Goal: Task Accomplishment & Management: Use online tool/utility

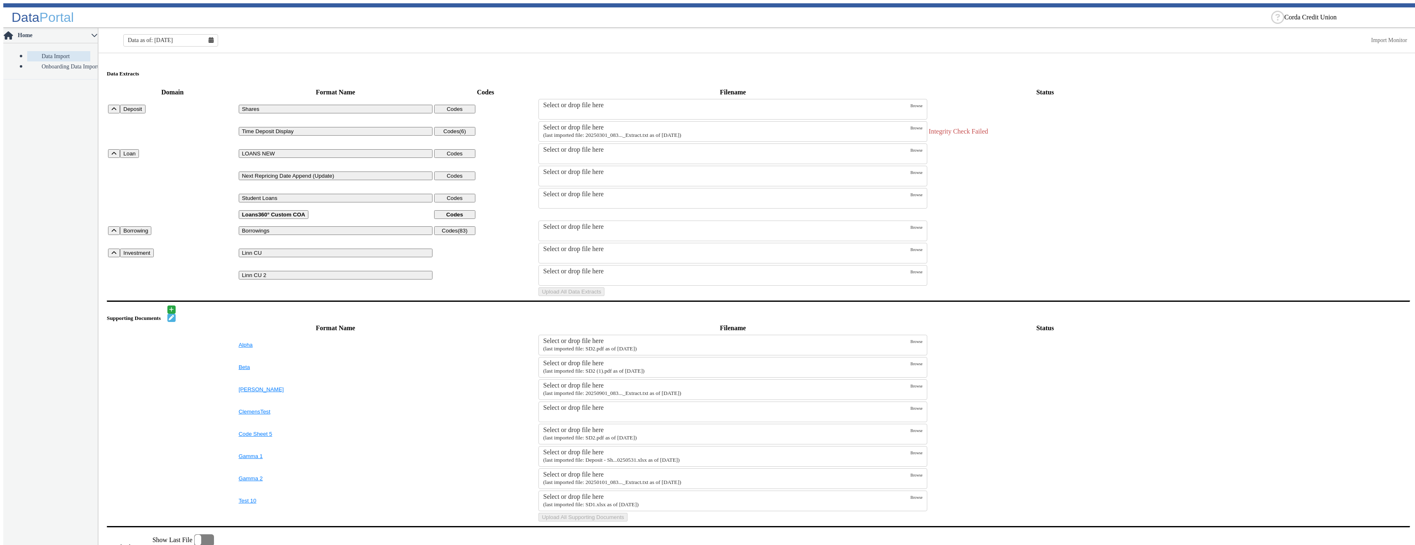
click at [578, 132] on small "(last imported file: 20250301_083..._Extract.txt as of [DATE])" at bounding box center [612, 135] width 138 height 6
click at [0, 0] on input "Select or drop file here (last imported file: 20250301_083..._Extract.txt as of…" at bounding box center [0, 0] width 0 height 0
click at [604, 296] on button "Upload All Data Extracts" at bounding box center [571, 291] width 66 height 9
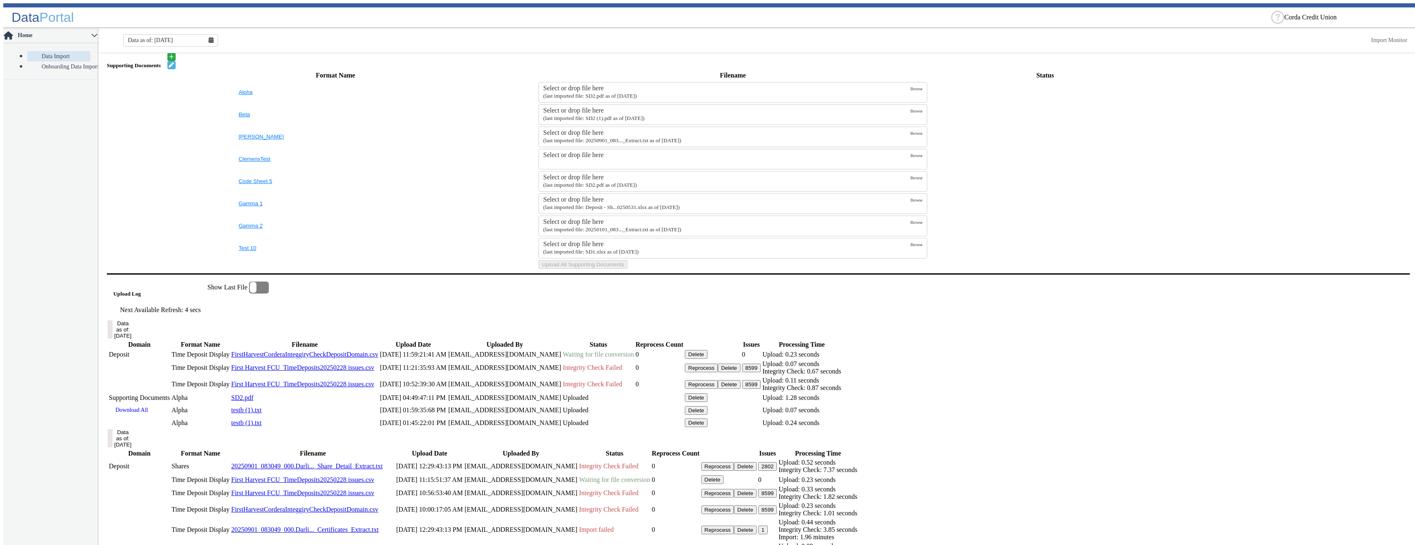
scroll to position [412, 0]
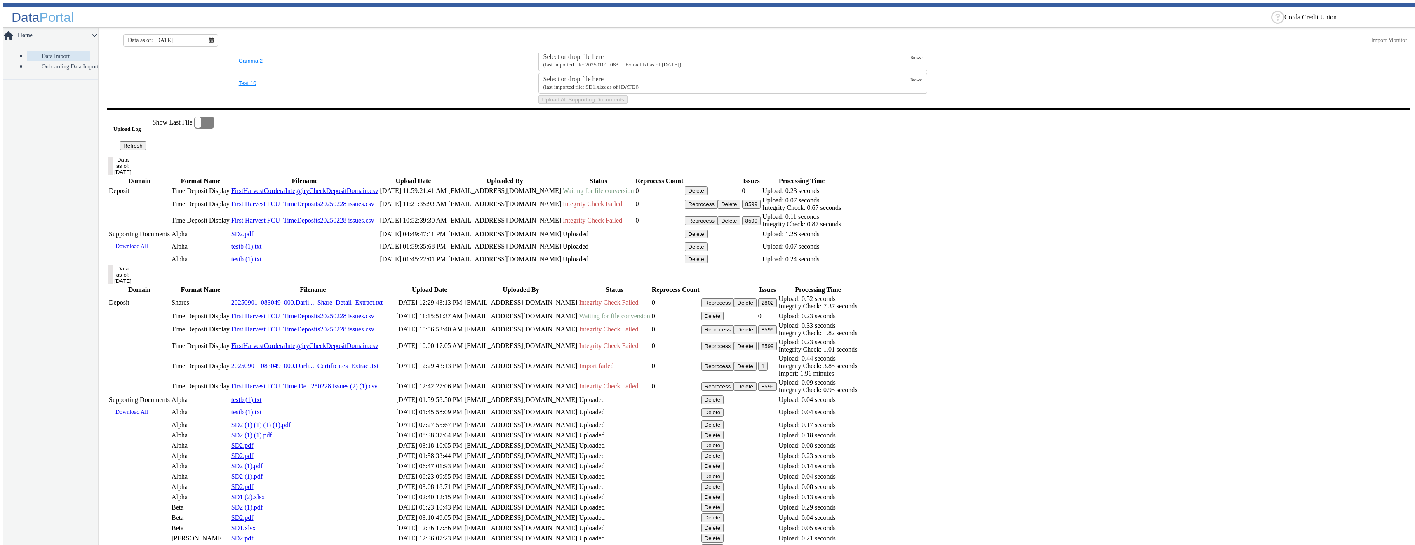
click at [146, 150] on button "Refresh" at bounding box center [133, 145] width 26 height 9
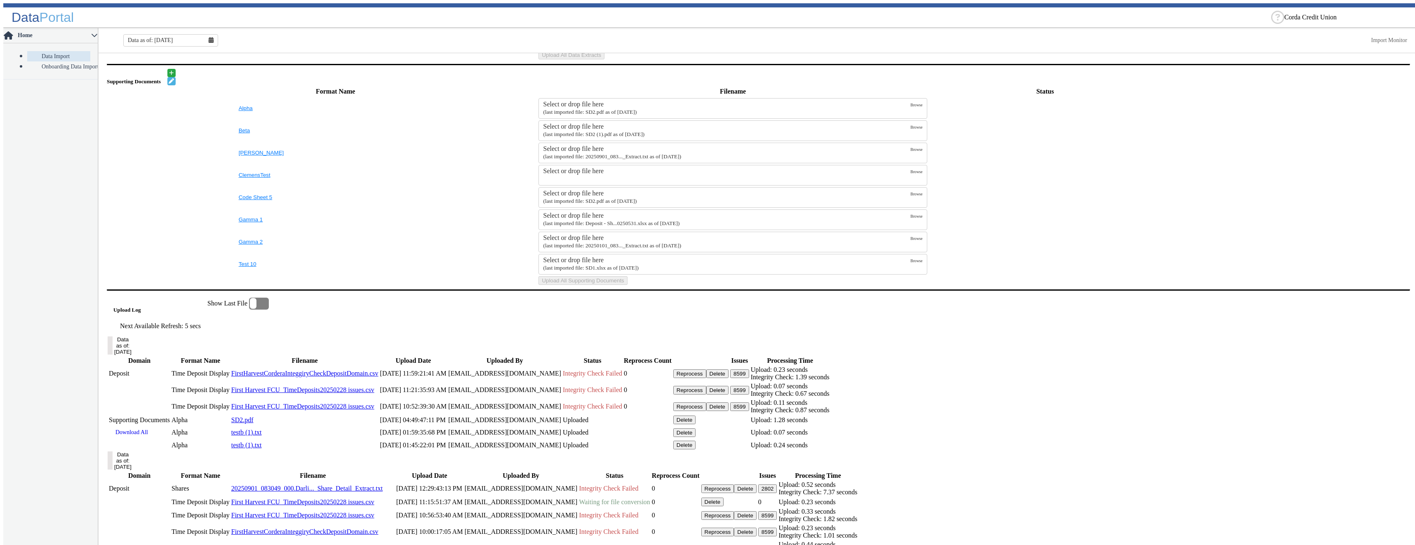
scroll to position [355, 0]
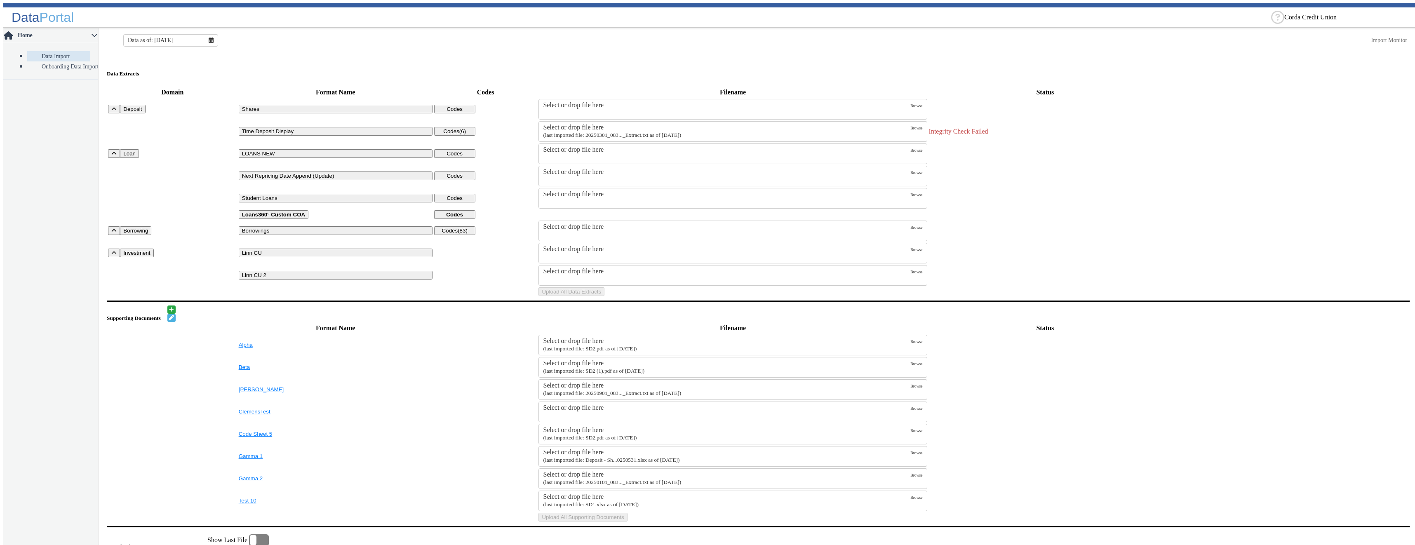
click at [690, 127] on label "Select or drop file here (last imported file: 20250301_083..._Extract.txt as of…" at bounding box center [726, 132] width 367 height 16
click at [0, 0] on input "Select or drop file here (last imported file: 20250301_083..._Extract.txt as of…" at bounding box center [0, 0] width 0 height 0
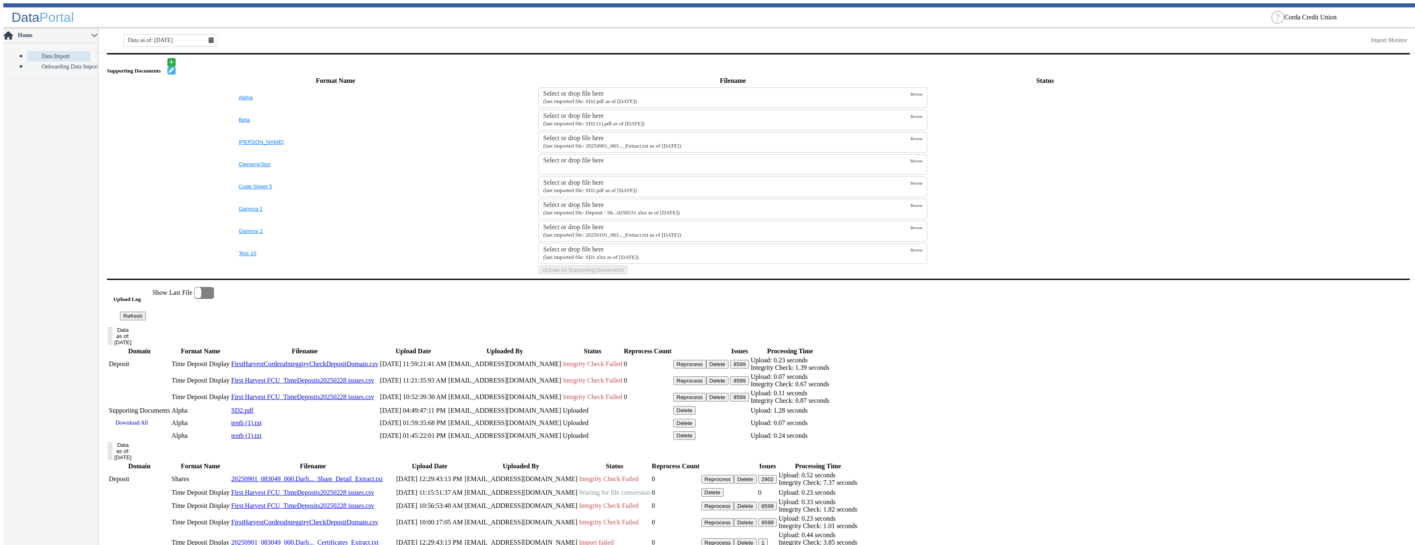
click at [604, 49] on button "Upload All Data Extracts" at bounding box center [571, 44] width 66 height 9
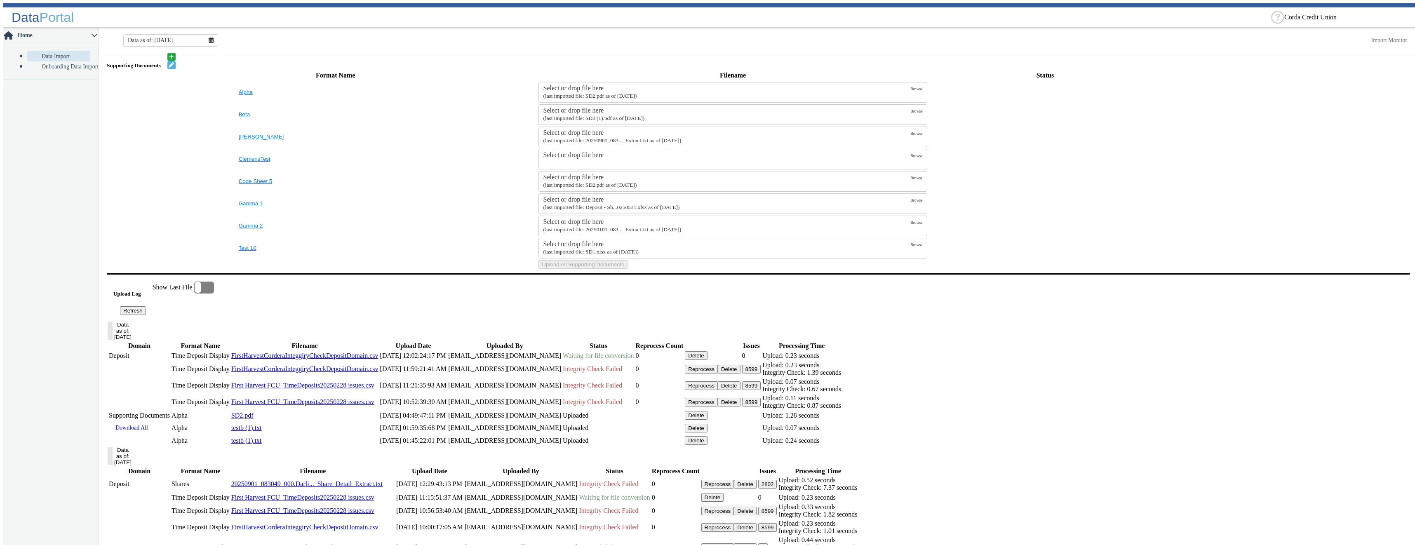
scroll to position [412, 0]
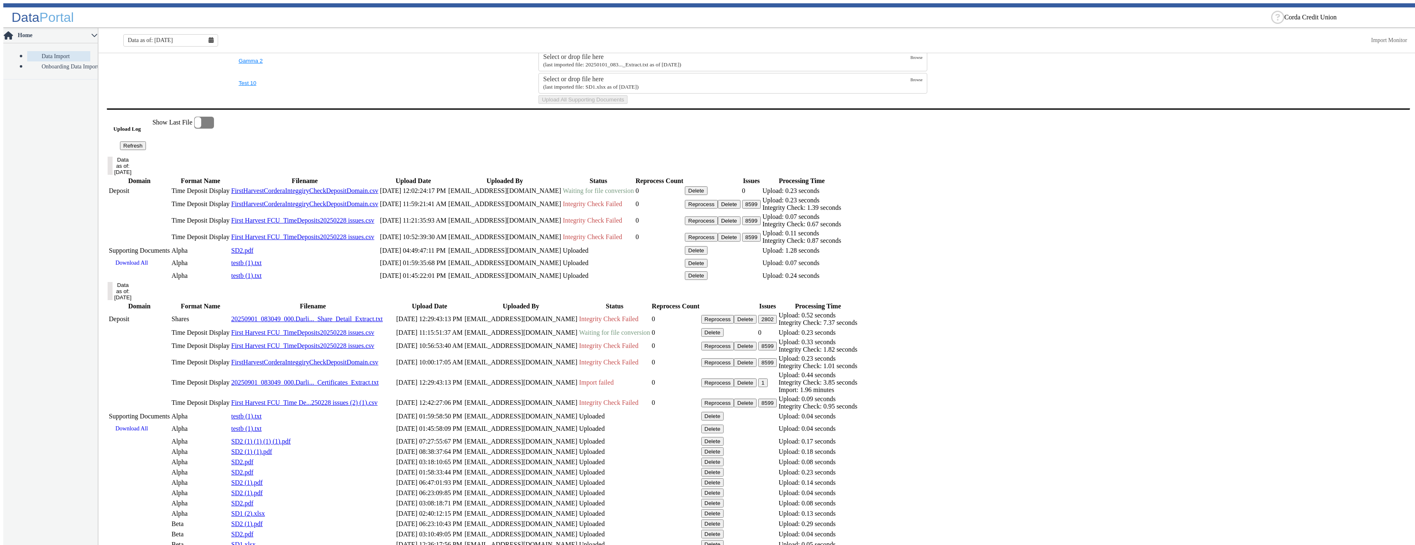
click at [146, 150] on button "Refresh" at bounding box center [133, 145] width 26 height 9
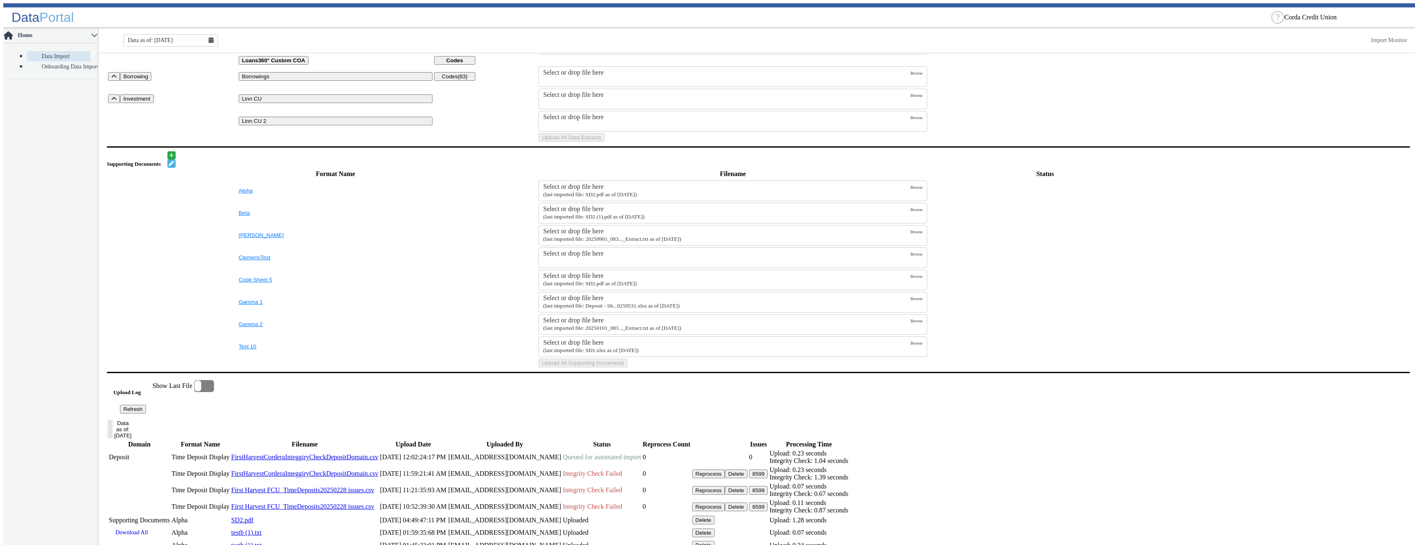
scroll to position [0, 0]
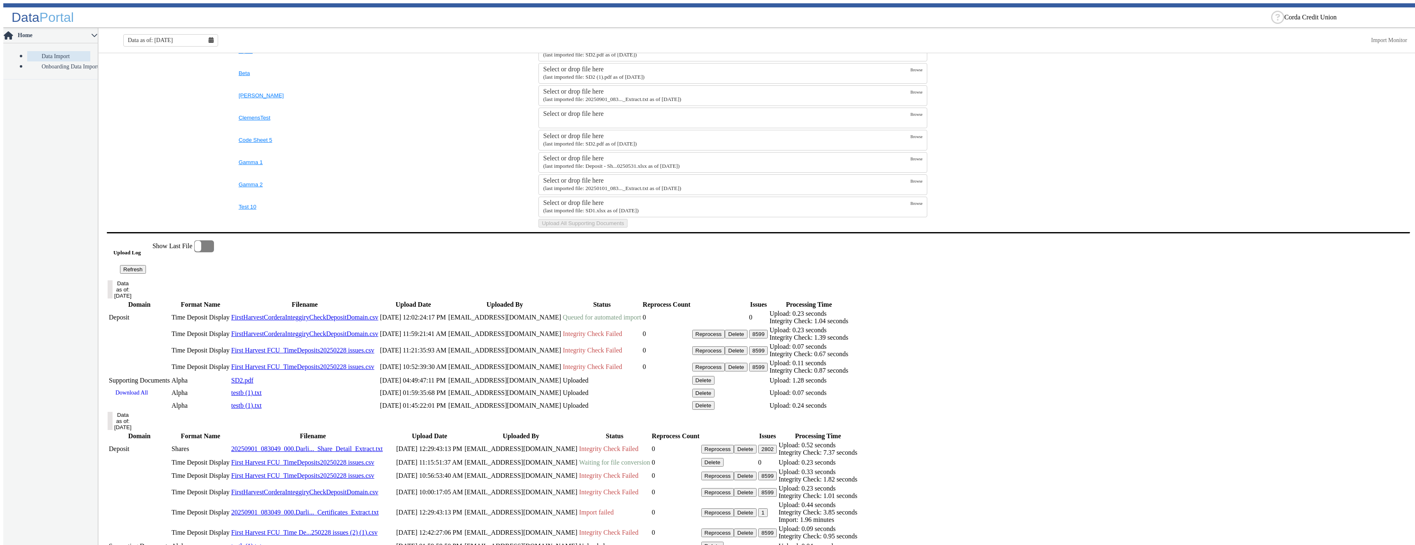
click at [146, 274] on button "Refresh" at bounding box center [133, 269] width 26 height 9
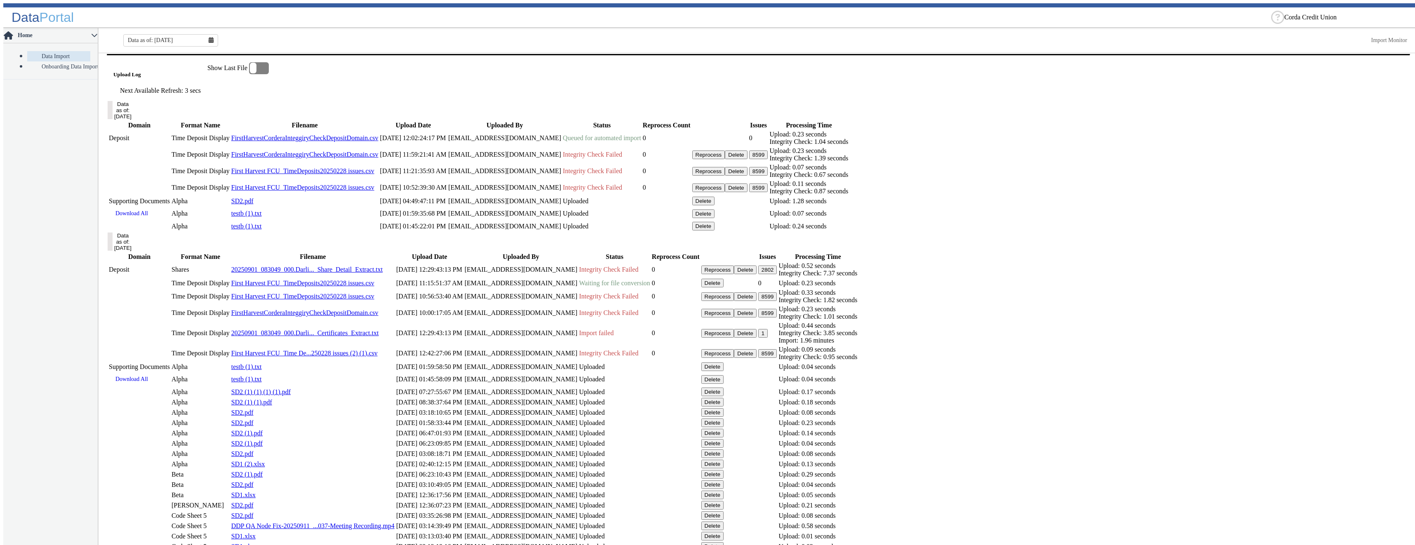
scroll to position [261, 0]
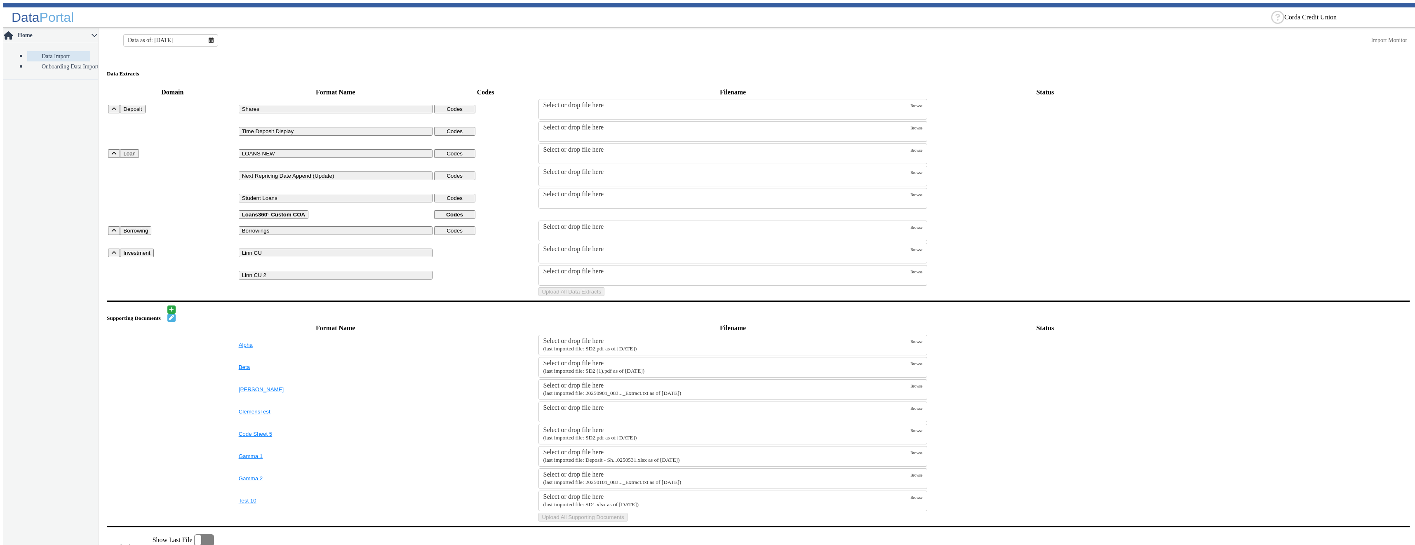
click at [209, 38] on icon at bounding box center [211, 40] width 5 height 6
click at [169, 118] on button "Aug" at bounding box center [171, 123] width 26 height 11
click at [614, 124] on div "Select or drop file here" at bounding box center [726, 127] width 367 height 7
click at [0, 0] on input "Select or drop file here (last imported file: 20250301_083..._Extract.txt as of…" at bounding box center [0, 0] width 0 height 0
click at [604, 296] on button "Upload All Data Extracts" at bounding box center [571, 291] width 66 height 9
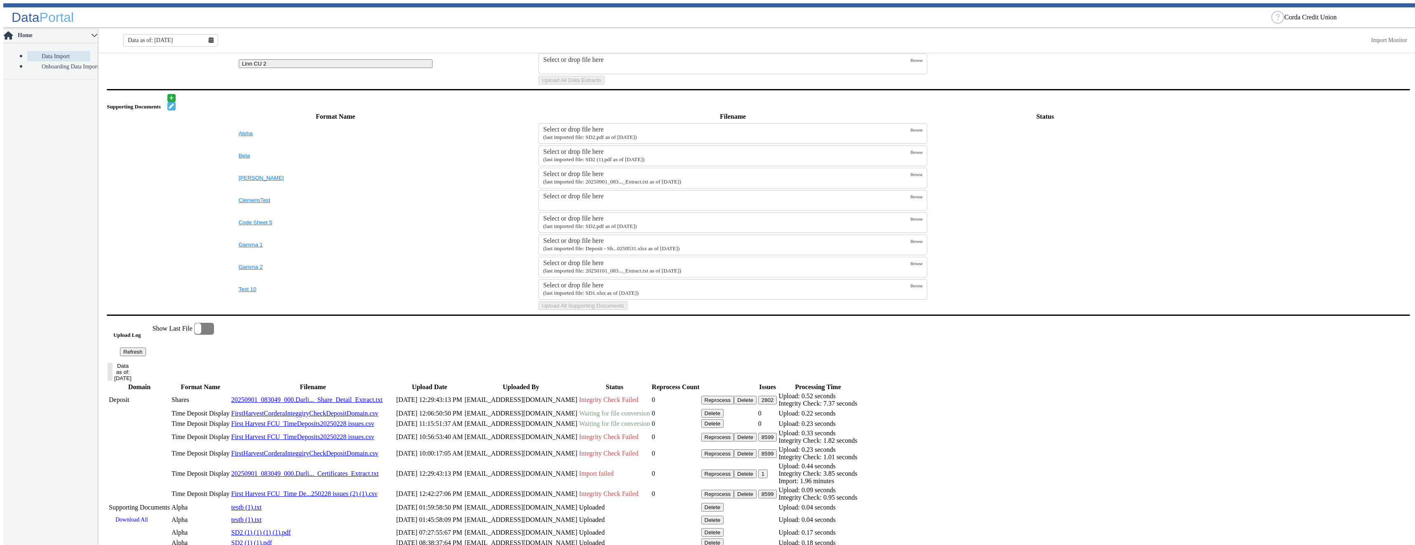
scroll to position [247, 0]
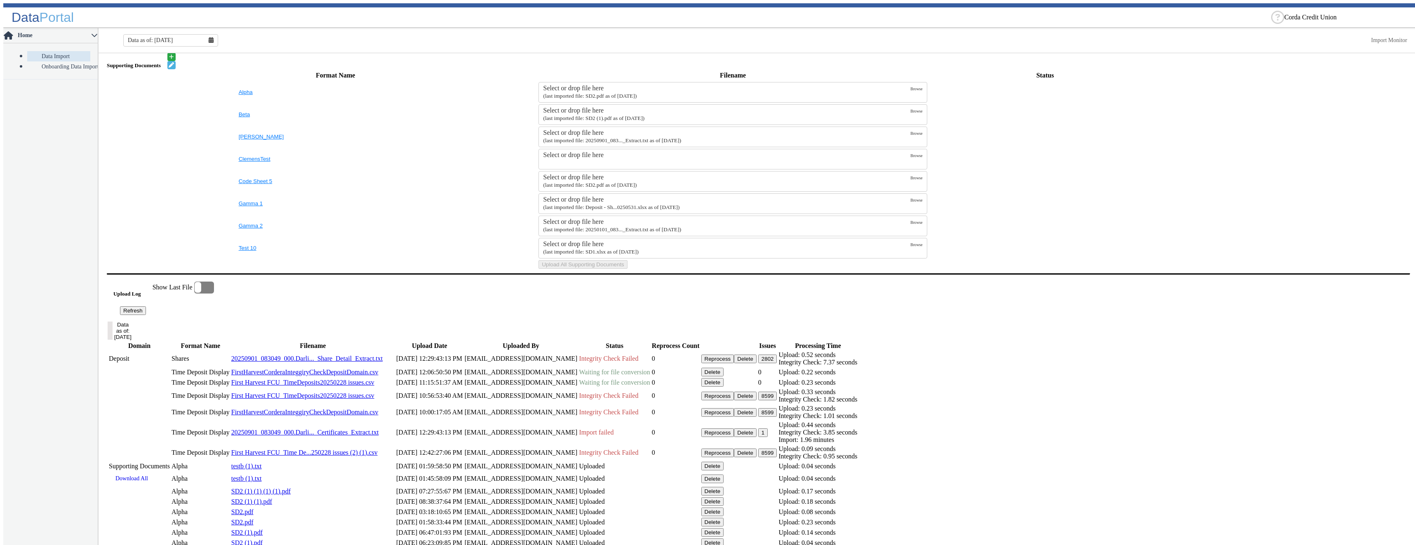
click at [146, 315] on button "Refresh" at bounding box center [133, 310] width 26 height 9
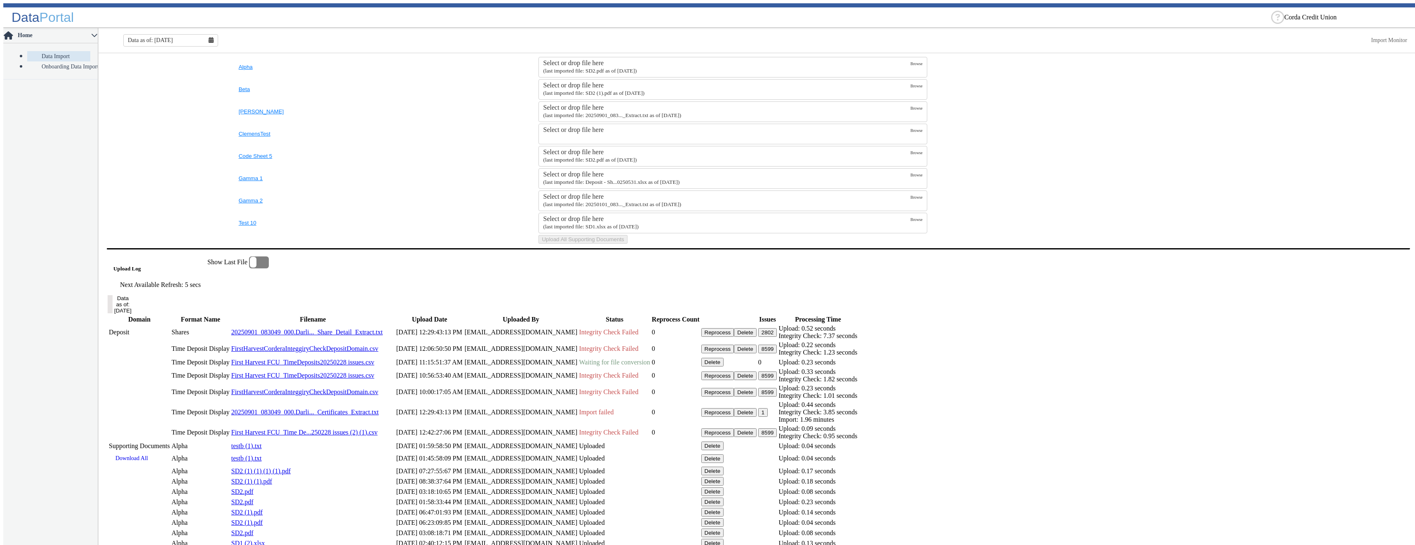
scroll to position [314, 0]
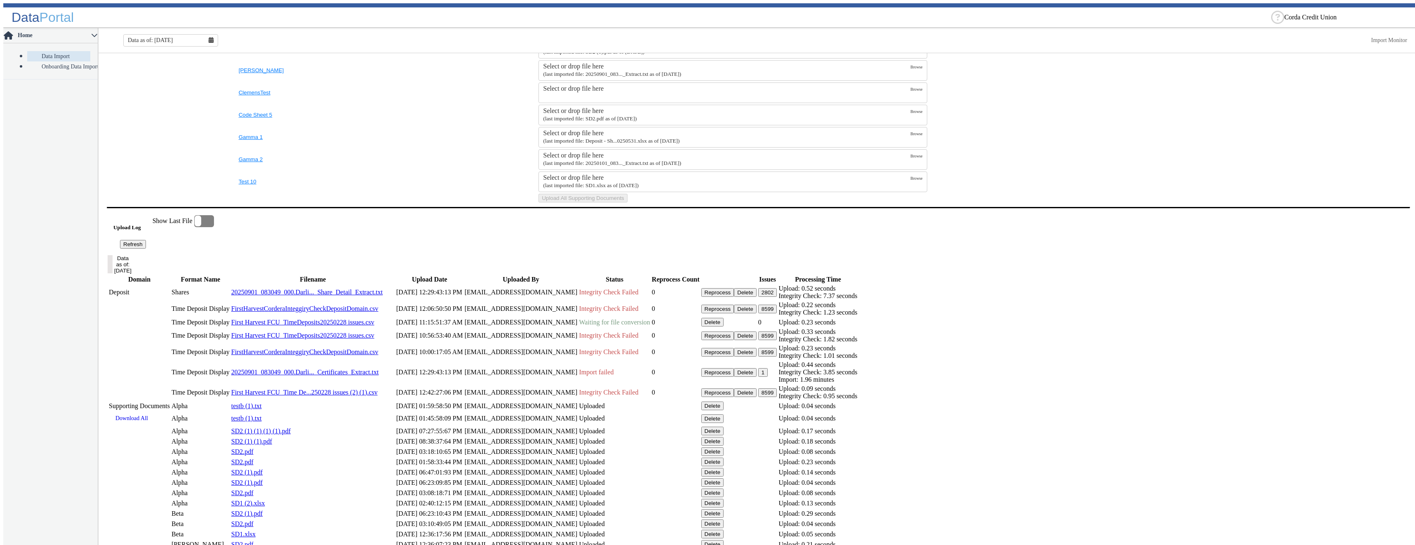
click at [777, 313] on button "8599" at bounding box center [767, 309] width 19 height 9
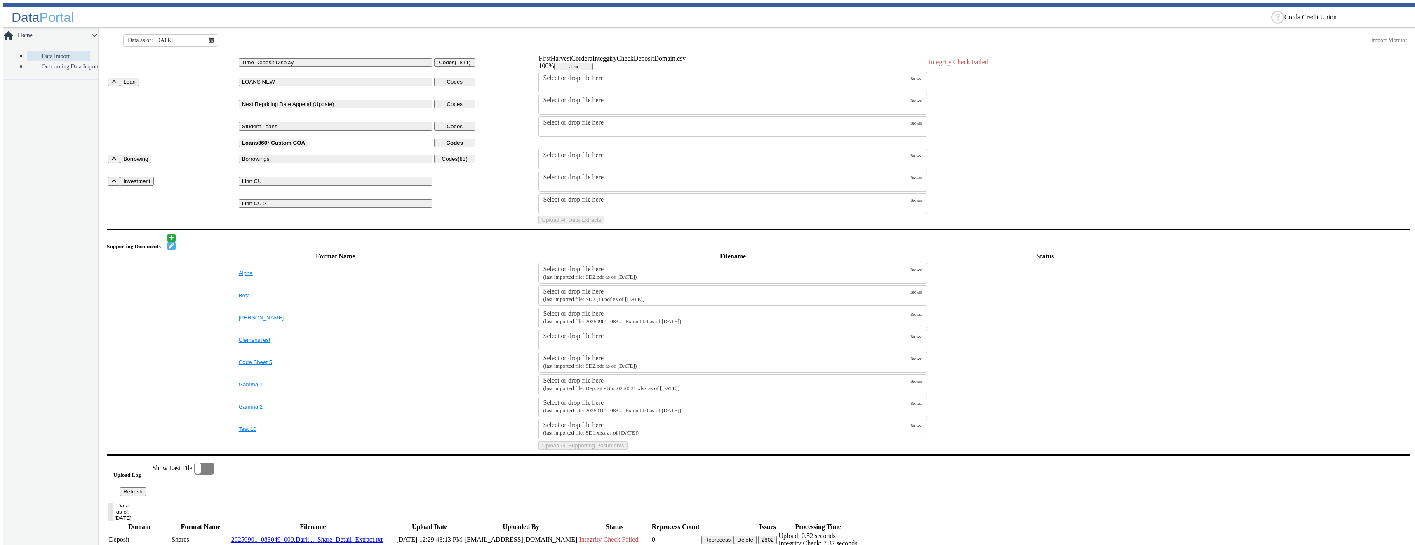
scroll to position [0, 0]
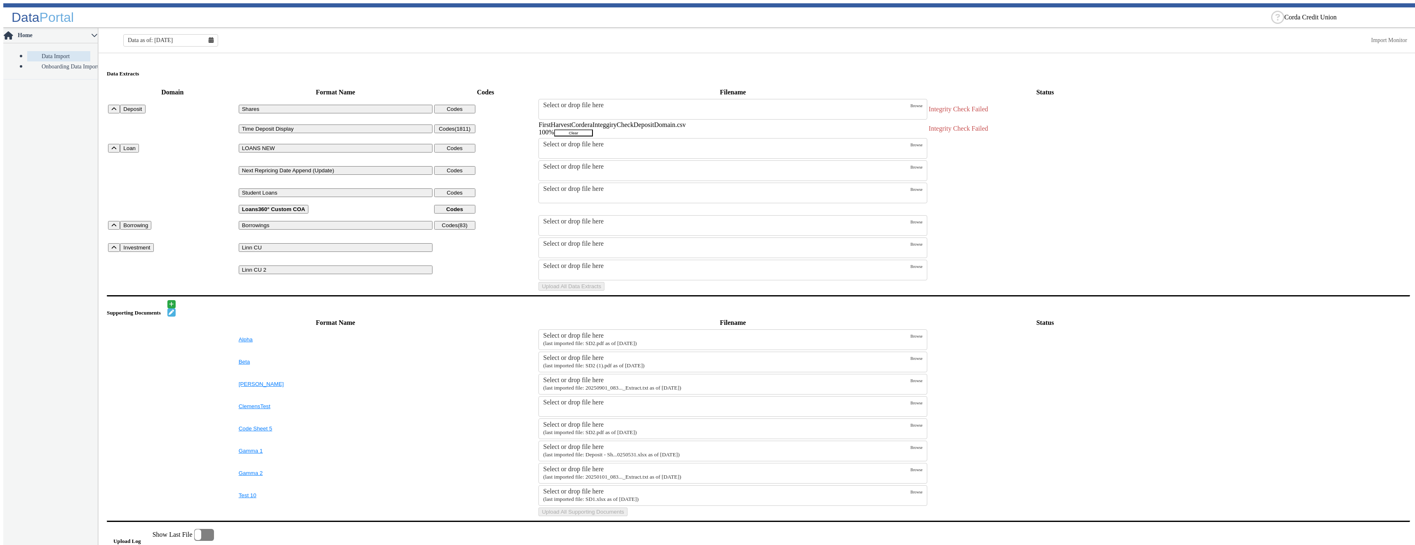
click at [593, 129] on button "Clear" at bounding box center [573, 132] width 39 height 7
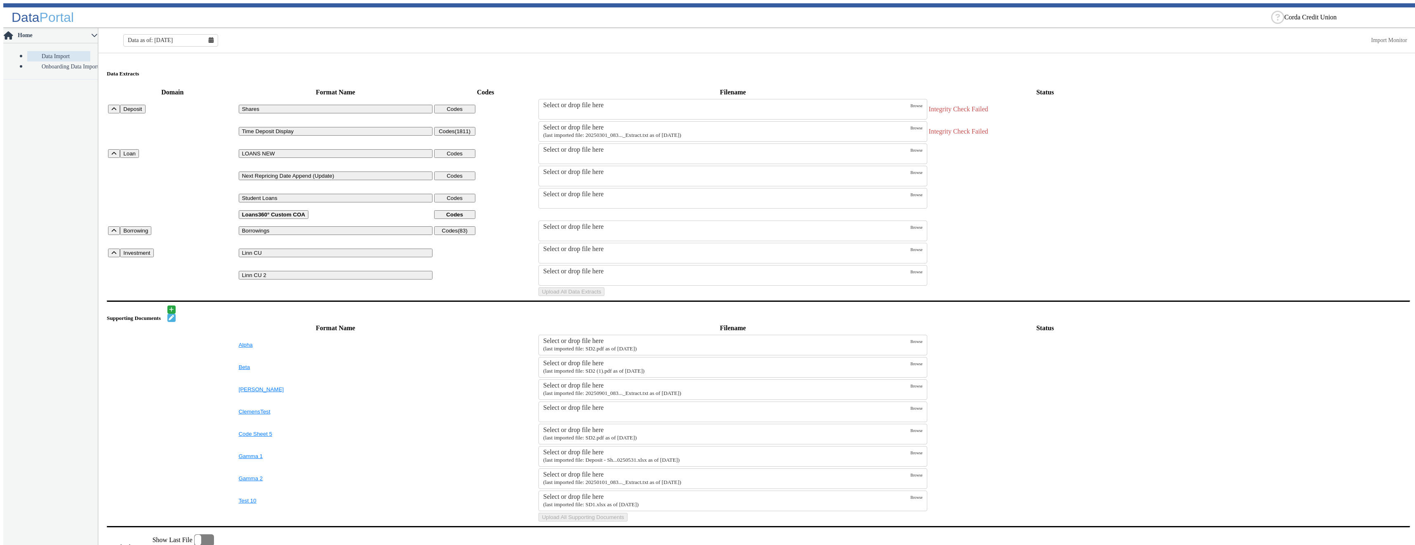
click at [809, 124] on div "Select or drop file here" at bounding box center [726, 127] width 367 height 7
click at [0, 0] on input "Select or drop file here (last imported file: 20250301_083..._Extract.txt as of…" at bounding box center [0, 0] width 0 height 0
click at [604, 296] on button "Upload All Data Extracts" at bounding box center [571, 291] width 66 height 9
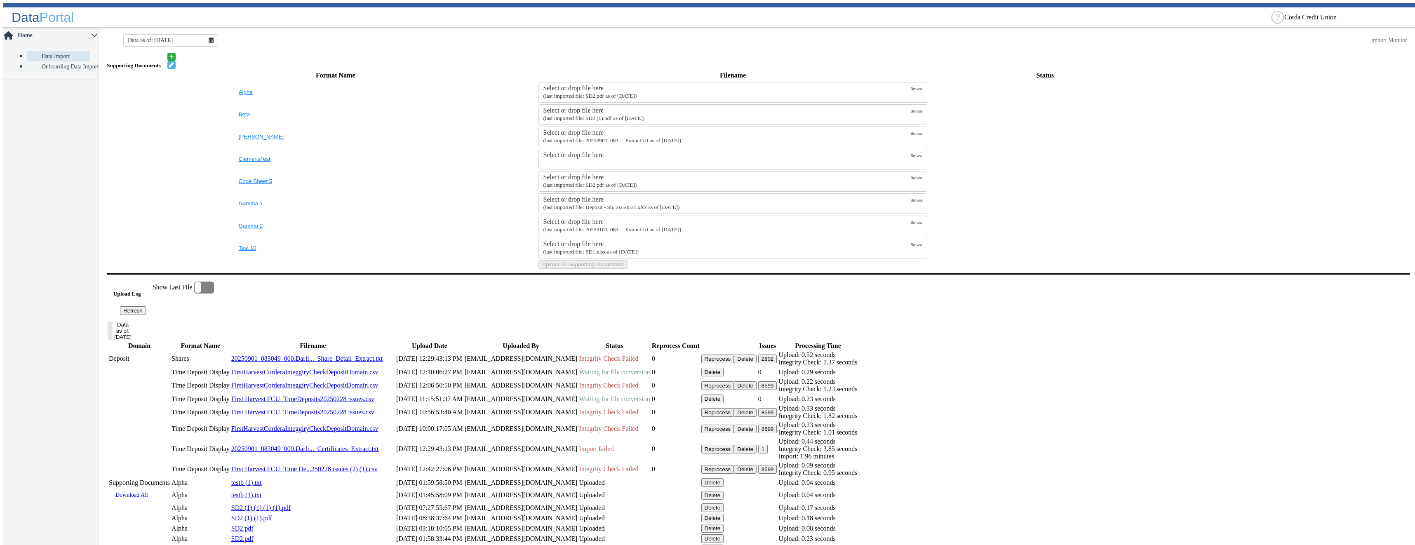
scroll to position [412, 0]
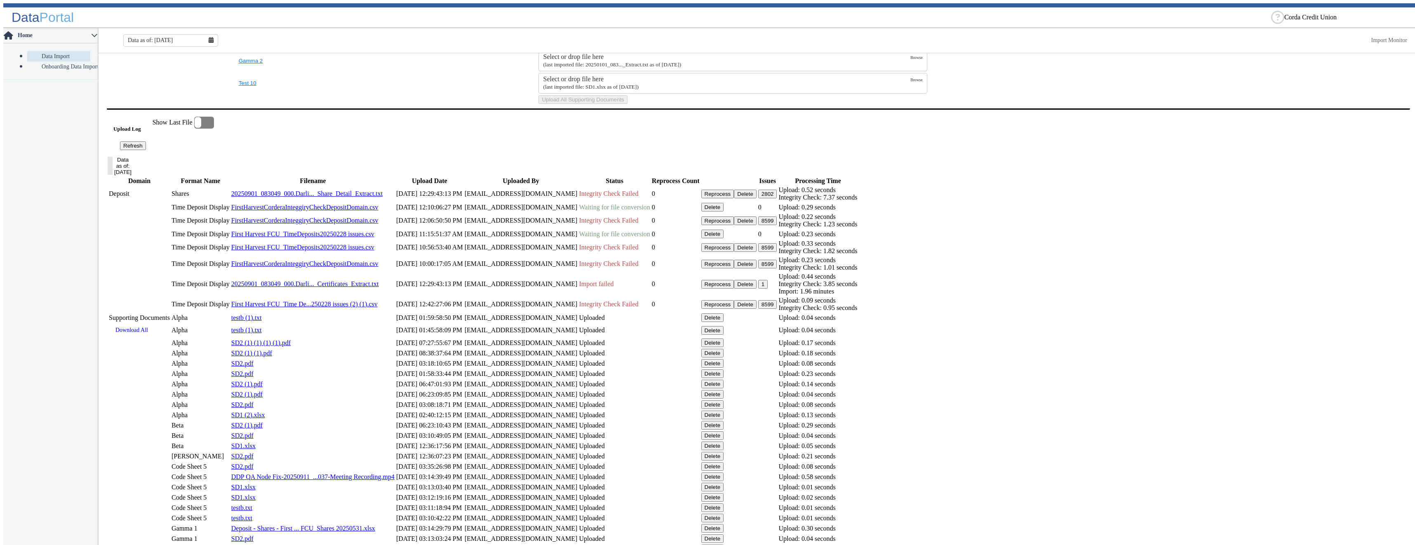
click at [146, 150] on button "Refresh" at bounding box center [133, 145] width 26 height 9
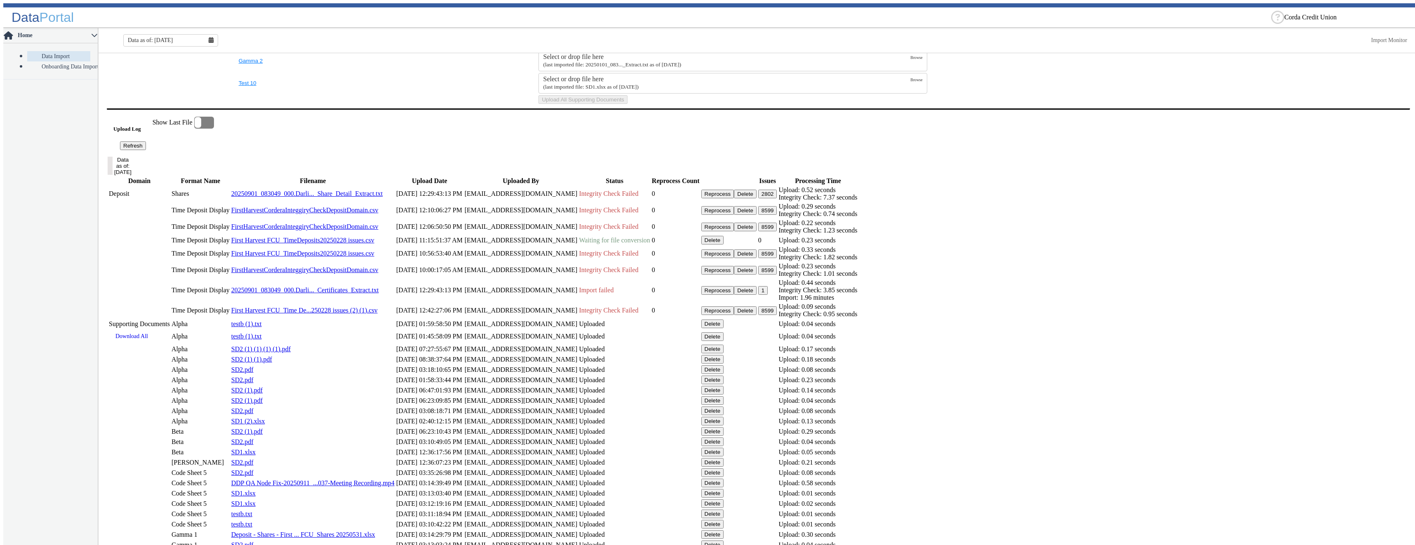
click at [777, 215] on button "8599" at bounding box center [767, 210] width 19 height 9
click at [756, 215] on button "Delete" at bounding box center [745, 210] width 23 height 9
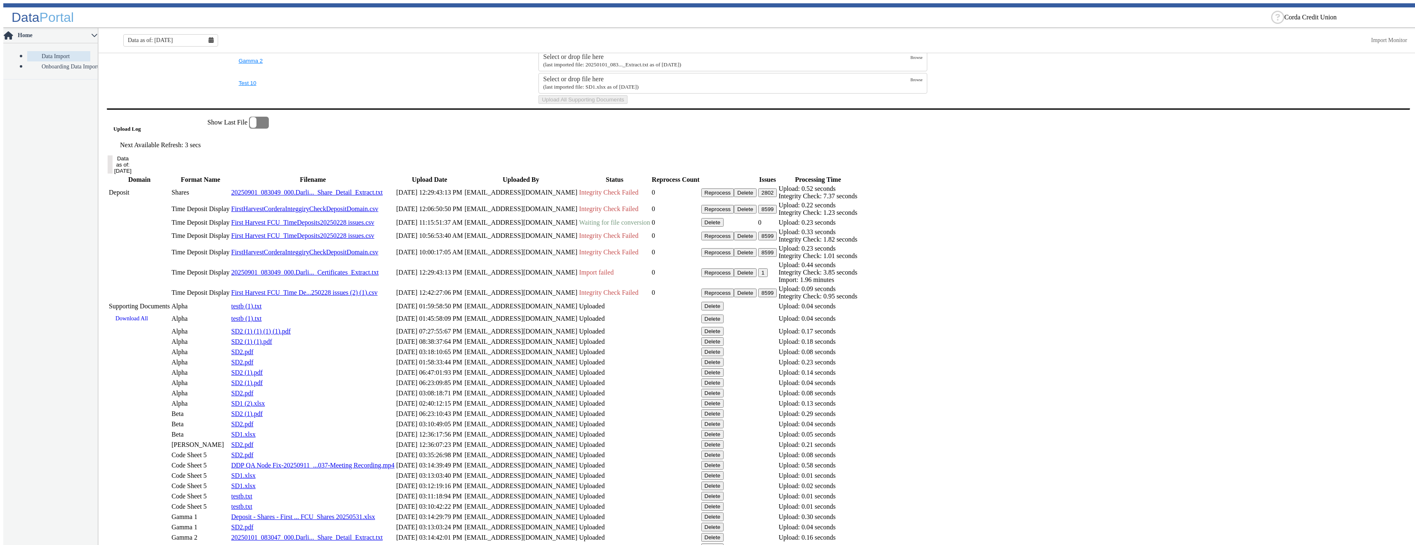
click at [756, 240] on button "Delete" at bounding box center [745, 236] width 23 height 9
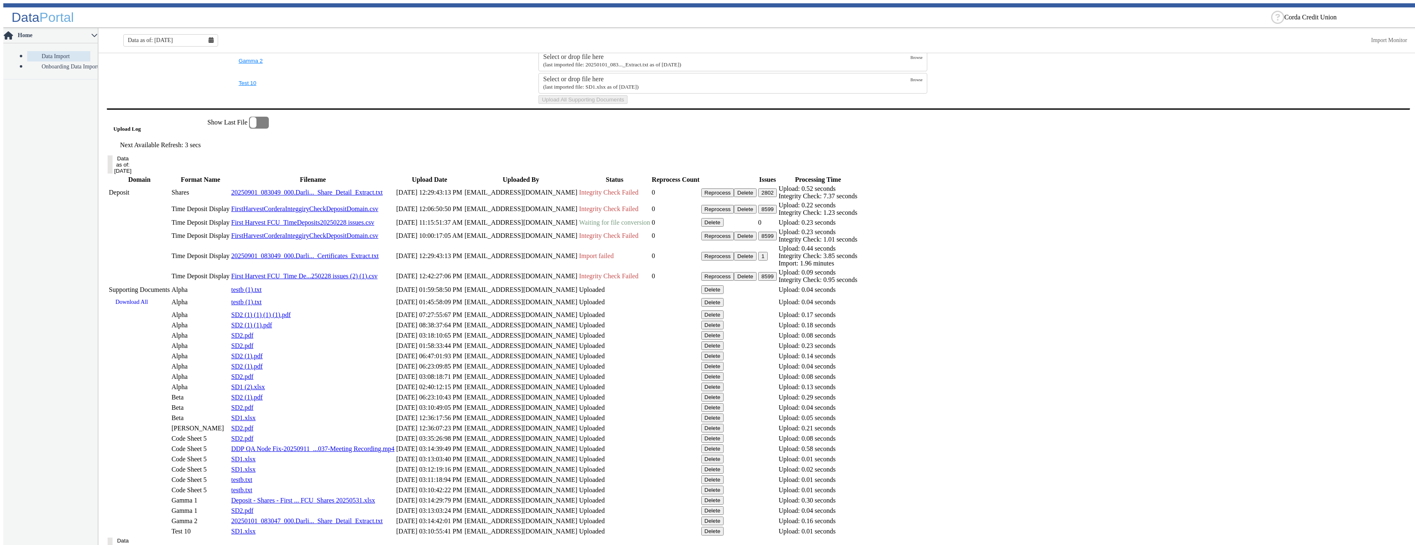
click at [724, 227] on button "Delete" at bounding box center [712, 222] width 23 height 9
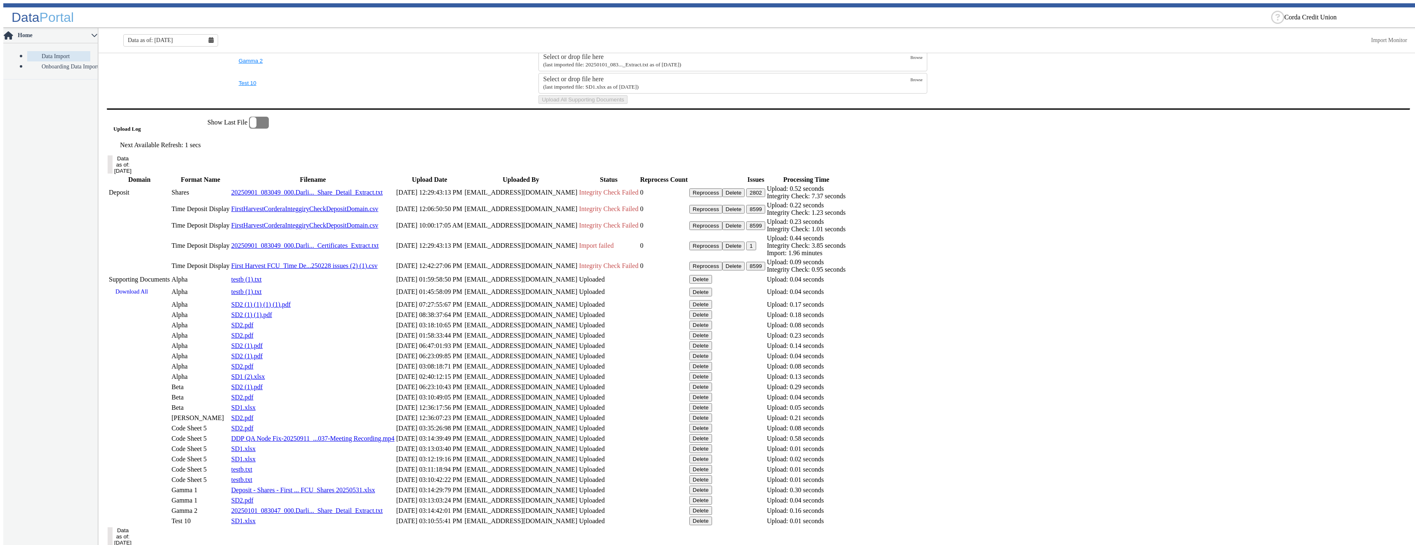
click at [745, 230] on button "Delete" at bounding box center [733, 225] width 23 height 9
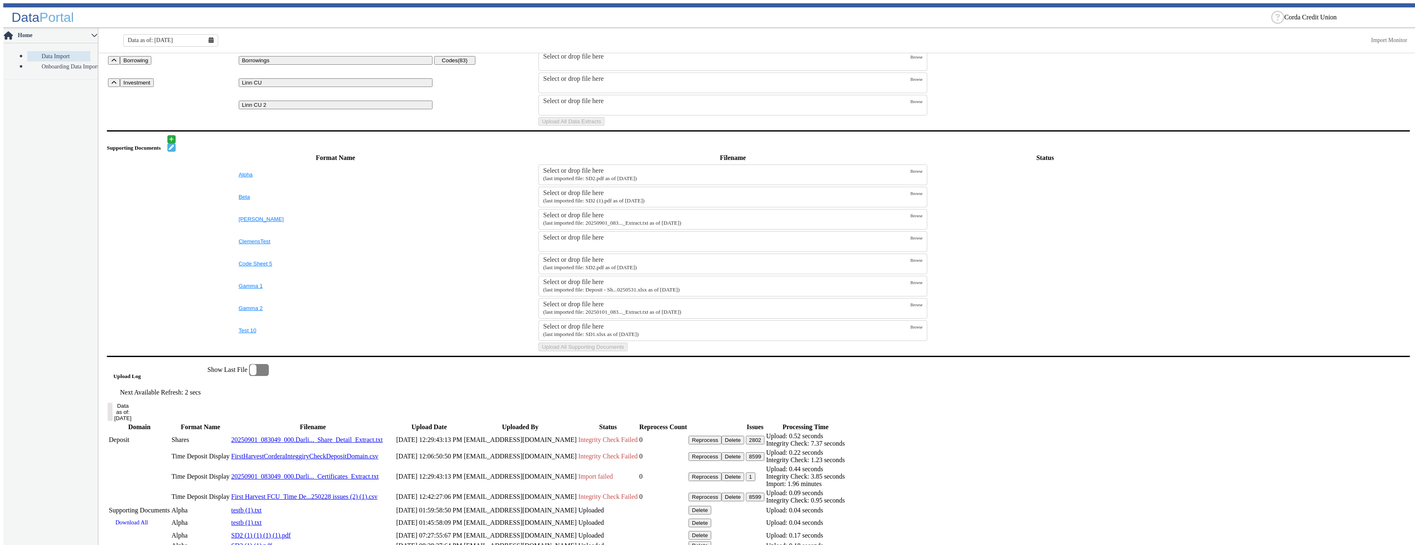
scroll to position [0, 0]
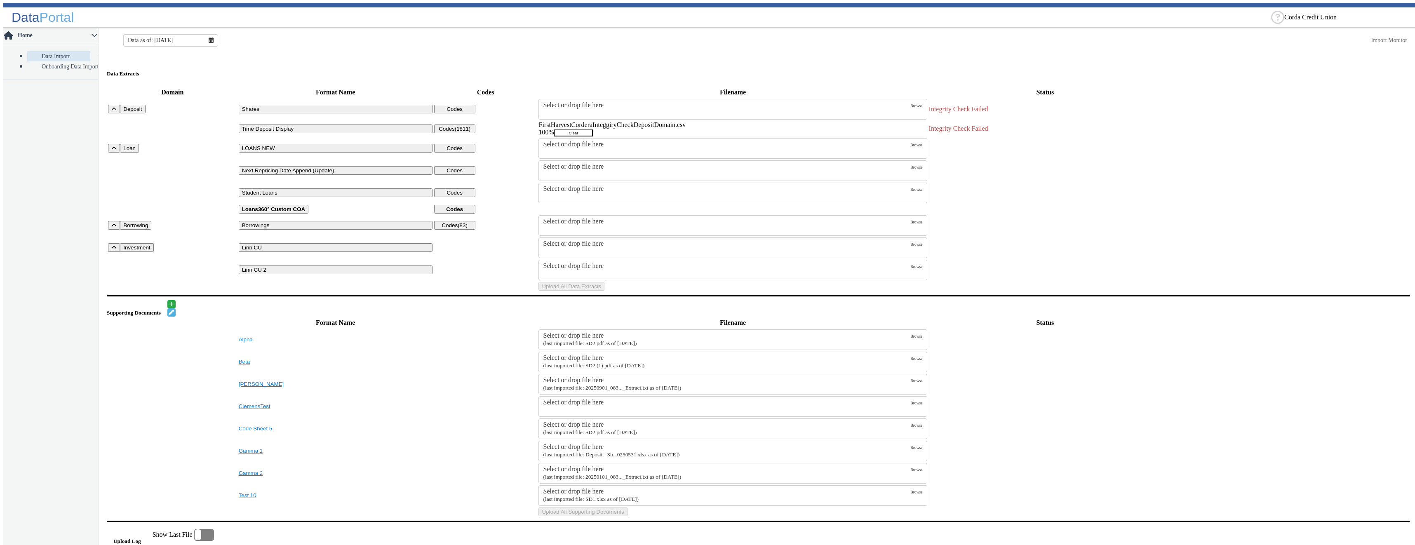
click at [593, 129] on button "Clear" at bounding box center [573, 132] width 39 height 7
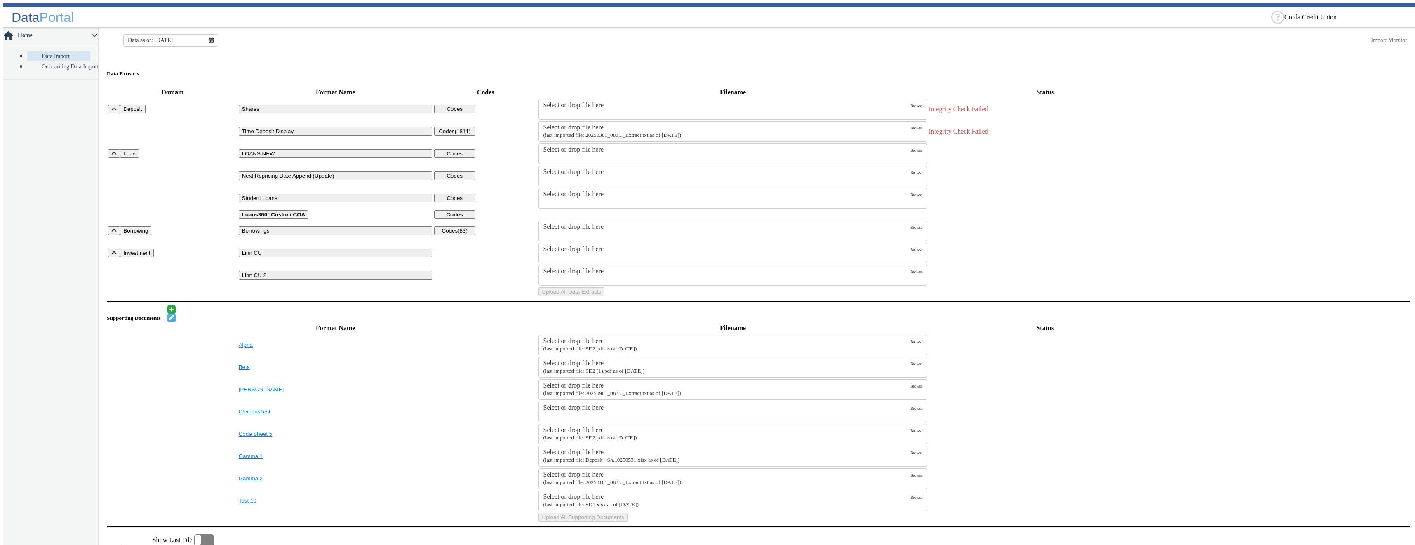
click at [700, 125] on div "Select or drop file here" at bounding box center [726, 127] width 367 height 7
click at [0, 0] on input "Select or drop file here (last imported file: 20250301_083..._Extract.txt as of…" at bounding box center [0, 0] width 0 height 0
click at [604, 296] on button "Upload All Data Extracts" at bounding box center [571, 291] width 66 height 9
click at [617, 132] on small "(last imported file: 20250301_083..._Extract.txt as of [DATE])" at bounding box center [612, 135] width 138 height 6
click at [0, 0] on input "Select or drop file here (last imported file: 20250301_083..._Extract.txt as of…" at bounding box center [0, 0] width 0 height 0
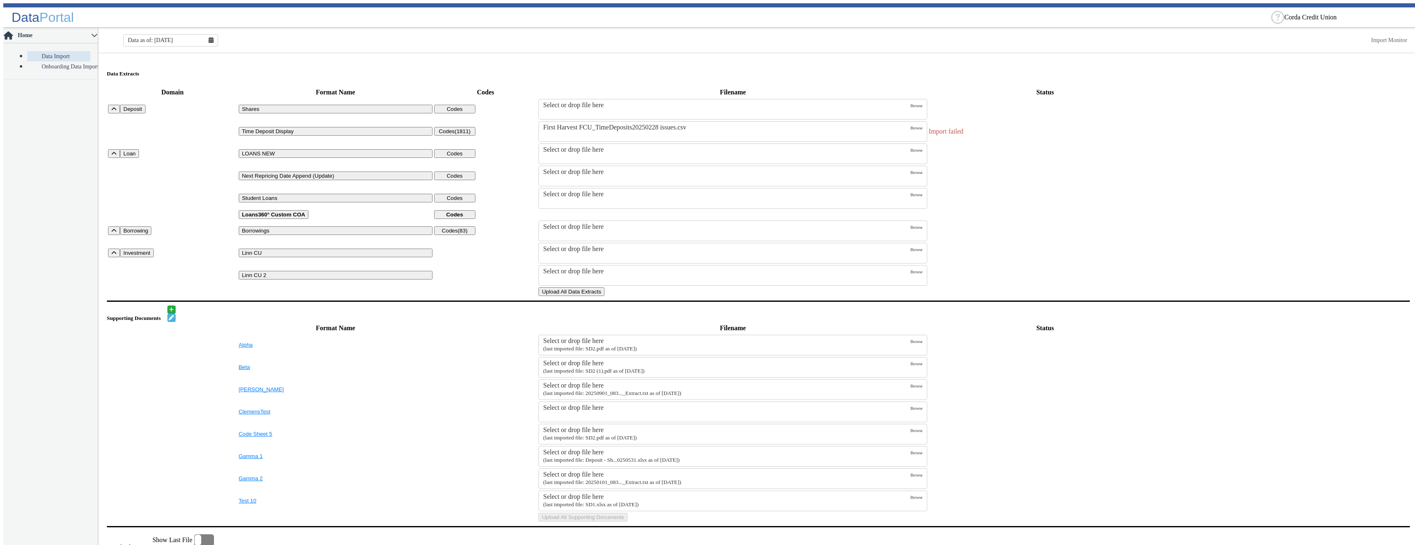
click at [604, 296] on button "Upload All Data Extracts" at bounding box center [571, 291] width 66 height 9
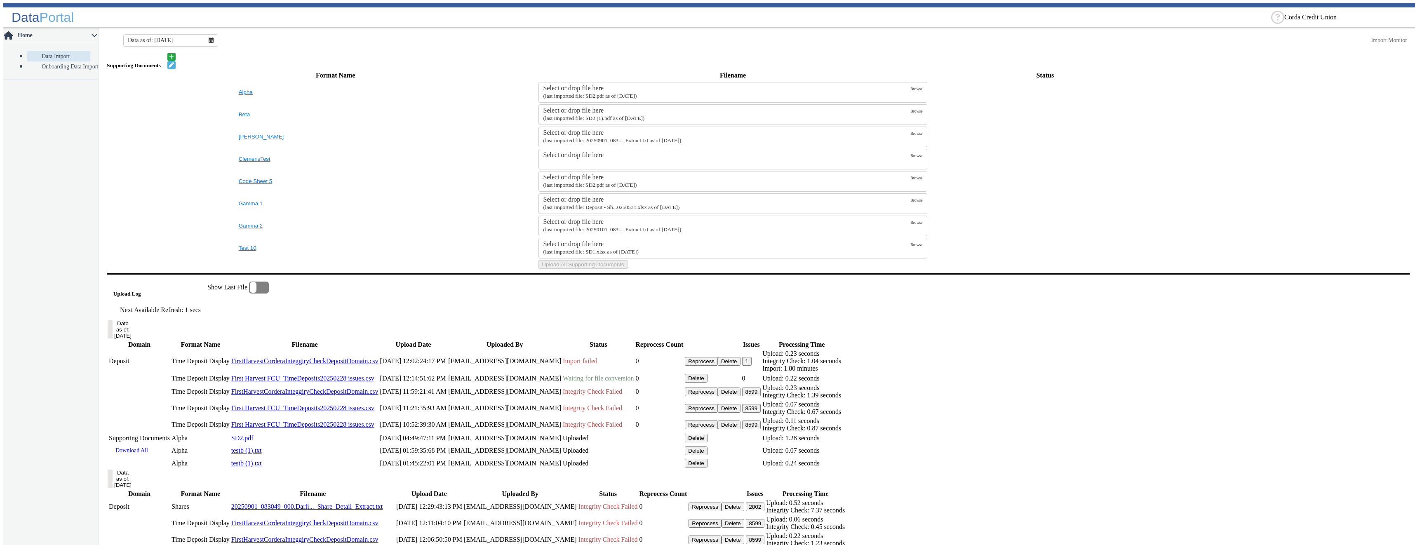
scroll to position [412, 0]
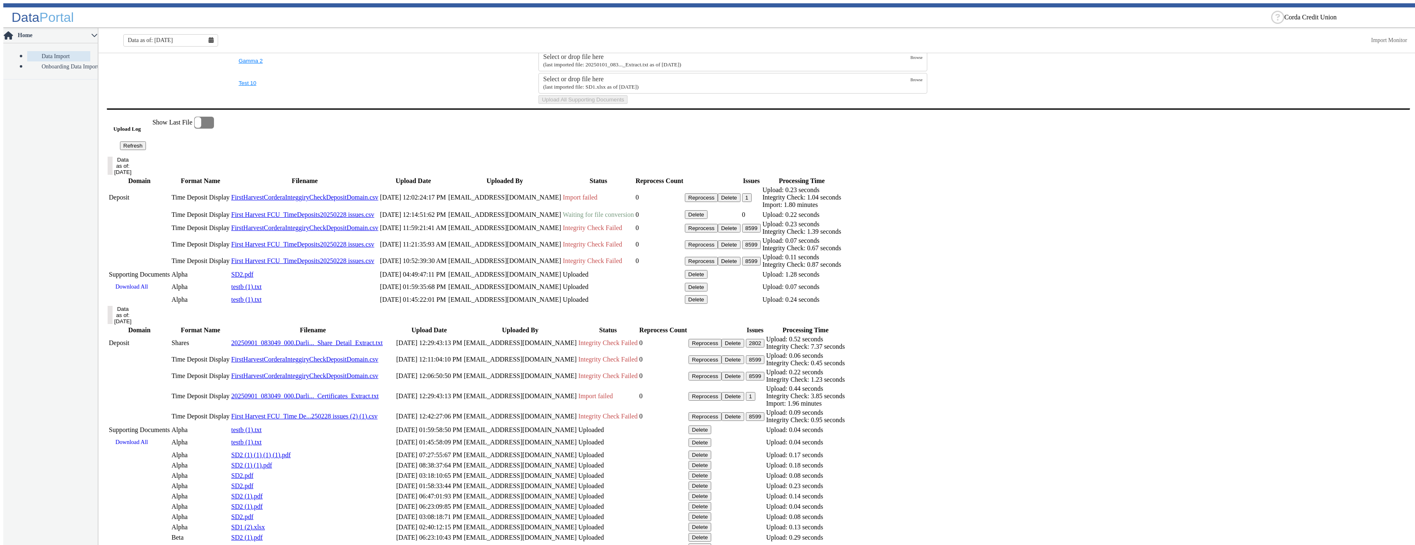
click at [146, 150] on button "Refresh" at bounding box center [133, 145] width 26 height 9
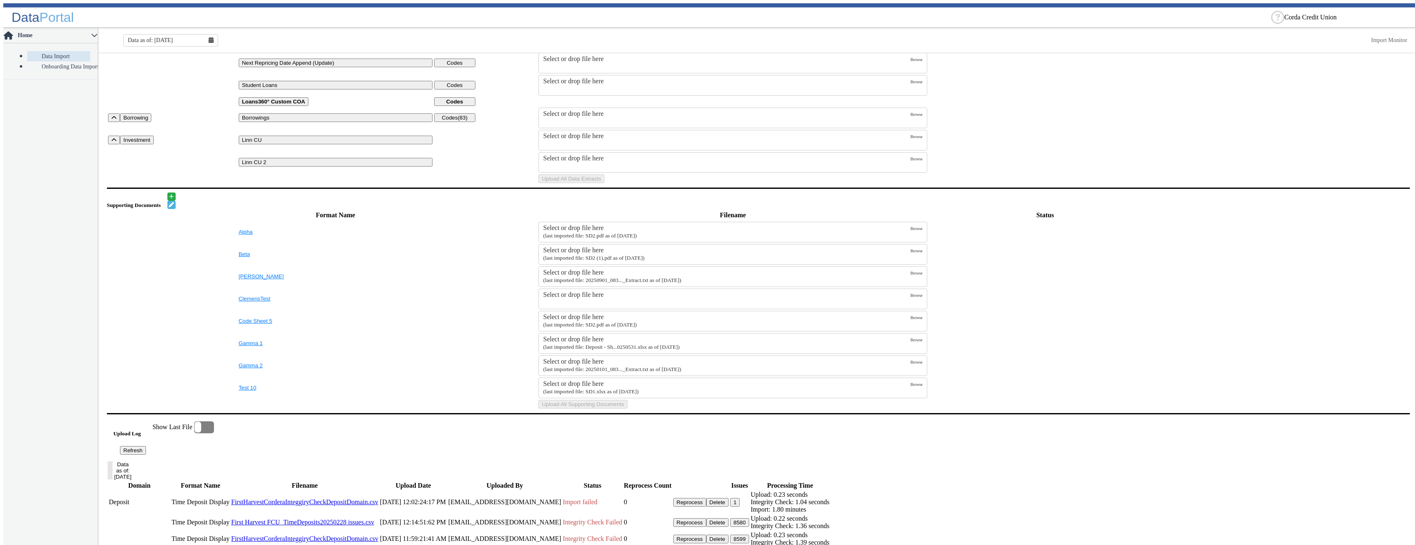
scroll to position [0, 0]
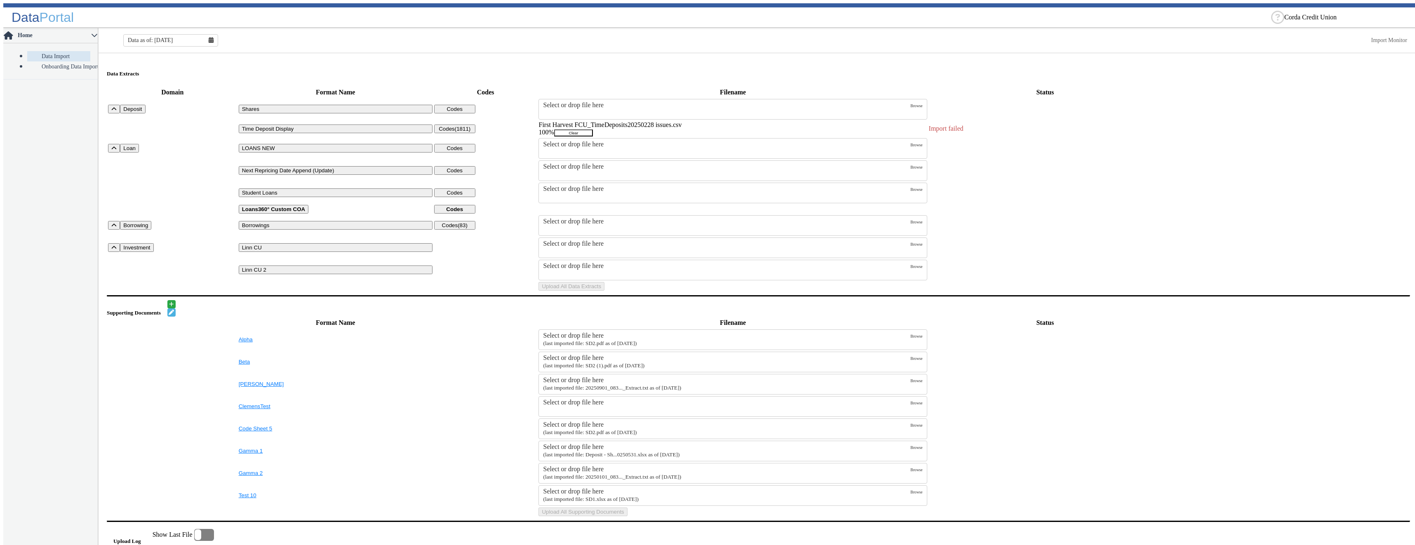
click at [593, 129] on button "Clear" at bounding box center [573, 132] width 39 height 7
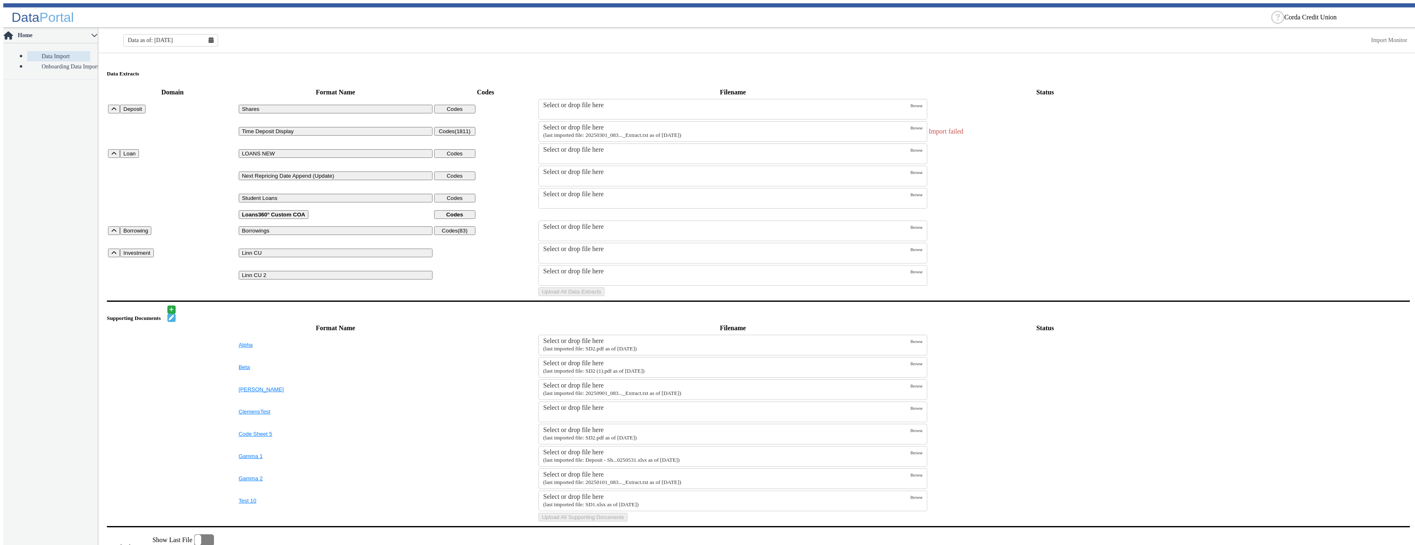
click at [661, 128] on label "Select or drop file here (last imported file: 20250301_083..._Extract.txt as of…" at bounding box center [726, 132] width 367 height 16
click at [0, 0] on input "Select or drop file here (last imported file: 20250301_083..._Extract.txt as of…" at bounding box center [0, 0] width 0 height 0
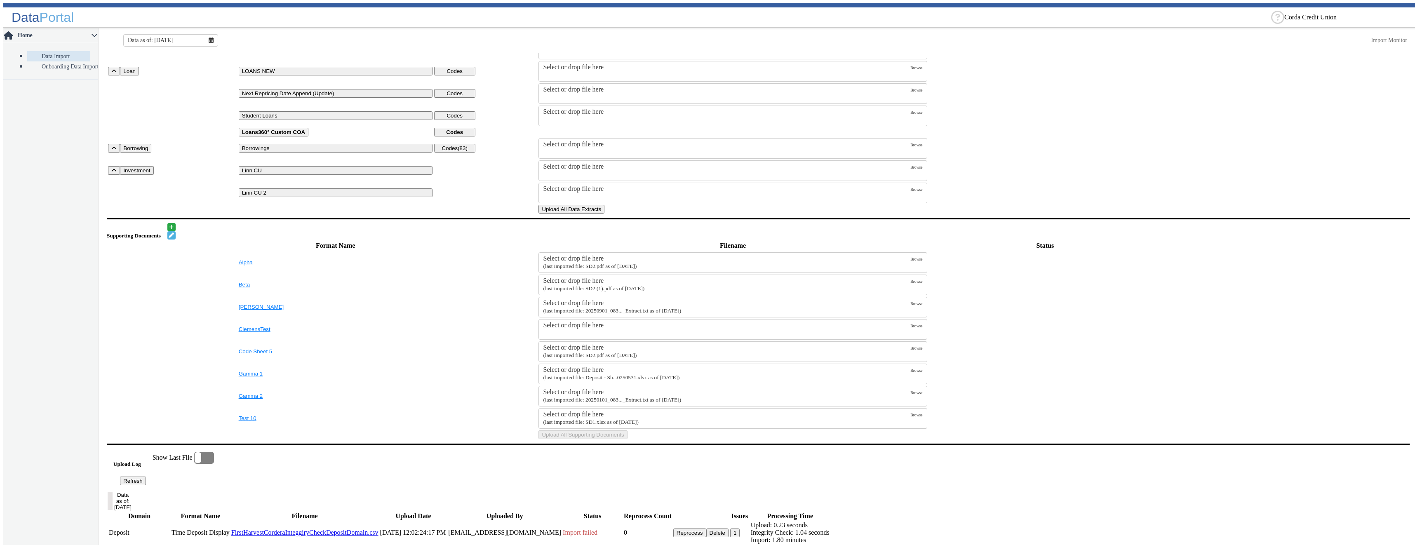
click at [604, 213] on button "Upload All Data Extracts" at bounding box center [571, 209] width 66 height 9
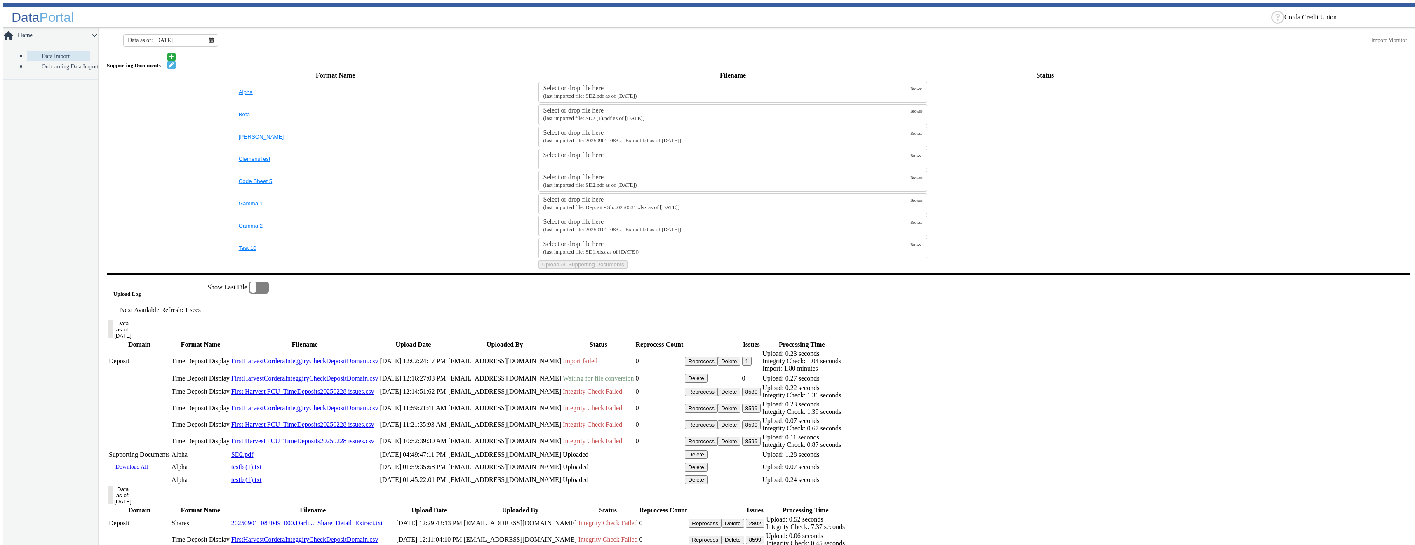
scroll to position [412, 0]
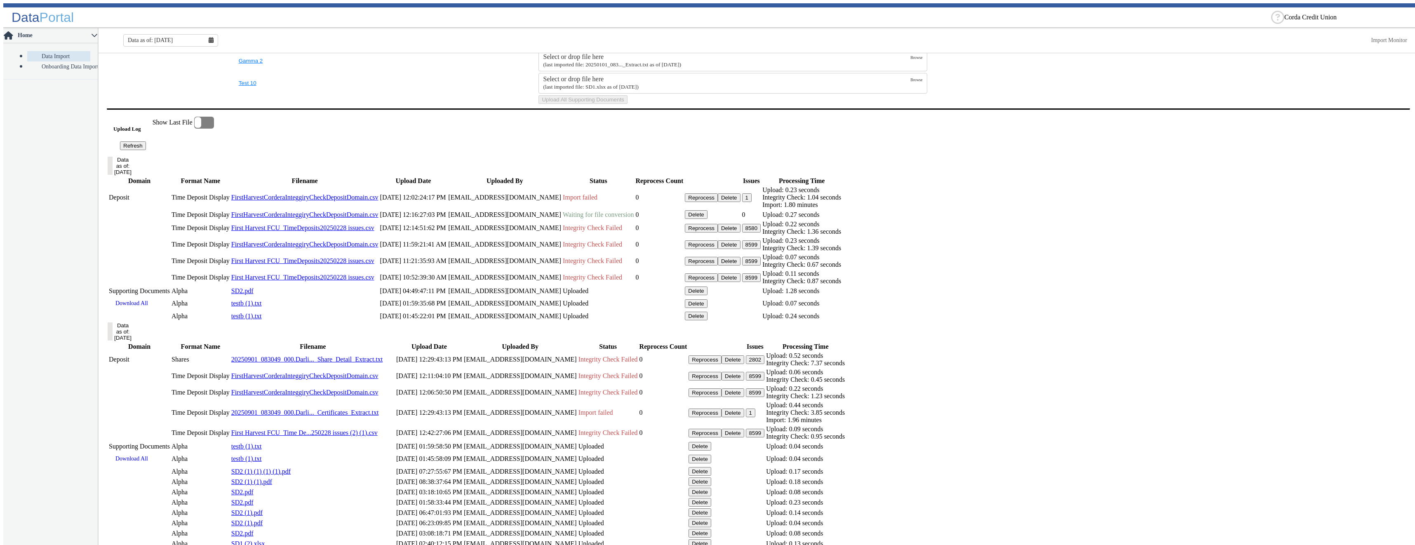
click at [146, 150] on button "Refresh" at bounding box center [133, 145] width 26 height 9
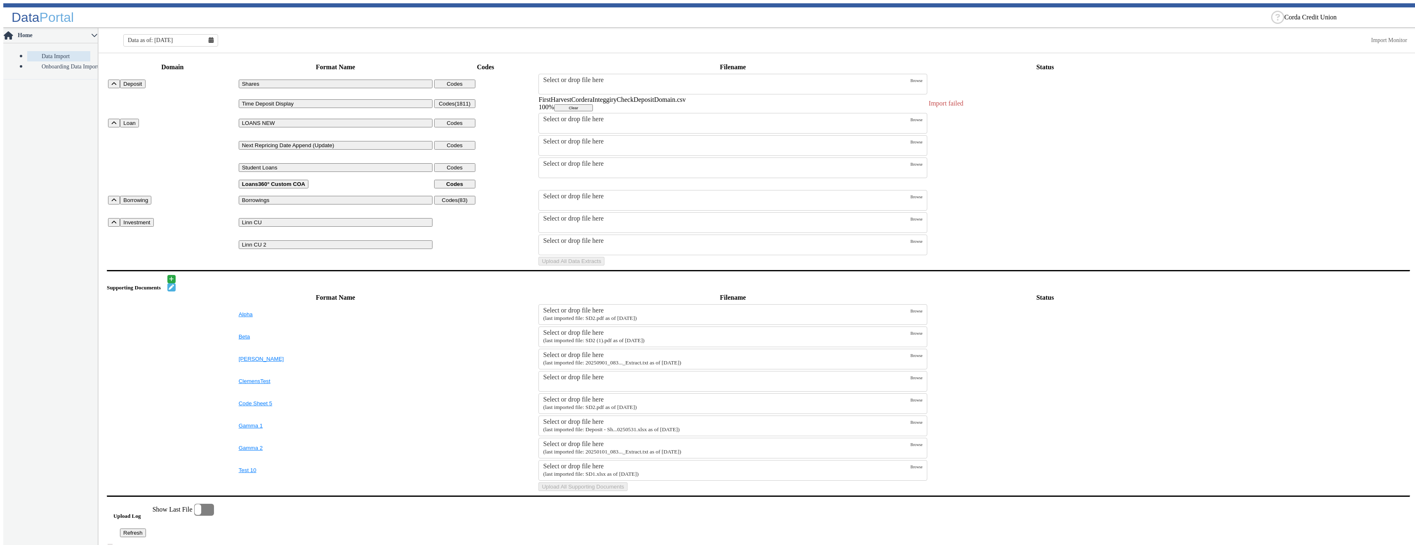
scroll to position [0, 0]
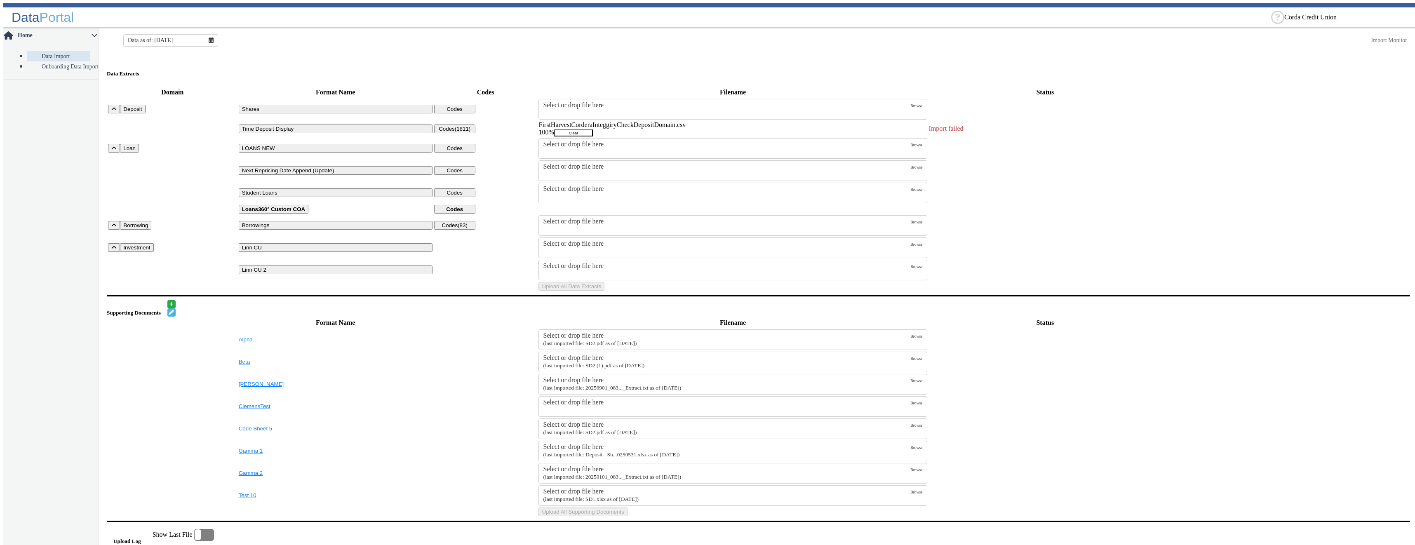
click at [593, 129] on button "Clear" at bounding box center [573, 132] width 39 height 7
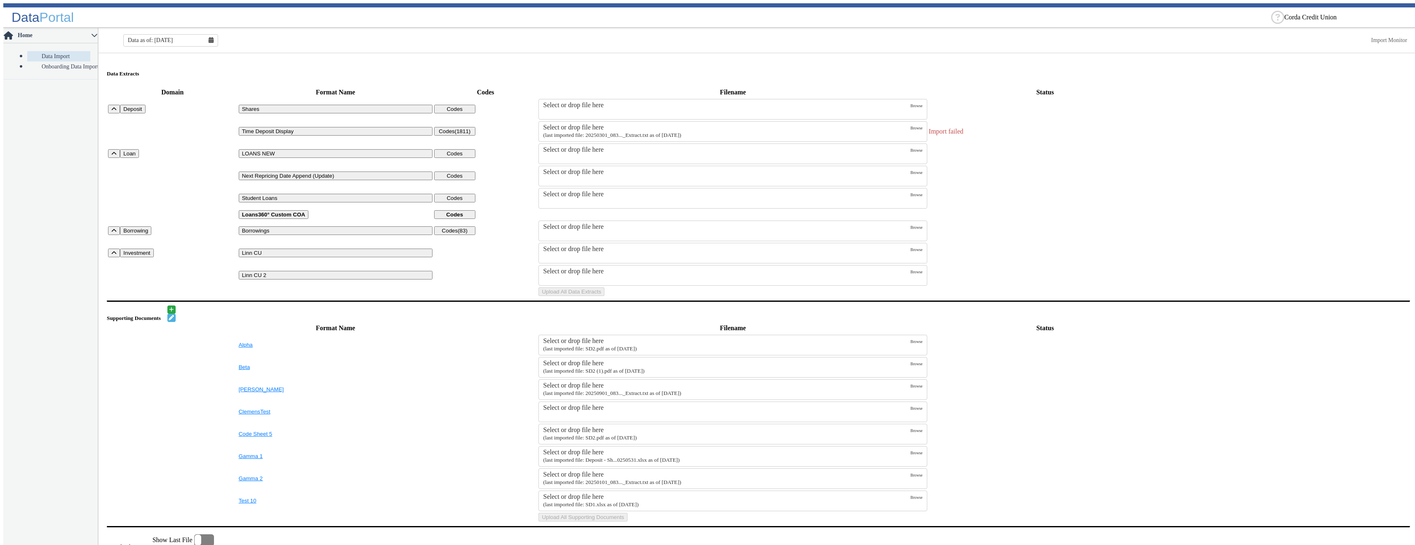
click at [845, 124] on div "Select or drop file here" at bounding box center [726, 127] width 367 height 7
click at [0, 0] on input "Select or drop file here (last imported file: 20250301_083..._Extract.txt as of…" at bounding box center [0, 0] width 0 height 0
click at [604, 296] on button "Upload All Data Extracts" at bounding box center [571, 291] width 66 height 9
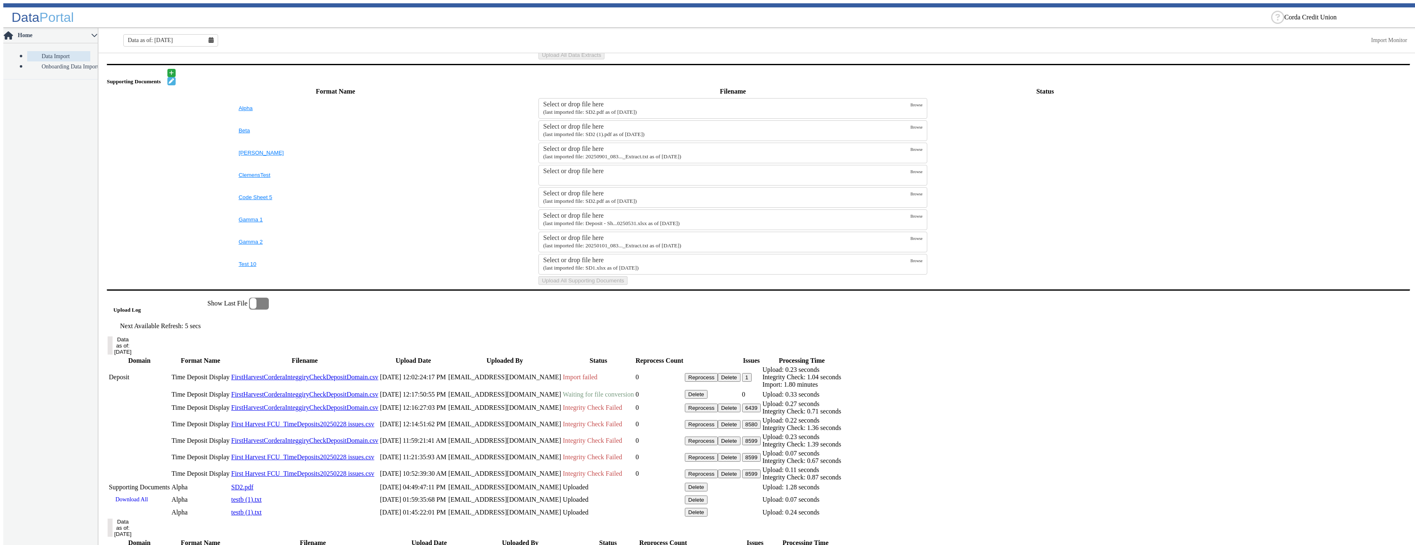
scroll to position [396, 0]
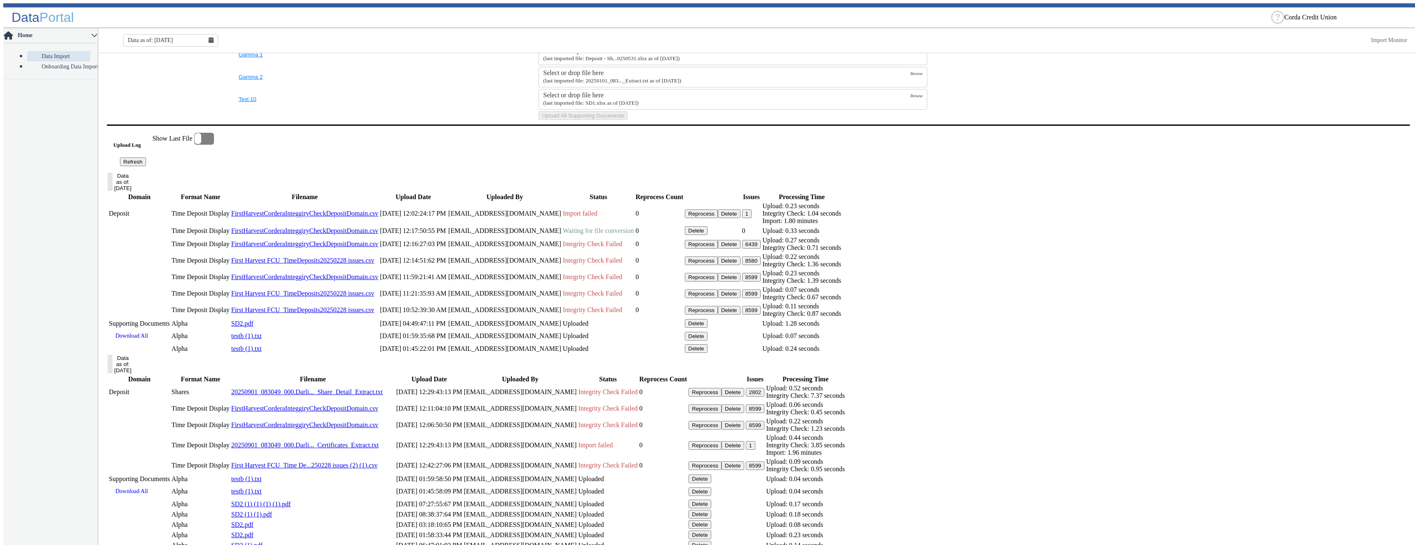
drag, startPoint x: 169, startPoint y: 271, endPoint x: 183, endPoint y: 268, distance: 14.3
click at [146, 166] on button "Refresh" at bounding box center [133, 161] width 26 height 9
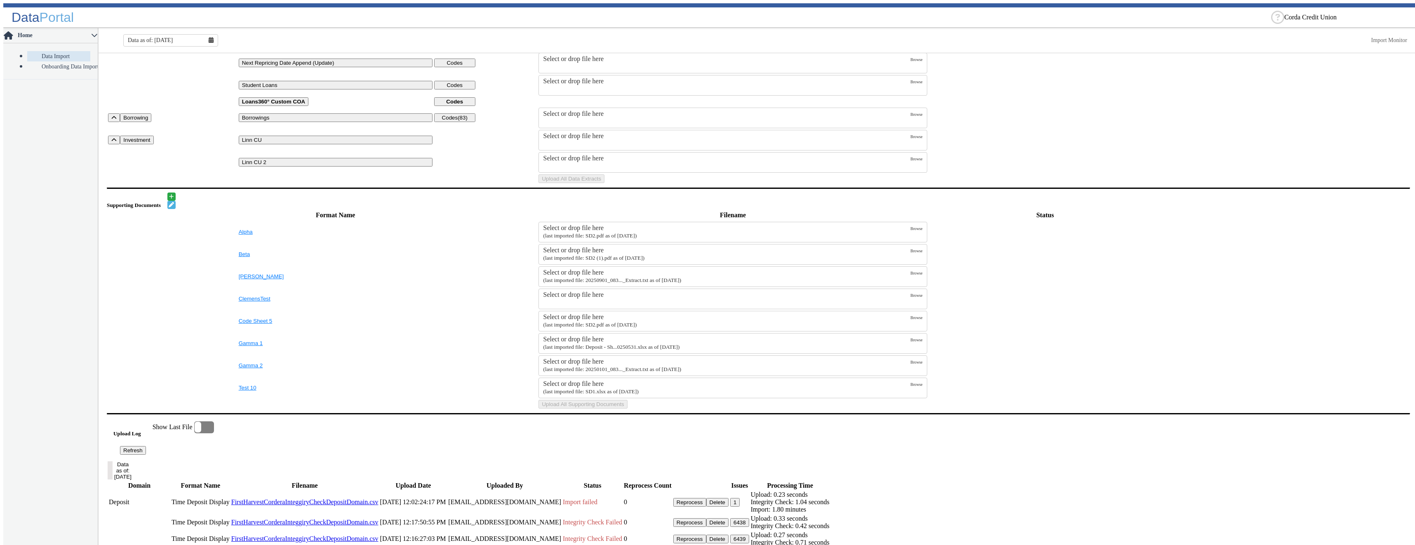
scroll to position [0, 0]
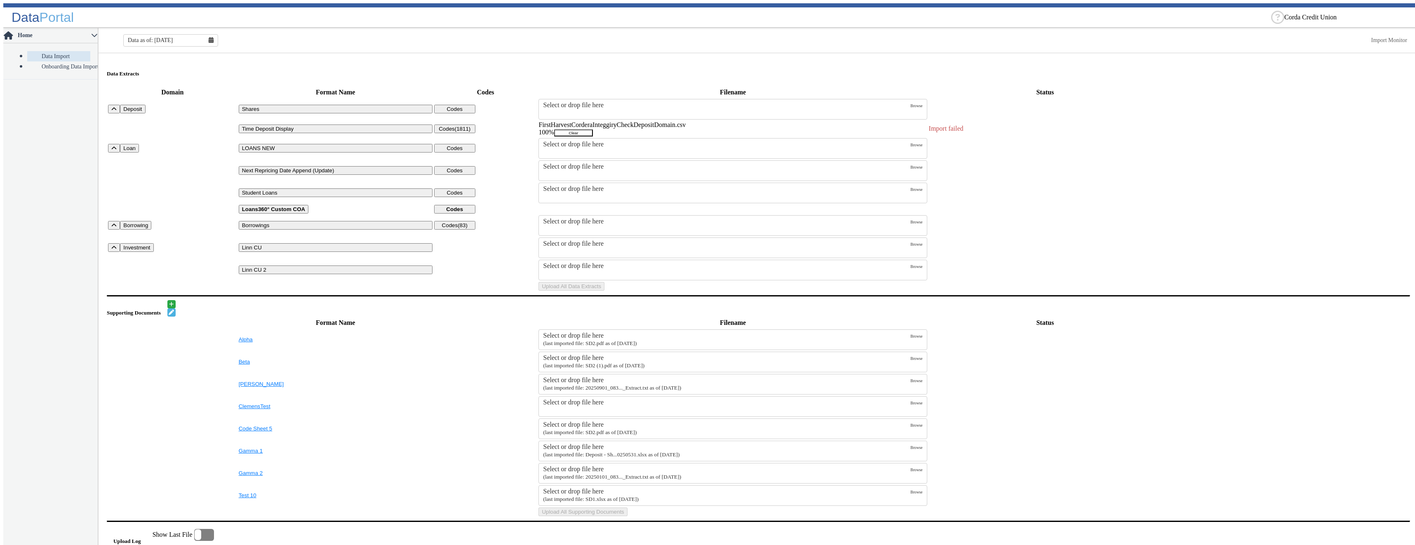
click at [593, 130] on button "Clear" at bounding box center [573, 132] width 39 height 7
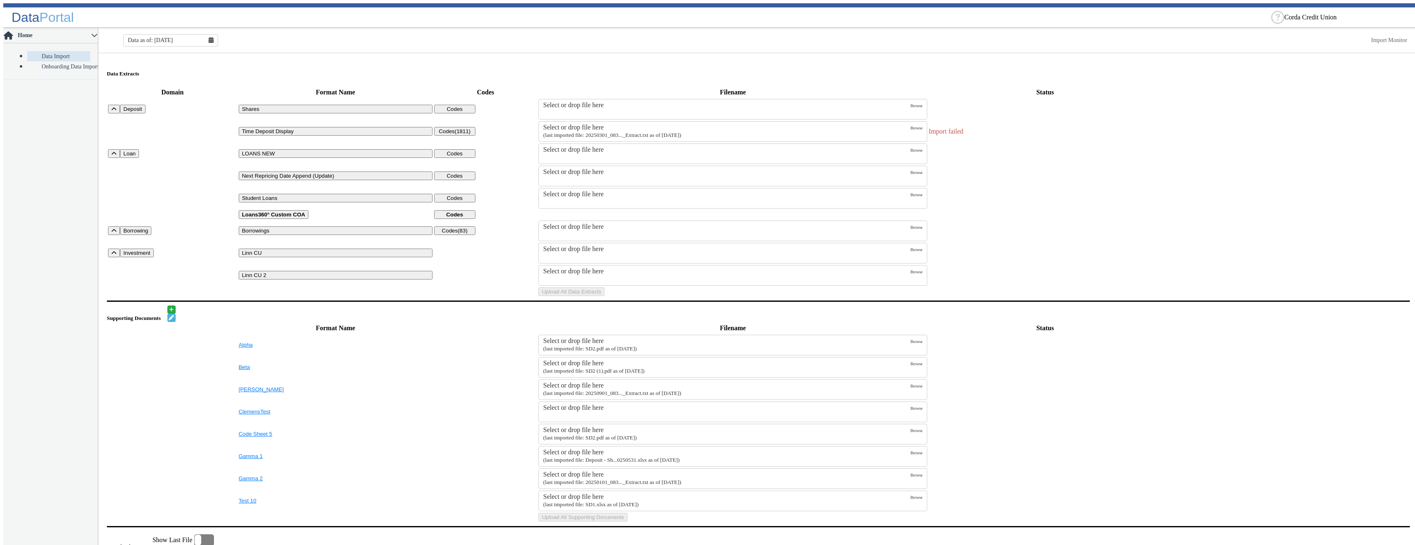
click at [676, 124] on div "Select or drop file here" at bounding box center [726, 127] width 367 height 7
click at [0, 0] on input "Select or drop file here (last imported file: 20250301_083..._Extract.txt as of…" at bounding box center [0, 0] width 0 height 0
click at [604, 296] on button "Upload All Data Extracts" at bounding box center [571, 291] width 66 height 9
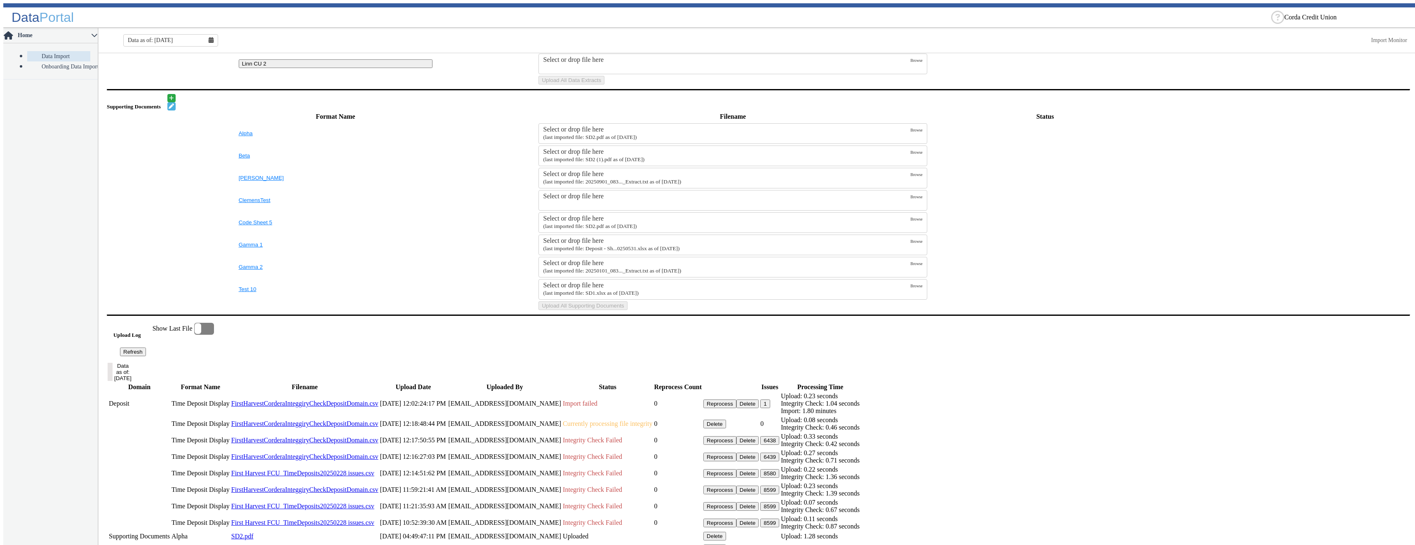
scroll to position [412, 0]
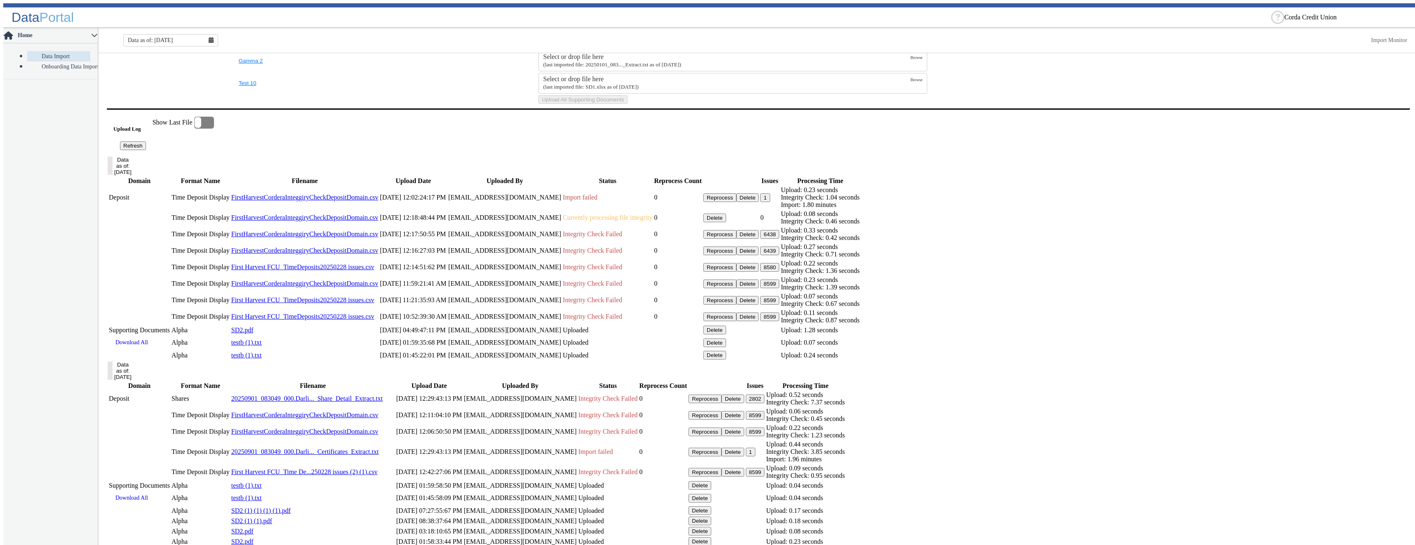
click at [146, 150] on button "Refresh" at bounding box center [133, 145] width 26 height 9
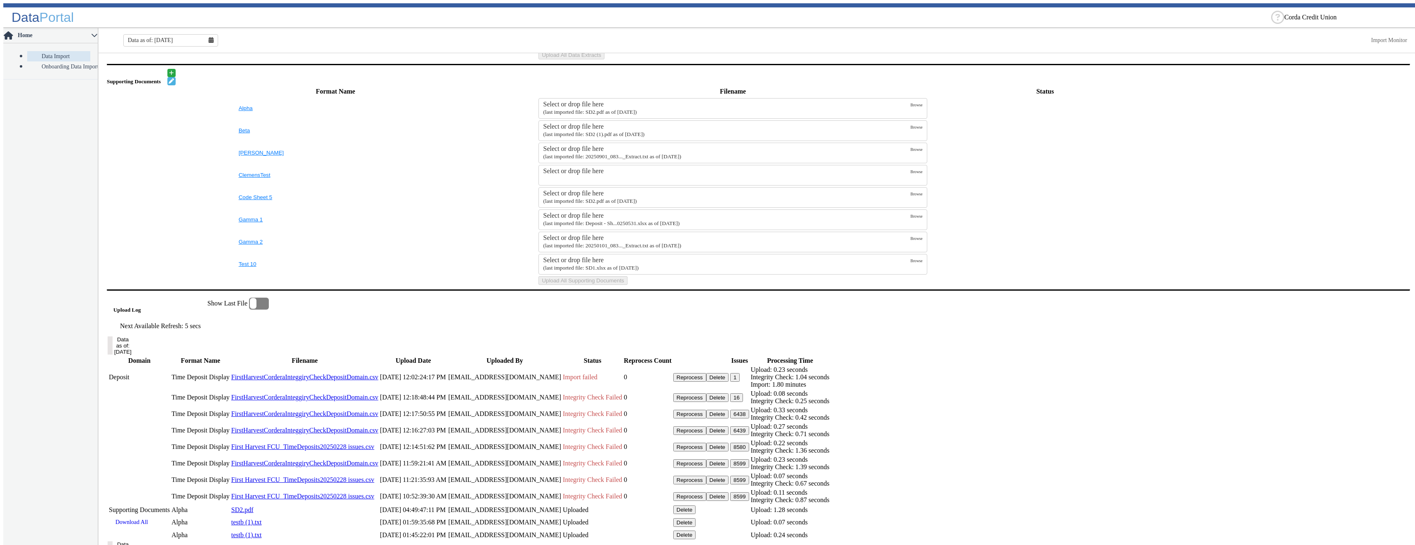
scroll to position [355, 0]
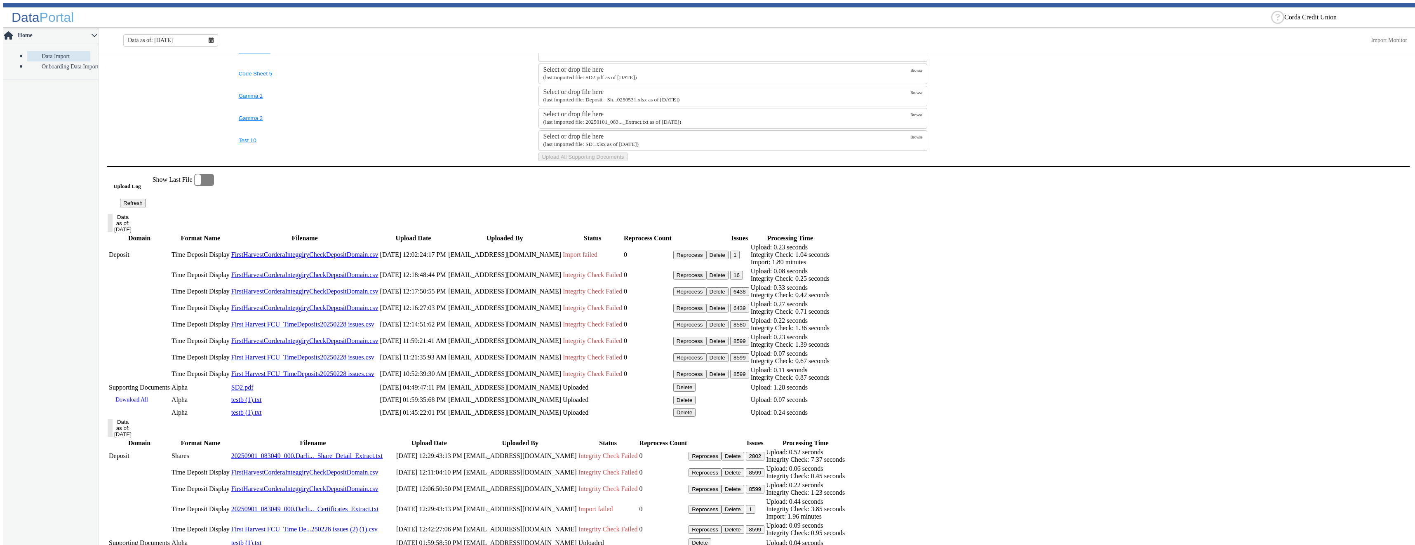
click at [743, 279] on button "16" at bounding box center [736, 275] width 13 height 9
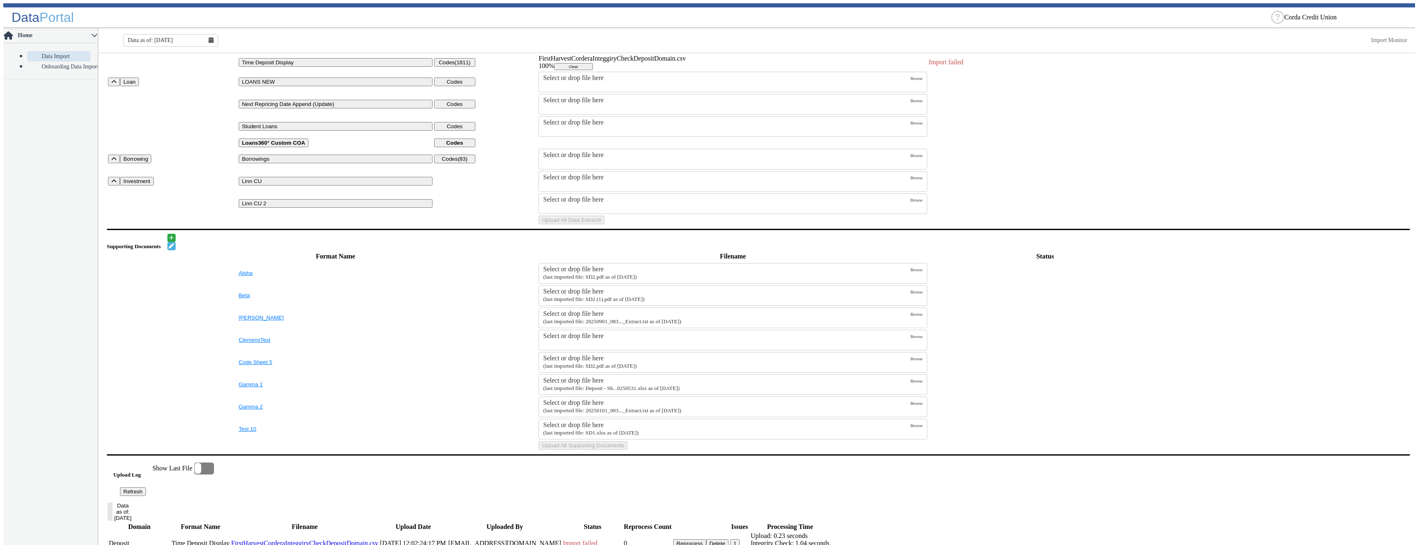
scroll to position [0, 0]
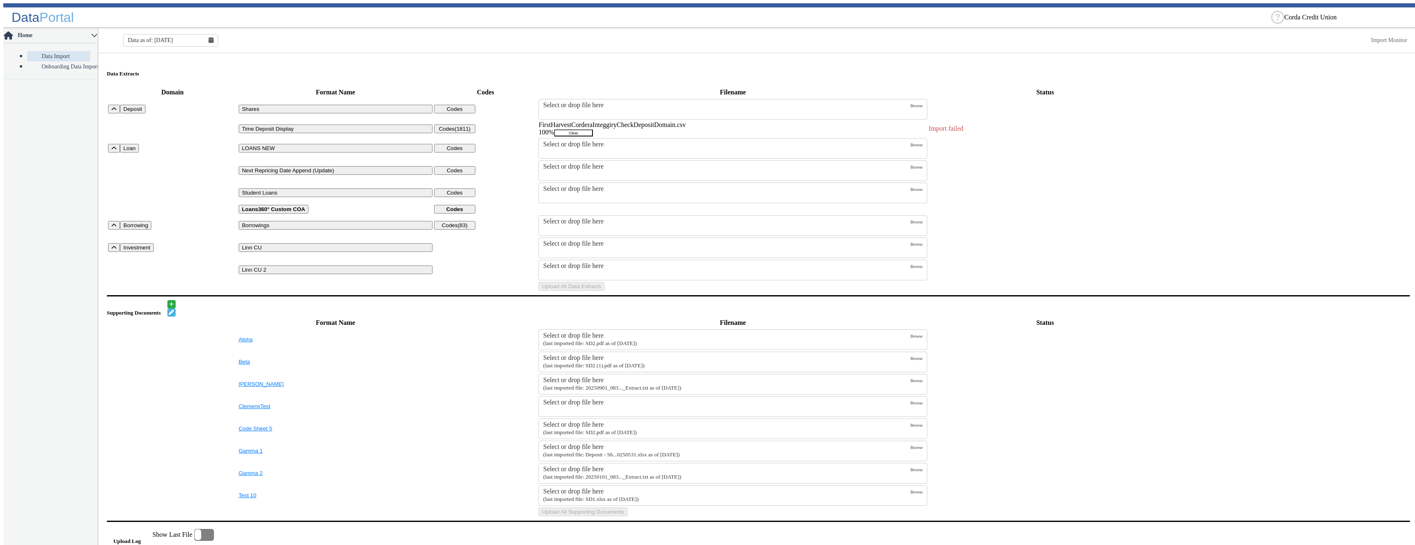
click at [593, 129] on button "Clear" at bounding box center [573, 132] width 39 height 7
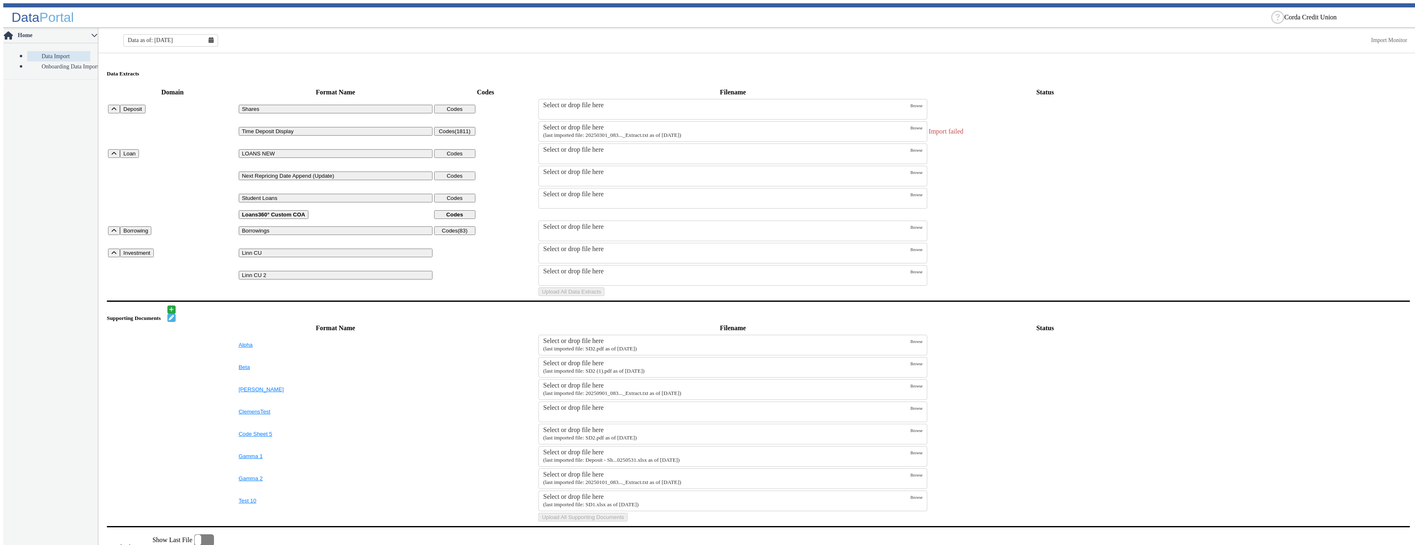
click at [689, 124] on div "Select or drop file here" at bounding box center [726, 127] width 367 height 7
click at [0, 0] on input "Select or drop file here (last imported file: 20250301_083..._Extract.txt as of…" at bounding box center [0, 0] width 0 height 0
click at [604, 296] on button "Upload All Data Extracts" at bounding box center [571, 291] width 66 height 9
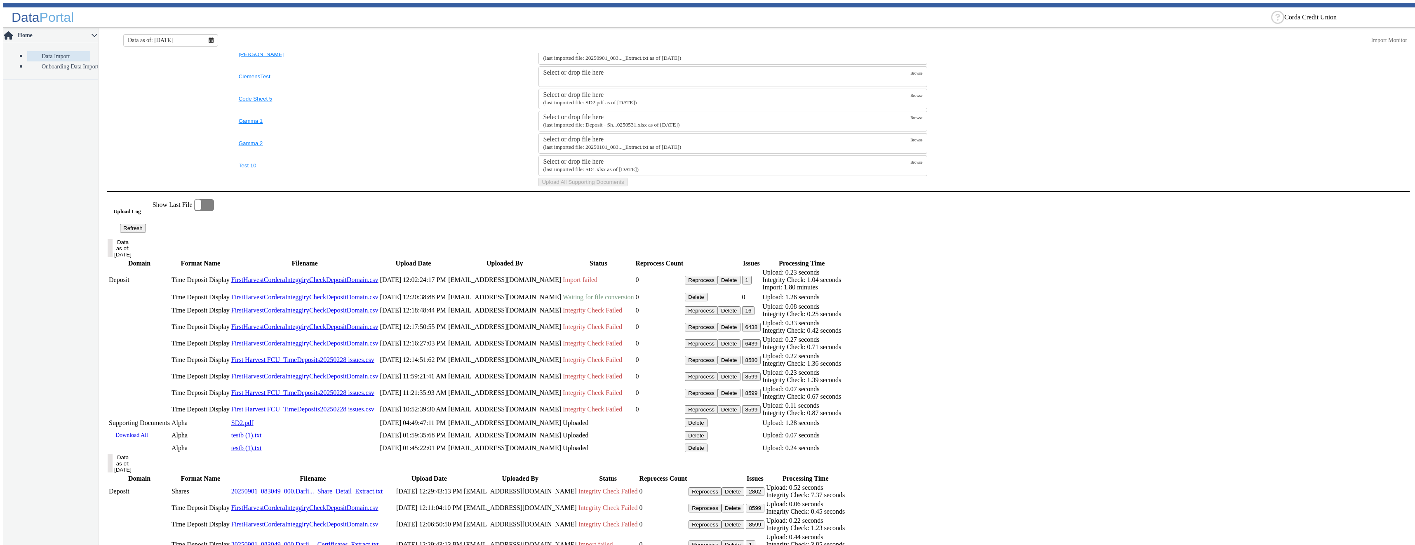
click at [146, 232] on button "Refresh" at bounding box center [133, 228] width 26 height 9
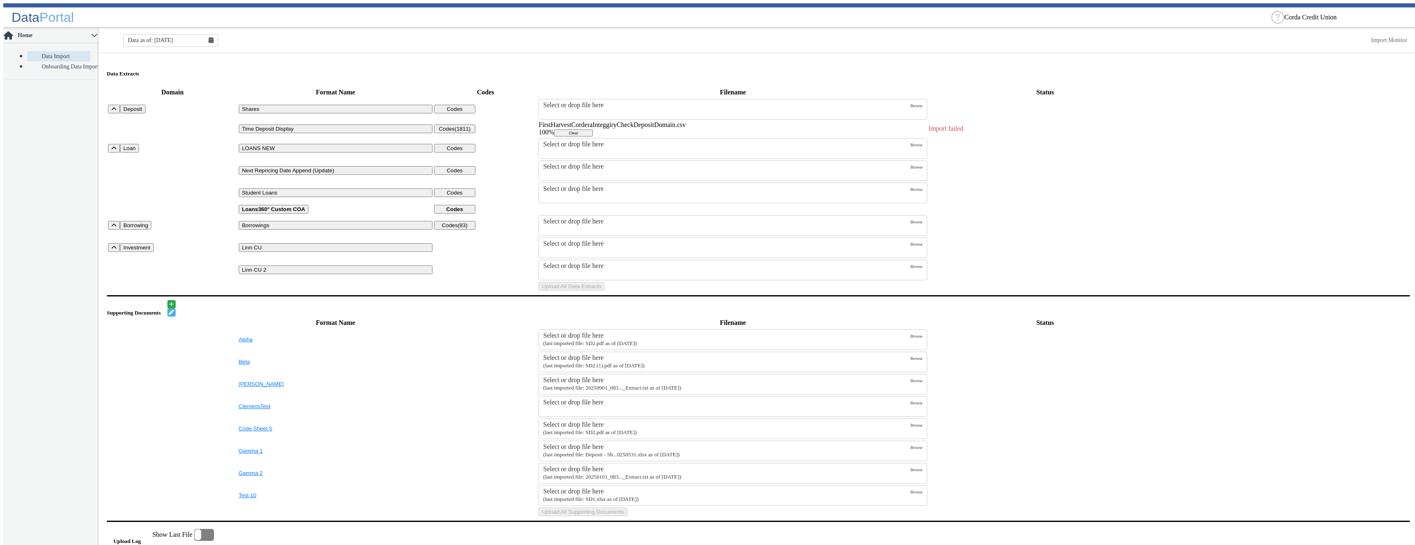
click at [740, 123] on div "FirstHarvestCorderaInteggiryCheckDepositDomain.csv 100% Clear" at bounding box center [732, 128] width 388 height 15
click at [593, 129] on button "Clear" at bounding box center [573, 132] width 39 height 7
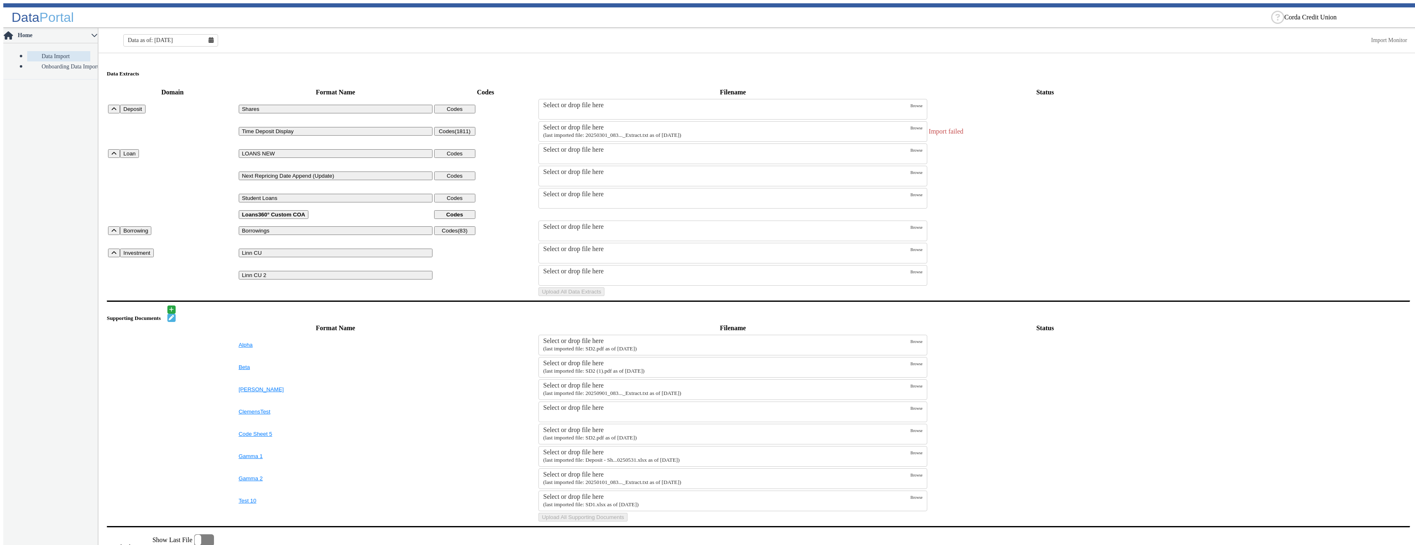
click at [910, 126] on span "Browse" at bounding box center [916, 128] width 12 height 5
click at [0, 0] on input "Select or drop file here (last imported file: 20250301_083..._Extract.txt as of…" at bounding box center [0, 0] width 0 height 0
click at [604, 296] on button "Upload All Data Extracts" at bounding box center [571, 291] width 66 height 9
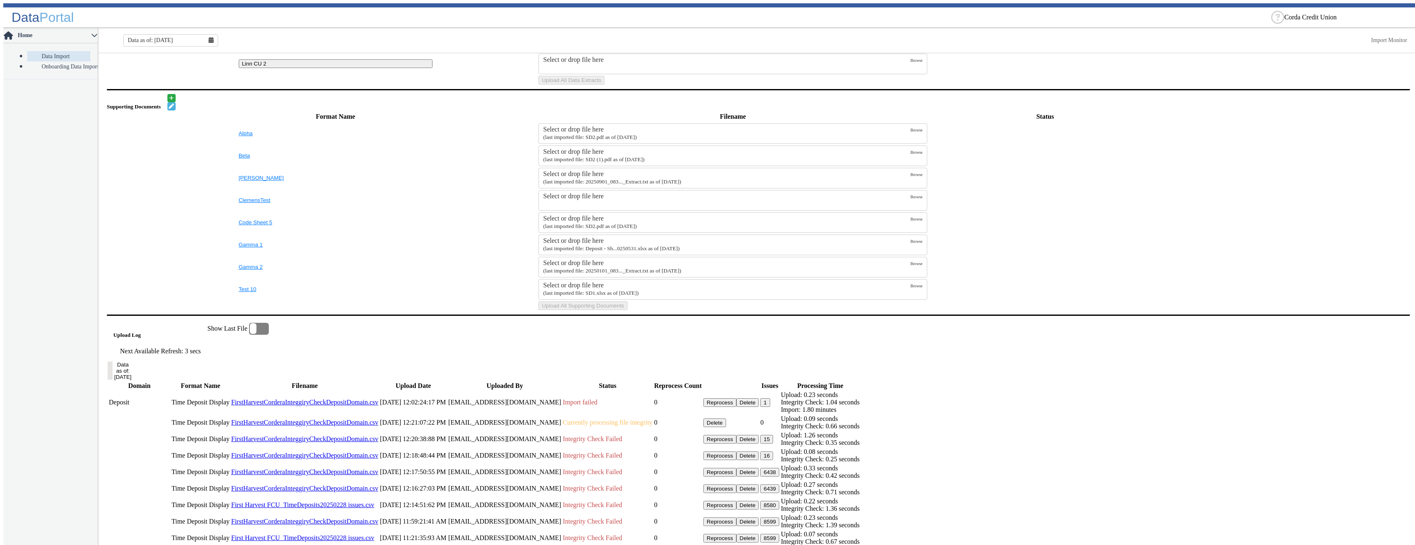
scroll to position [330, 0]
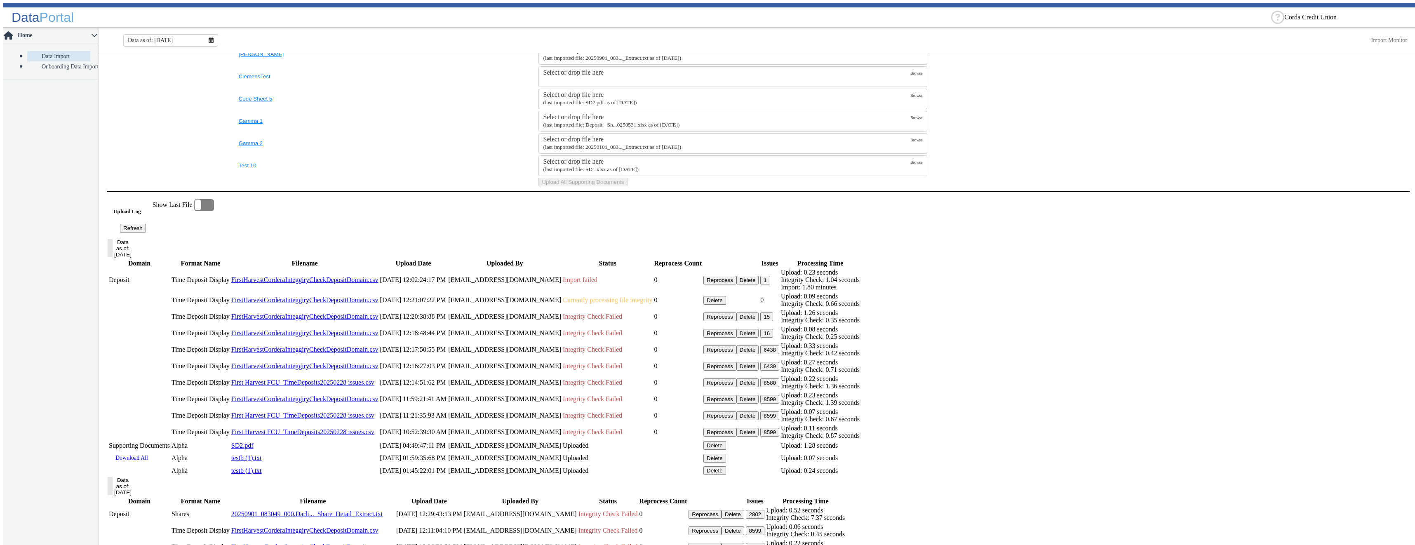
click at [146, 232] on button "Refresh" at bounding box center [133, 228] width 26 height 9
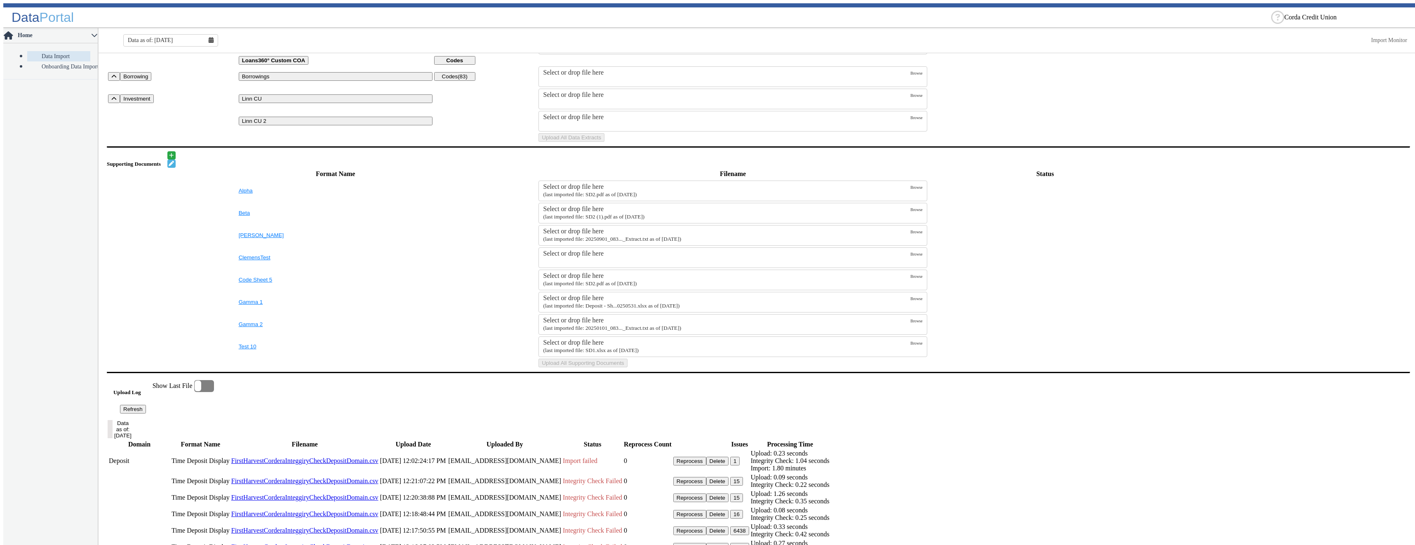
scroll to position [0, 0]
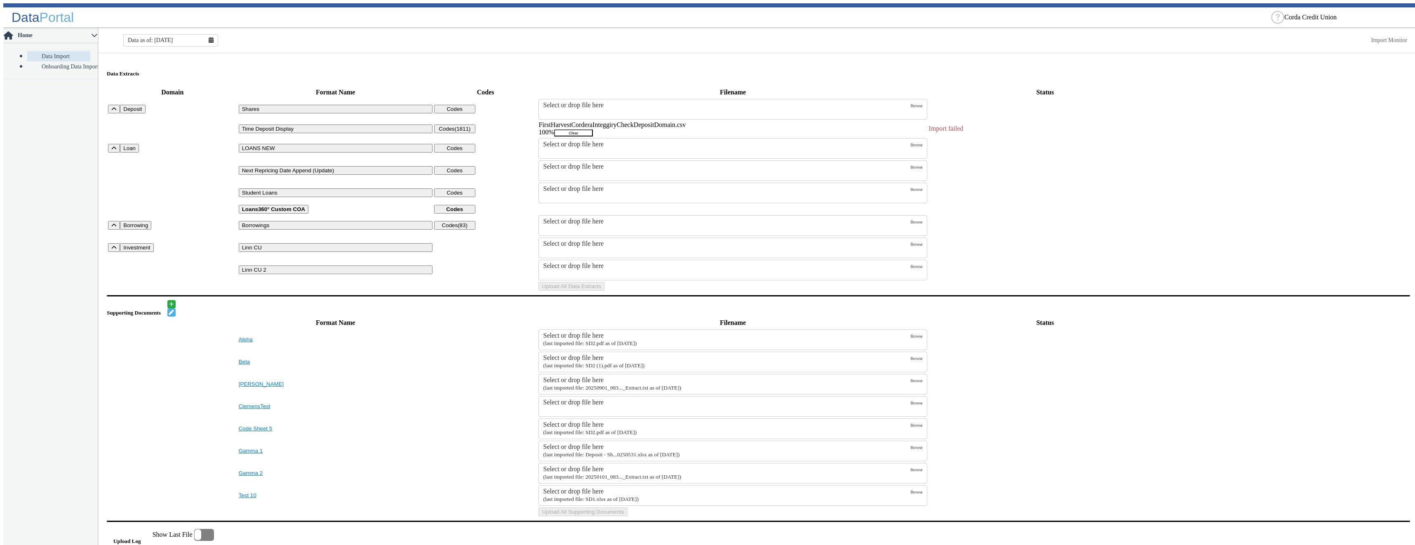
click at [901, 122] on div "FirstHarvestCorderaInteggiryCheckDepositDomain.csv 100% Clear" at bounding box center [732, 128] width 388 height 15
click at [593, 129] on button "Clear" at bounding box center [573, 132] width 39 height 7
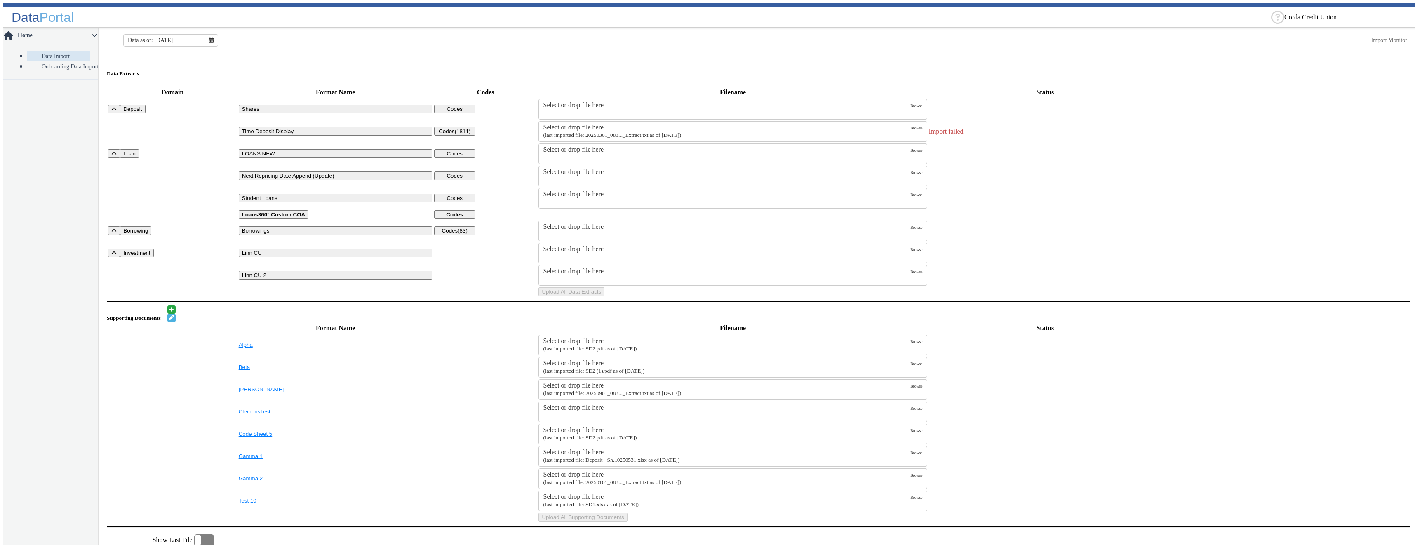
click at [708, 124] on div "Select or drop file here" at bounding box center [726, 127] width 367 height 7
click at [0, 0] on input "Select or drop file here (last imported file: 20250301_083..._Extract.txt as of…" at bounding box center [0, 0] width 0 height 0
click at [604, 296] on button "Upload All Data Extracts" at bounding box center [571, 291] width 66 height 9
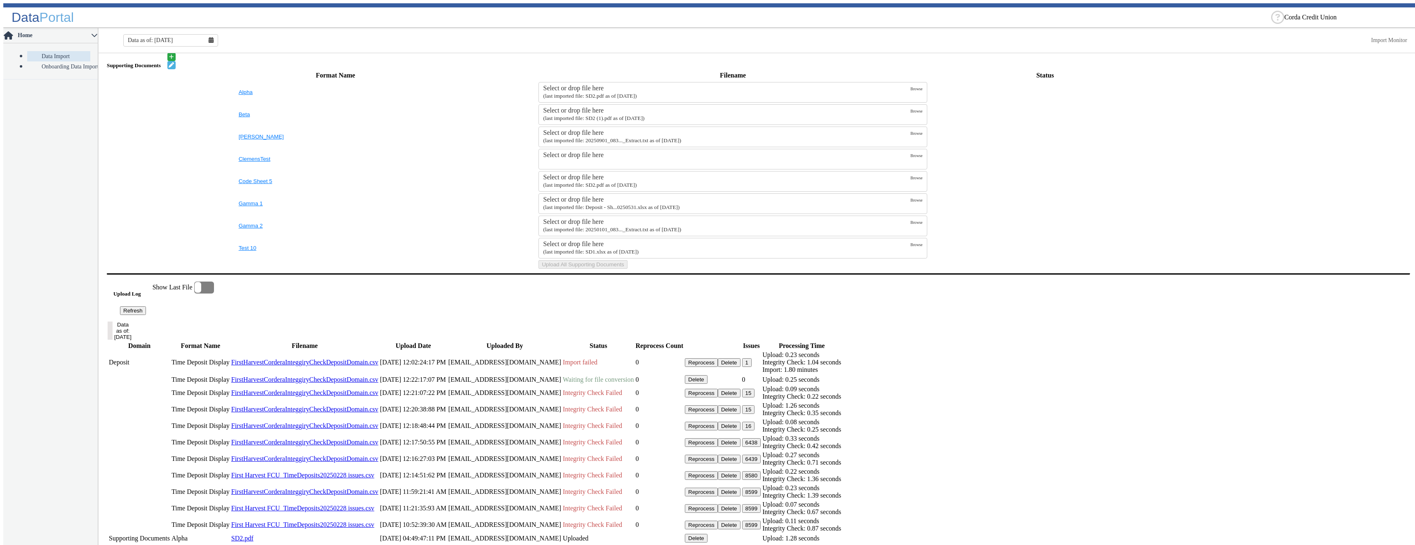
scroll to position [453, 0]
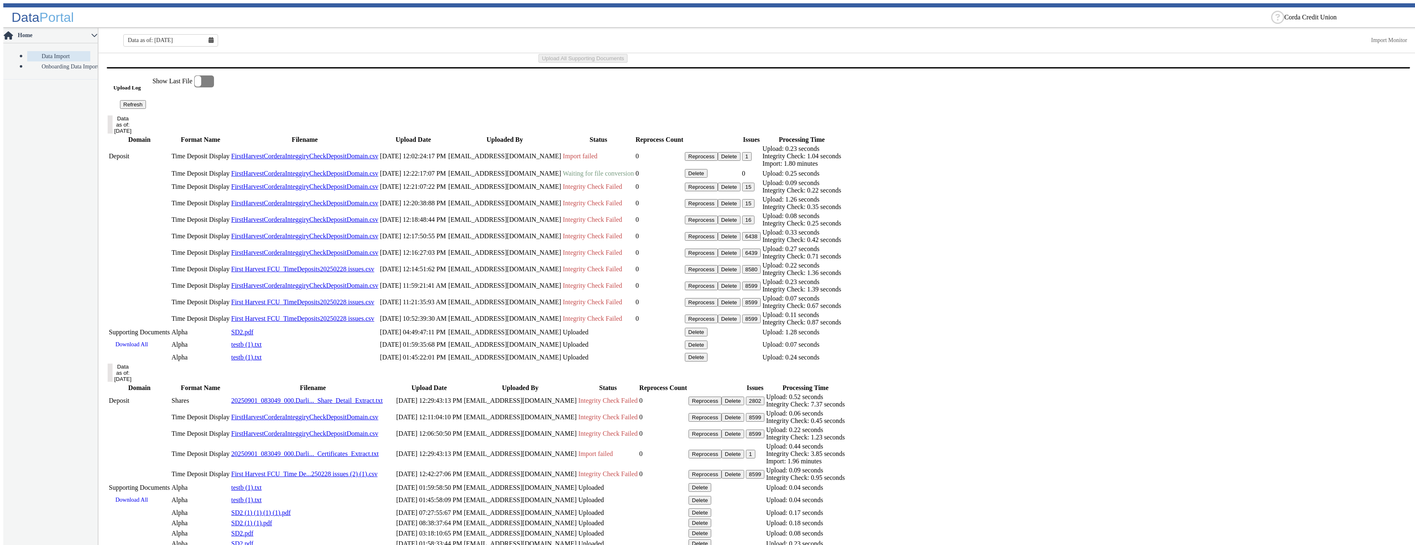
drag, startPoint x: 172, startPoint y: 214, endPoint x: 179, endPoint y: 212, distance: 7.0
click at [146, 109] on button "Refresh" at bounding box center [133, 104] width 26 height 9
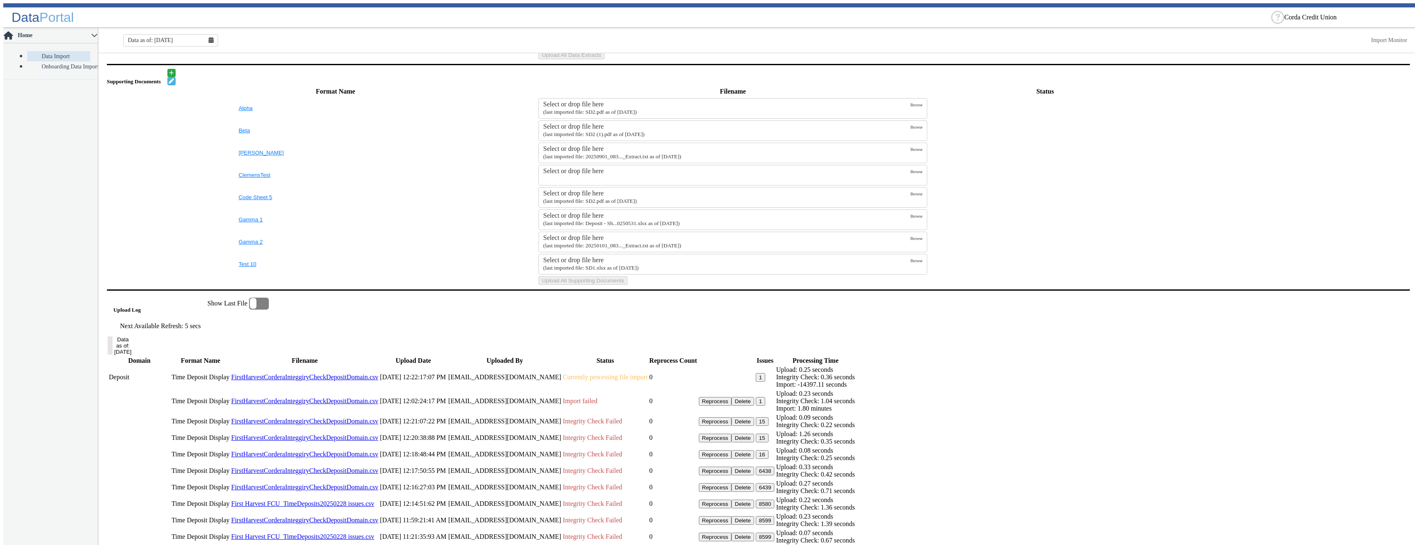
scroll to position [396, 0]
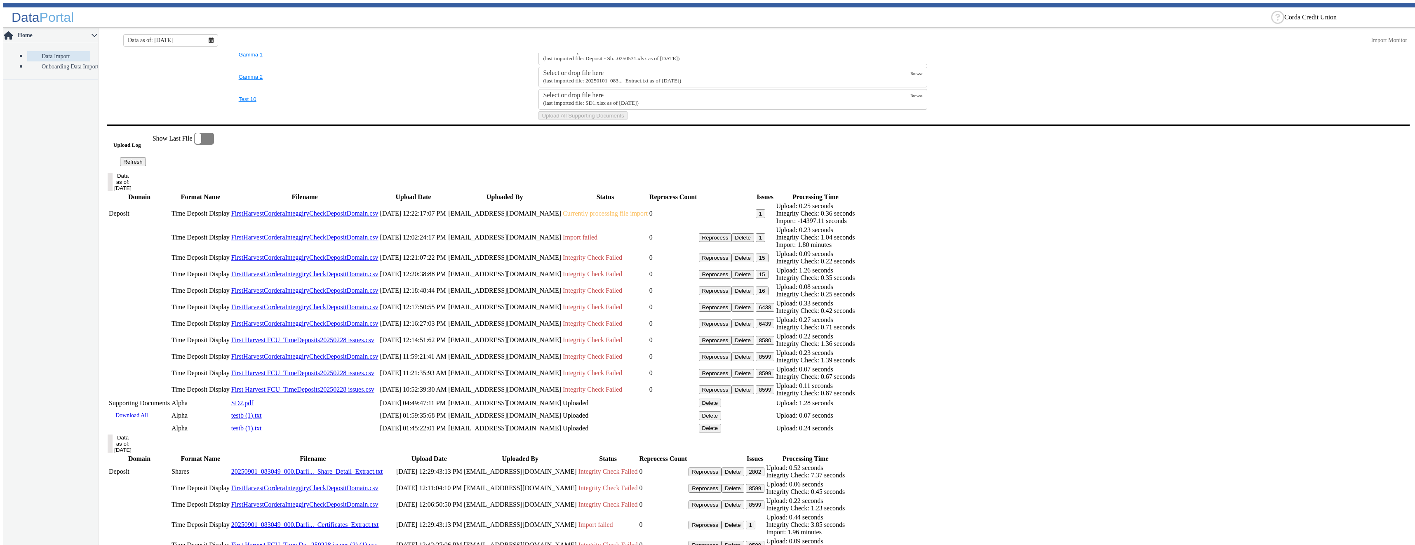
click at [146, 166] on button "Refresh" at bounding box center [133, 161] width 26 height 9
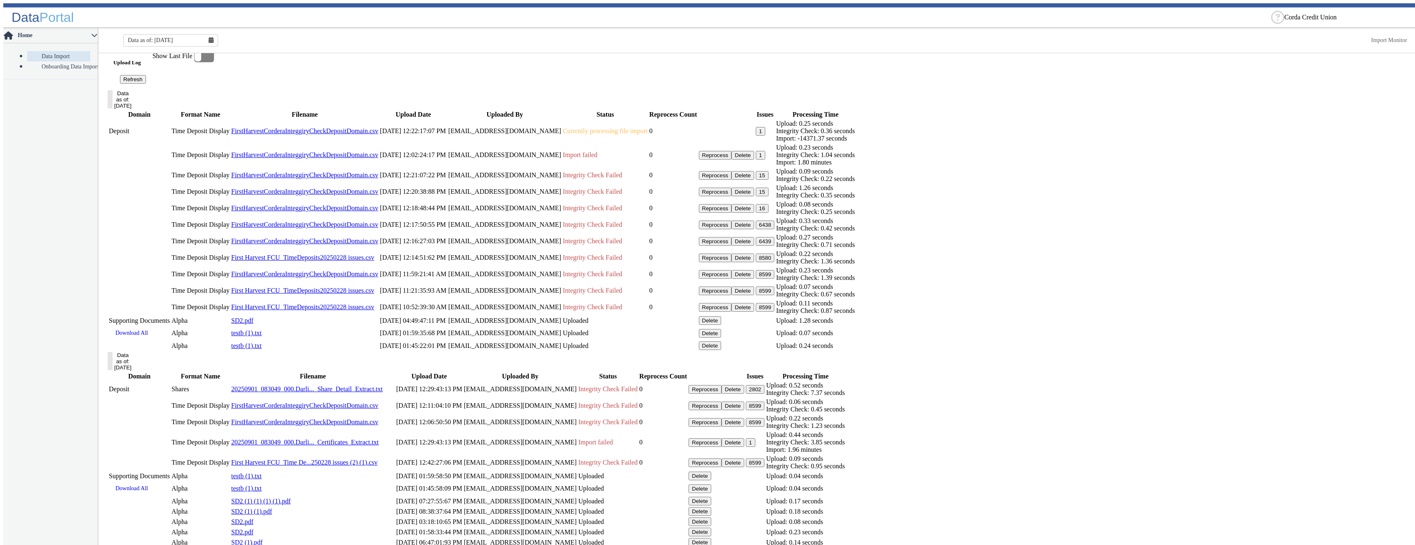
scroll to position [643, 0]
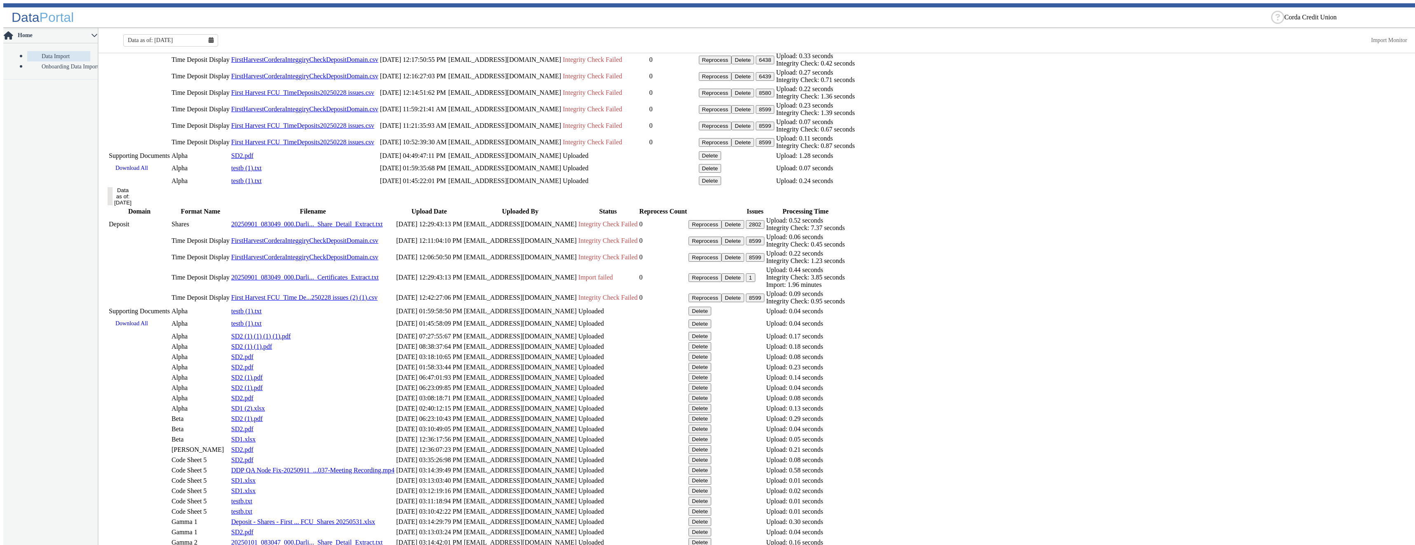
click at [754, 81] on button "Delete" at bounding box center [742, 76] width 23 height 9
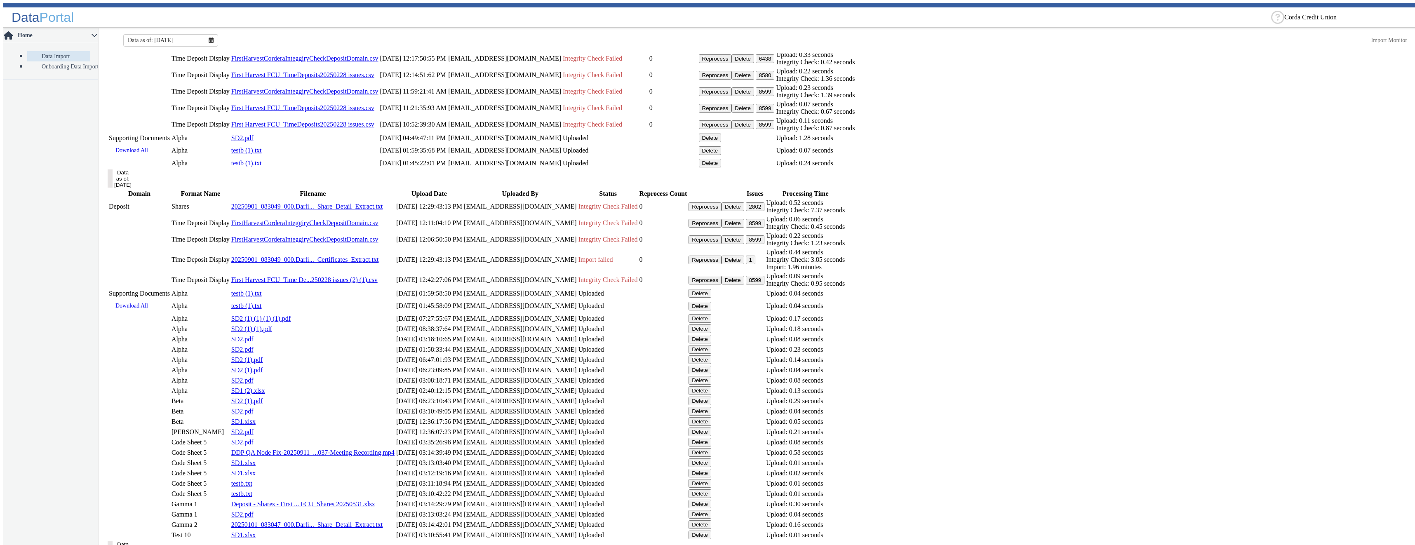
scroll to position [645, 0]
click at [754, 78] on button "Delete" at bounding box center [742, 74] width 23 height 9
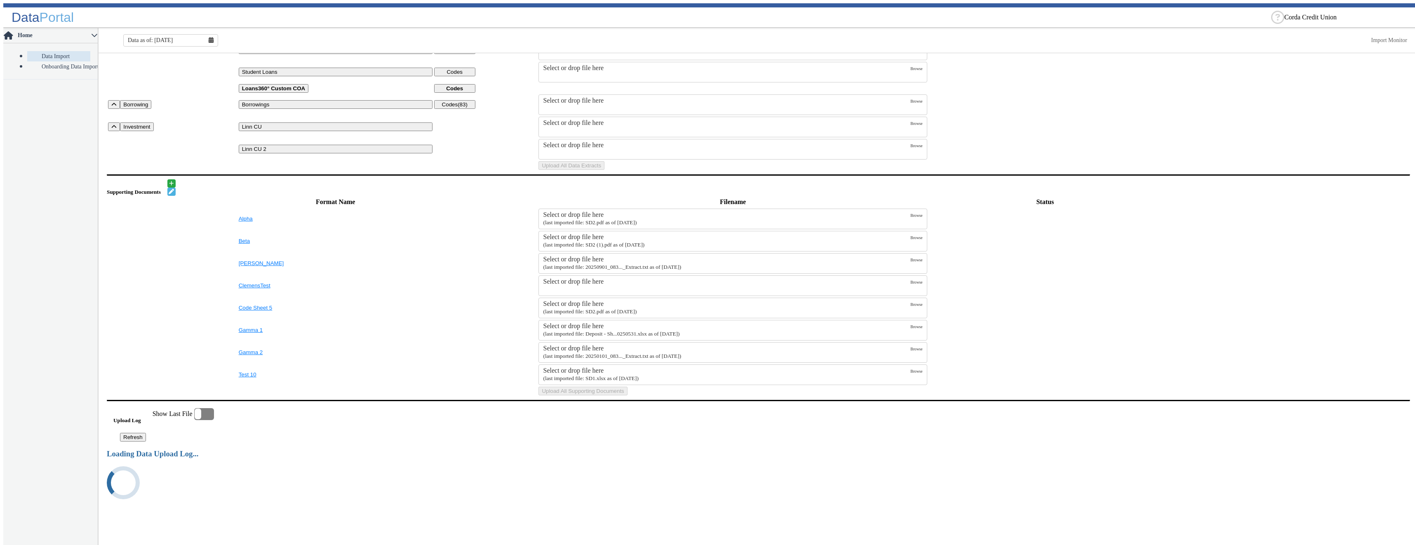
scroll to position [618, 0]
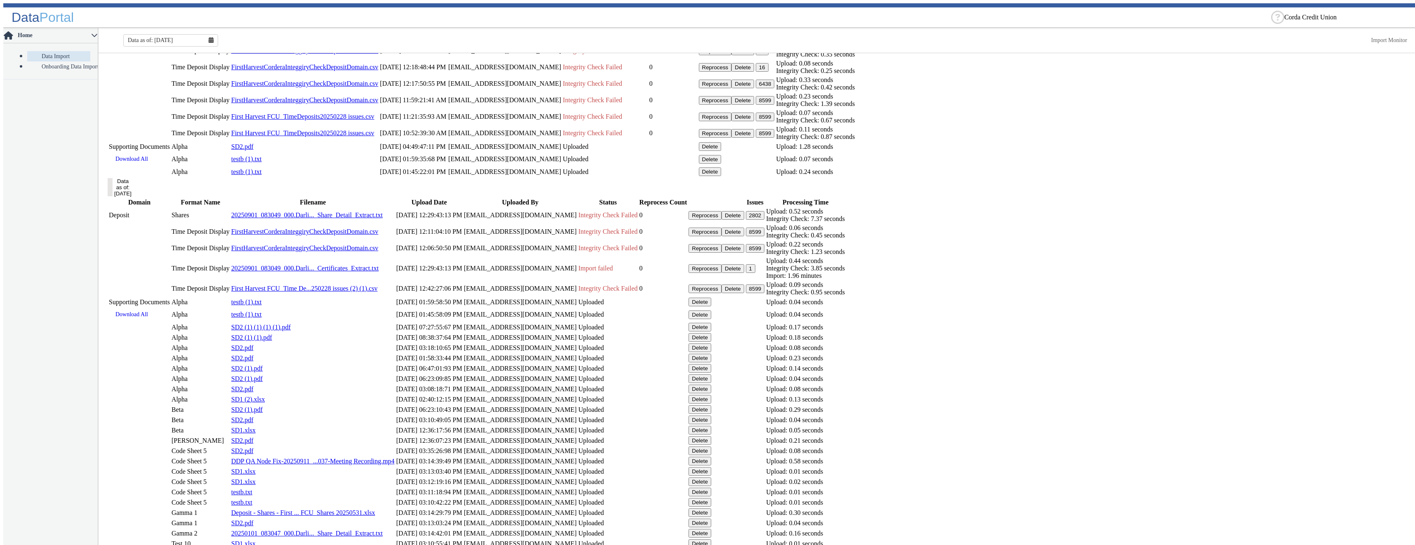
click at [754, 88] on button "Delete" at bounding box center [742, 84] width 23 height 9
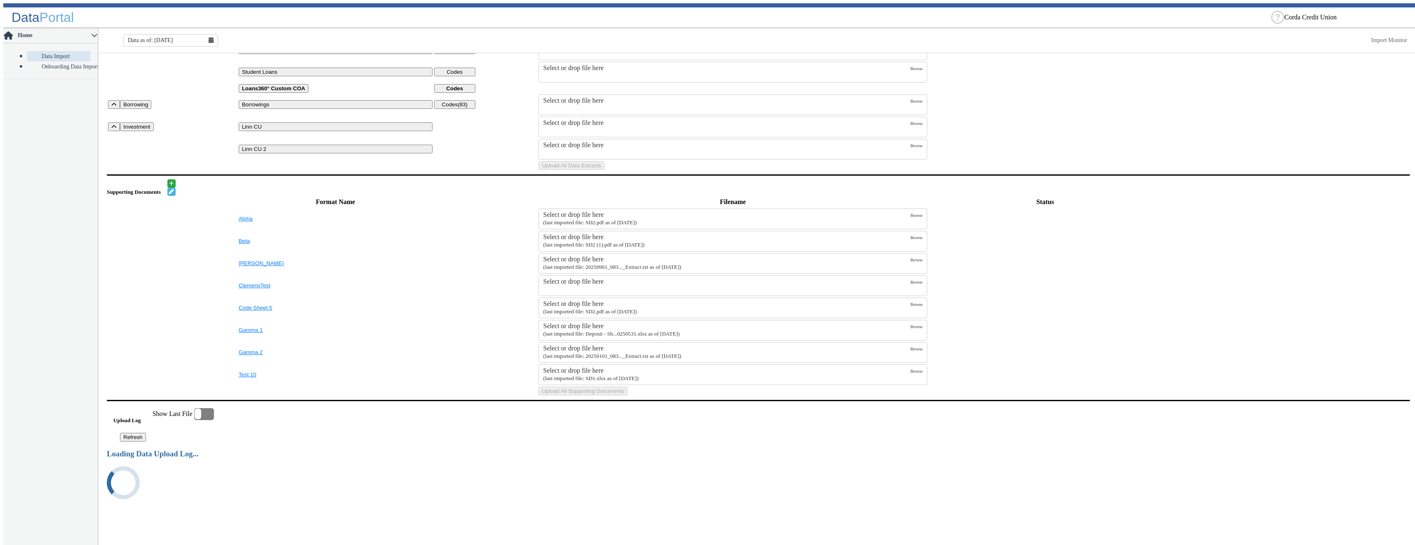
scroll to position [592, 0]
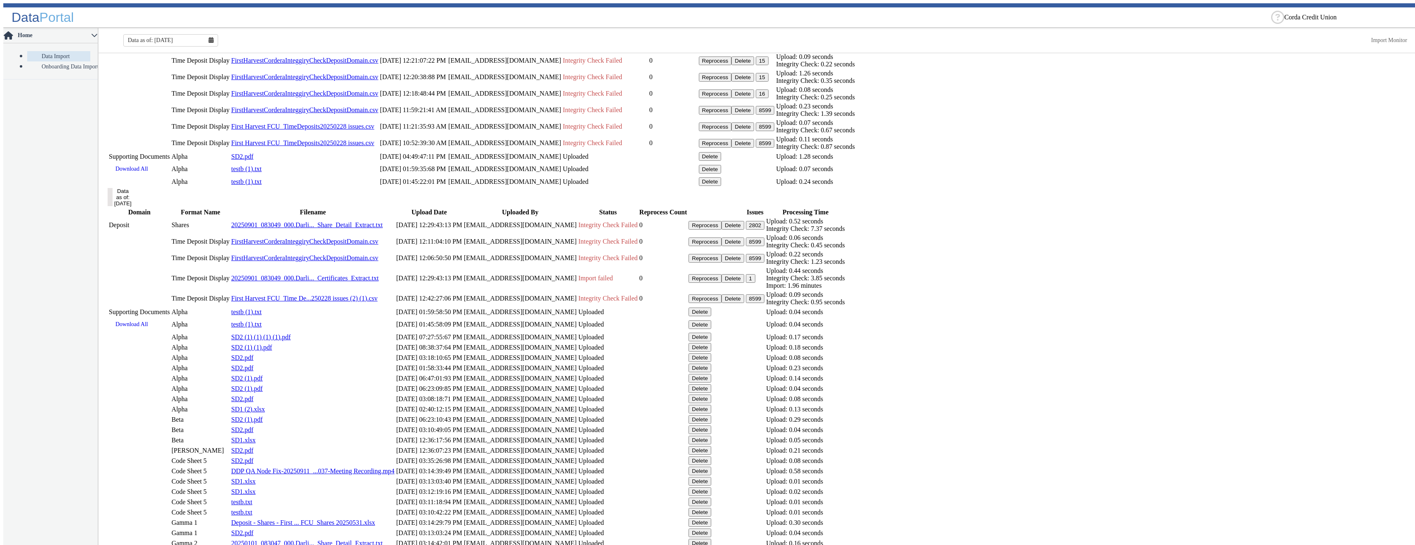
click at [754, 98] on button "Delete" at bounding box center [742, 93] width 23 height 9
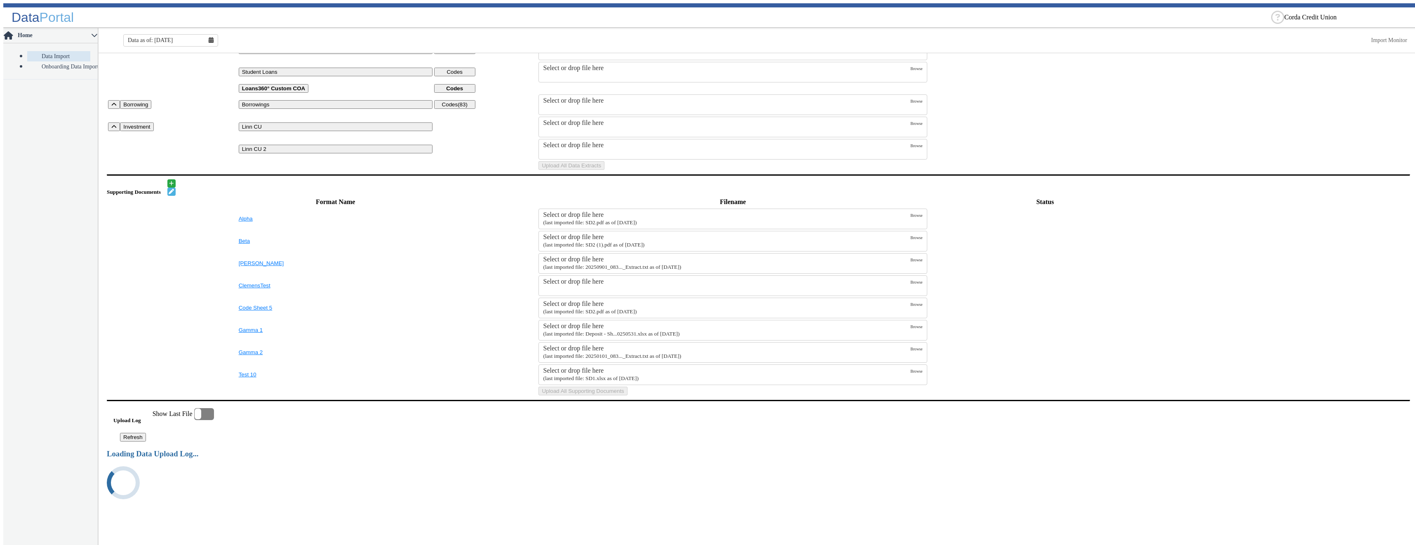
scroll to position [565, 0]
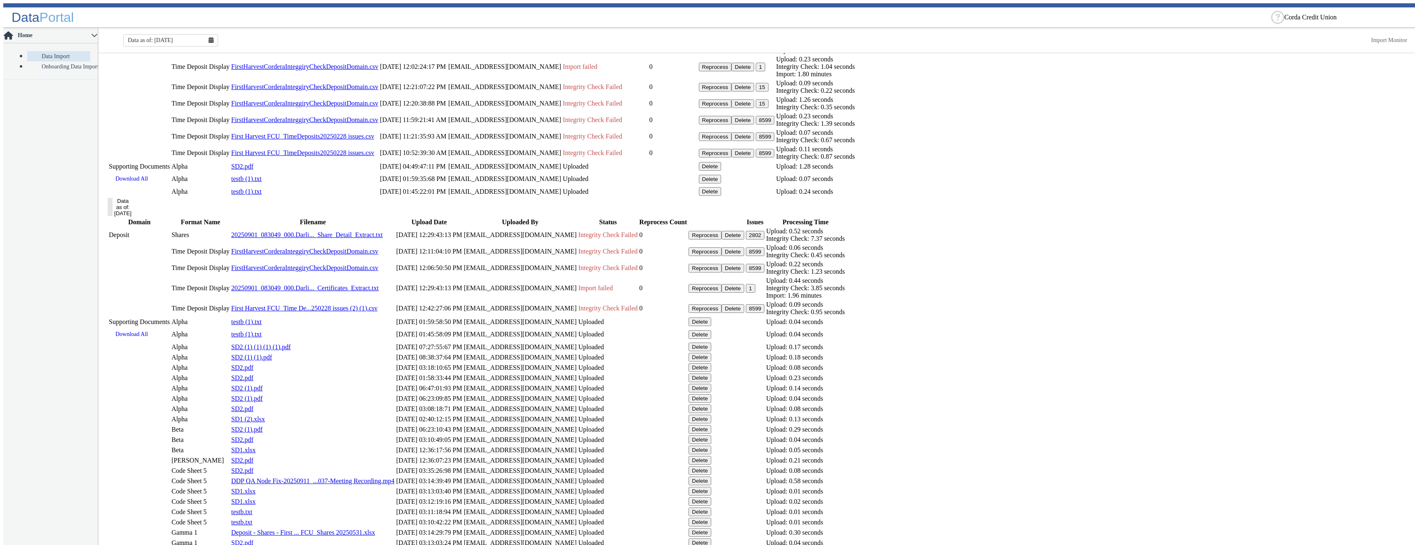
click at [754, 108] on button "Delete" at bounding box center [742, 103] width 23 height 9
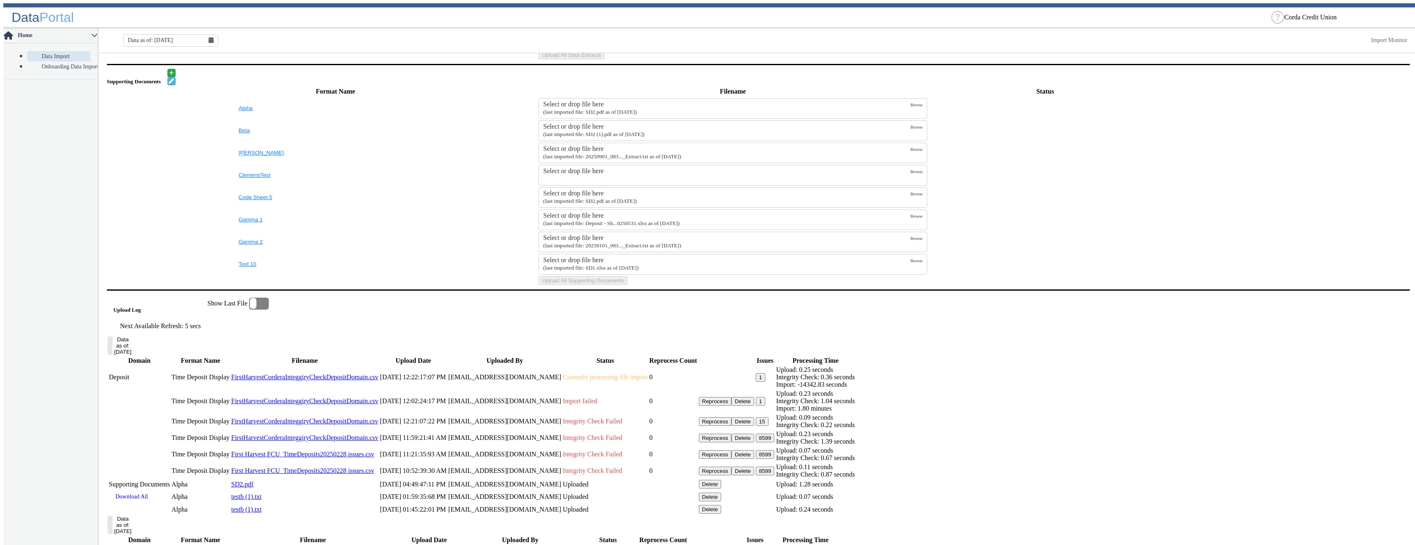
scroll to position [539, 0]
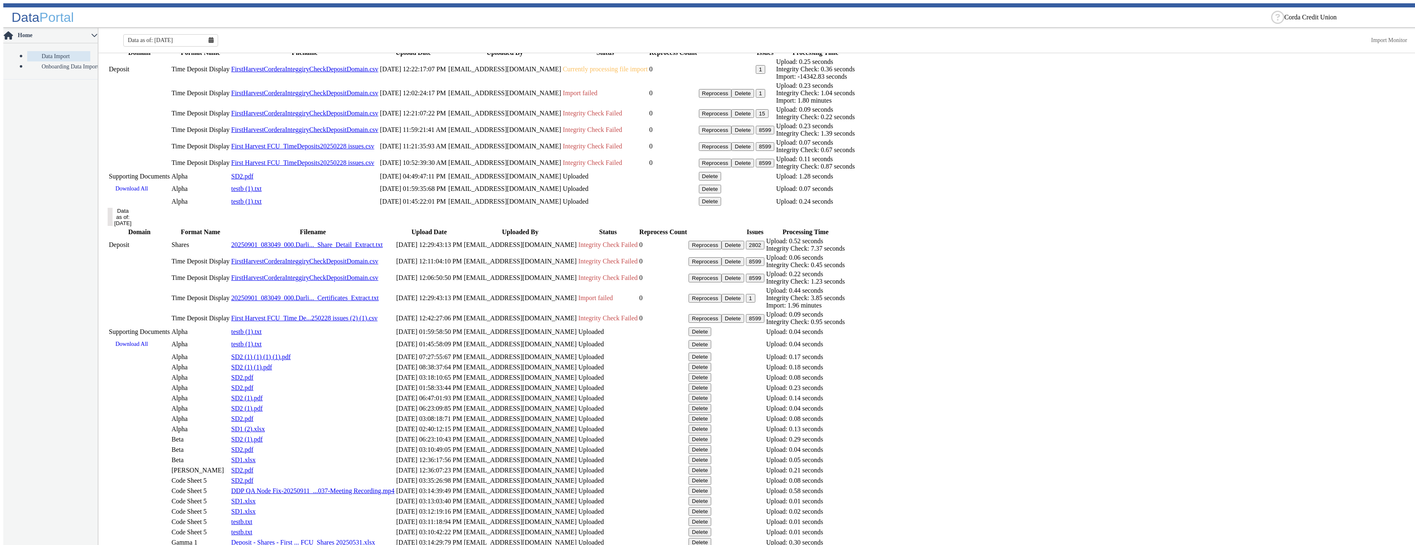
click at [754, 118] on button "Delete" at bounding box center [742, 113] width 23 height 9
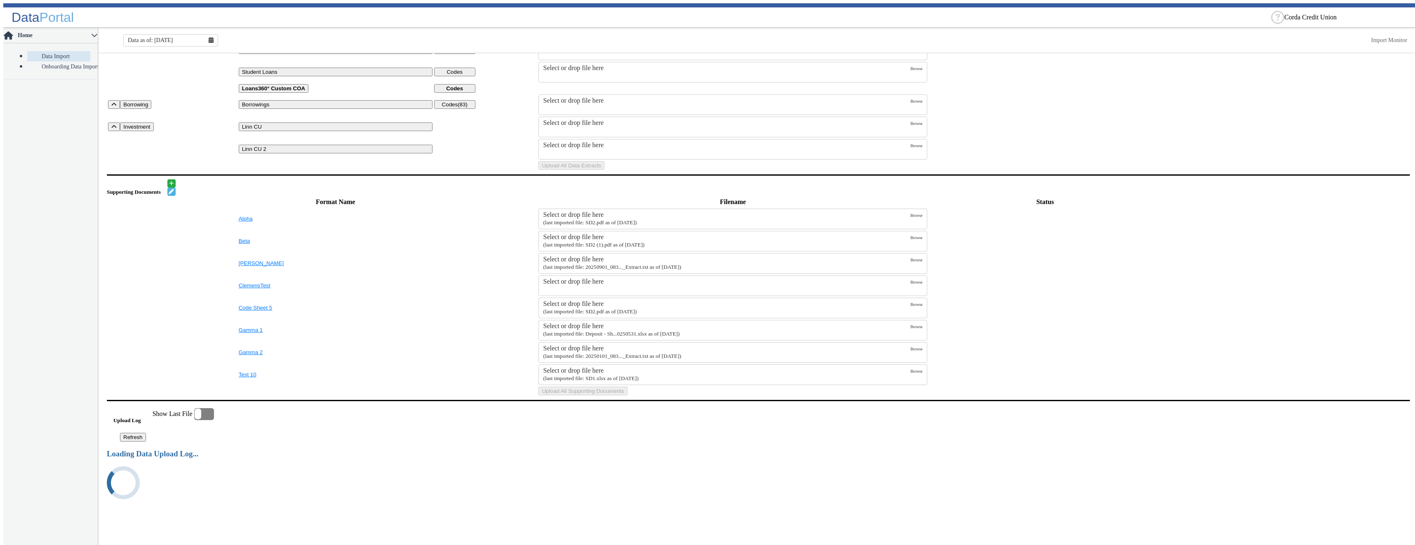
scroll to position [513, 0]
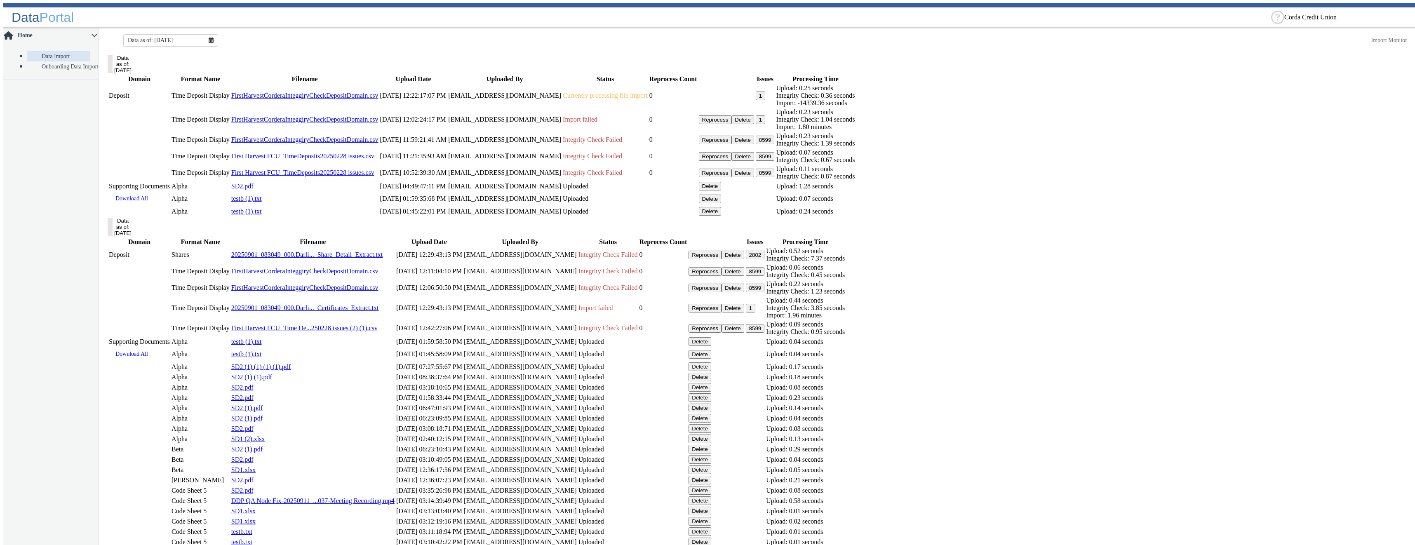
click at [754, 124] on button "Delete" at bounding box center [742, 119] width 23 height 9
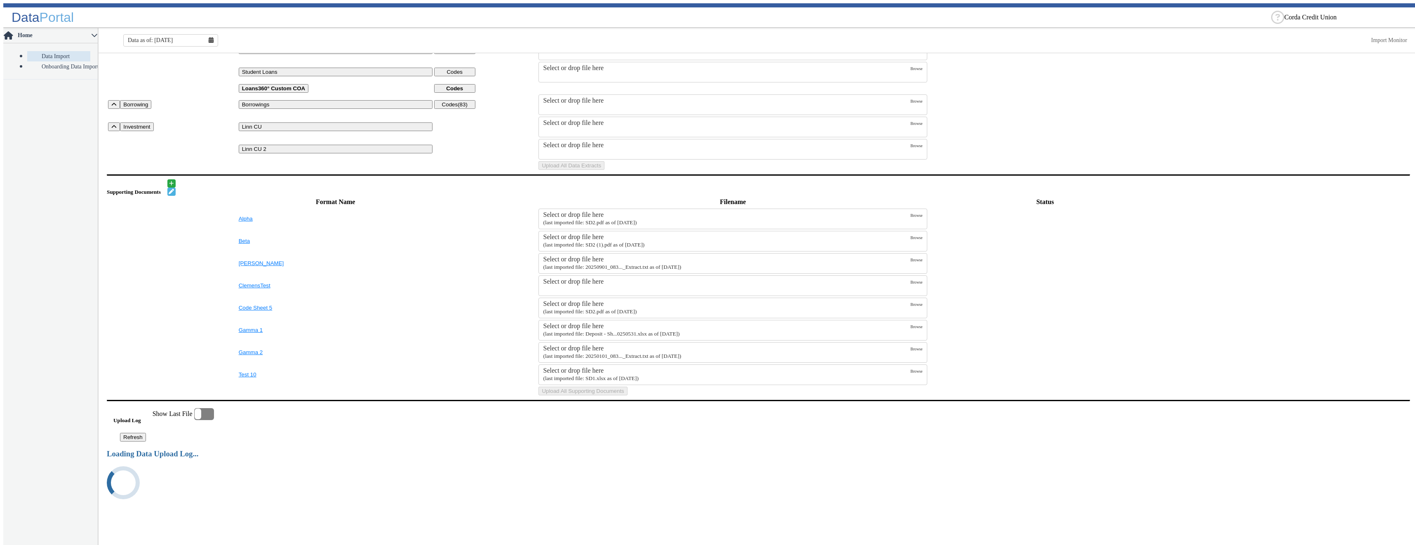
scroll to position [476, 0]
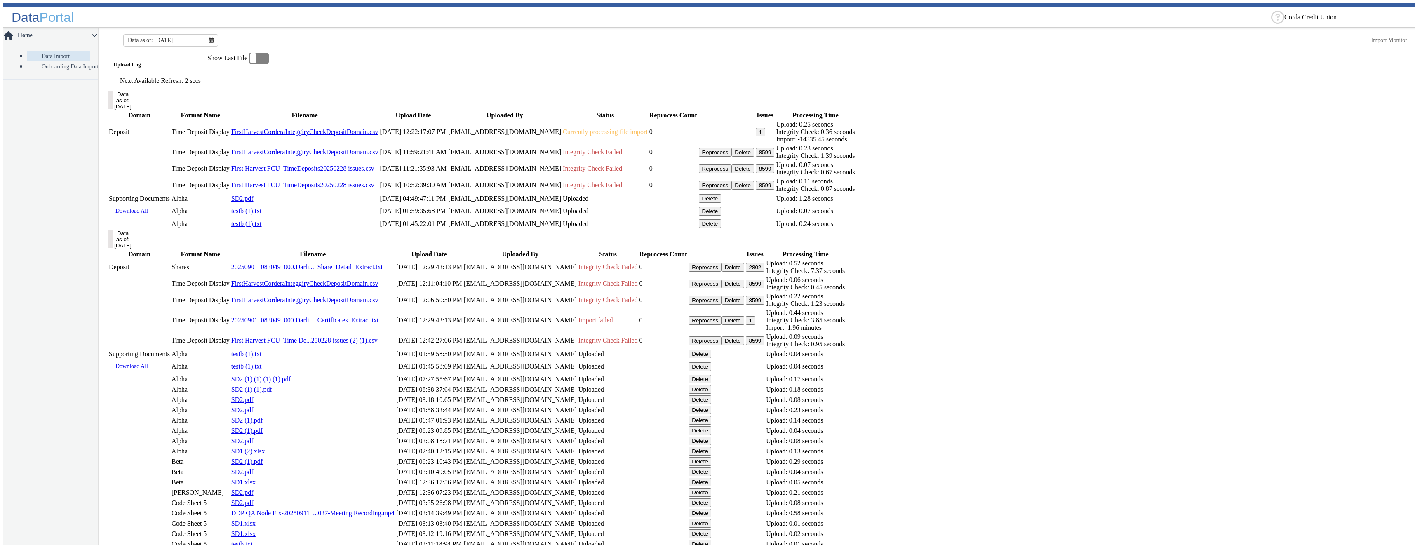
click at [754, 143] on td "History" at bounding box center [726, 131] width 56 height 23
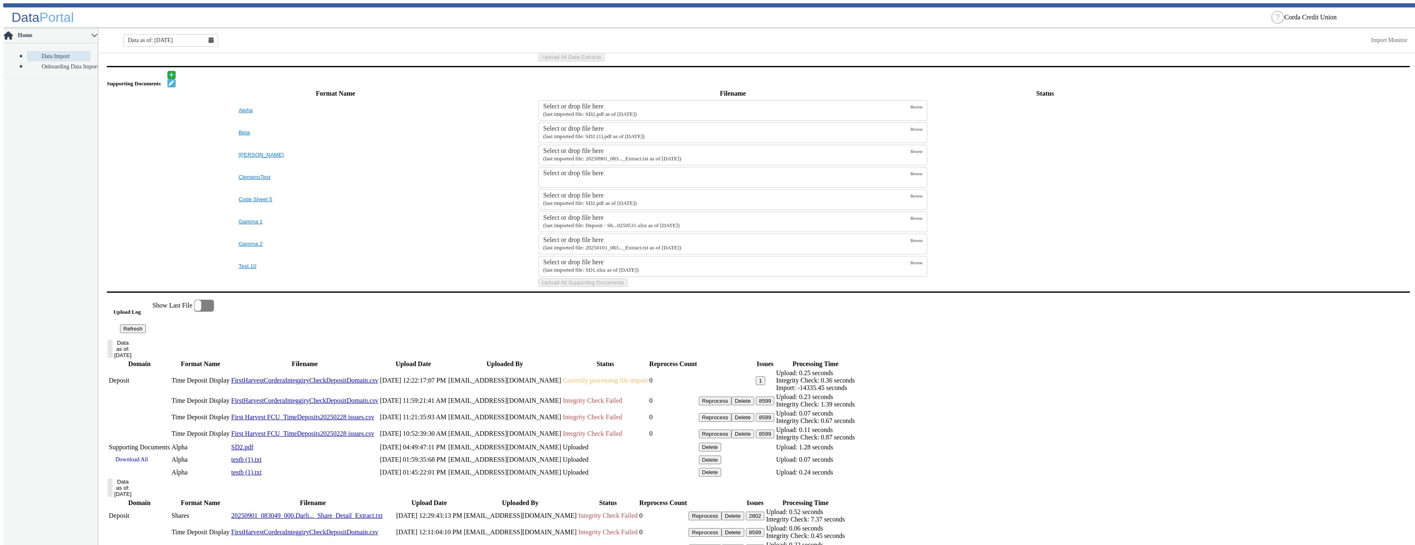
scroll to position [0, 0]
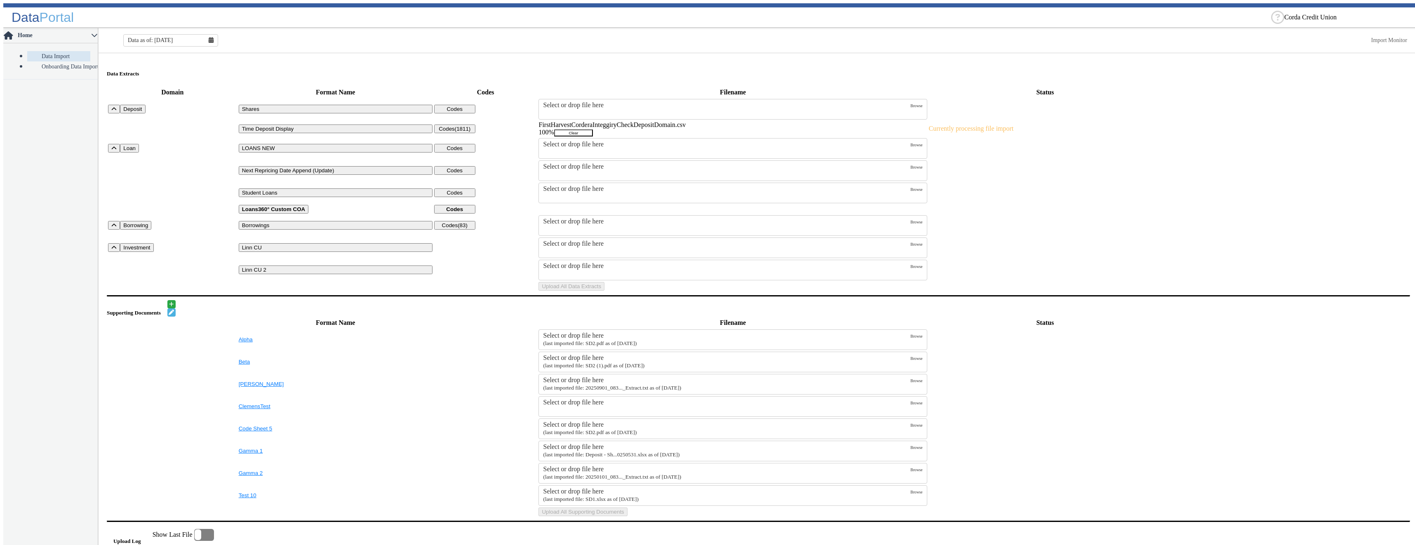
click at [593, 129] on button "Clear" at bounding box center [573, 132] width 39 height 7
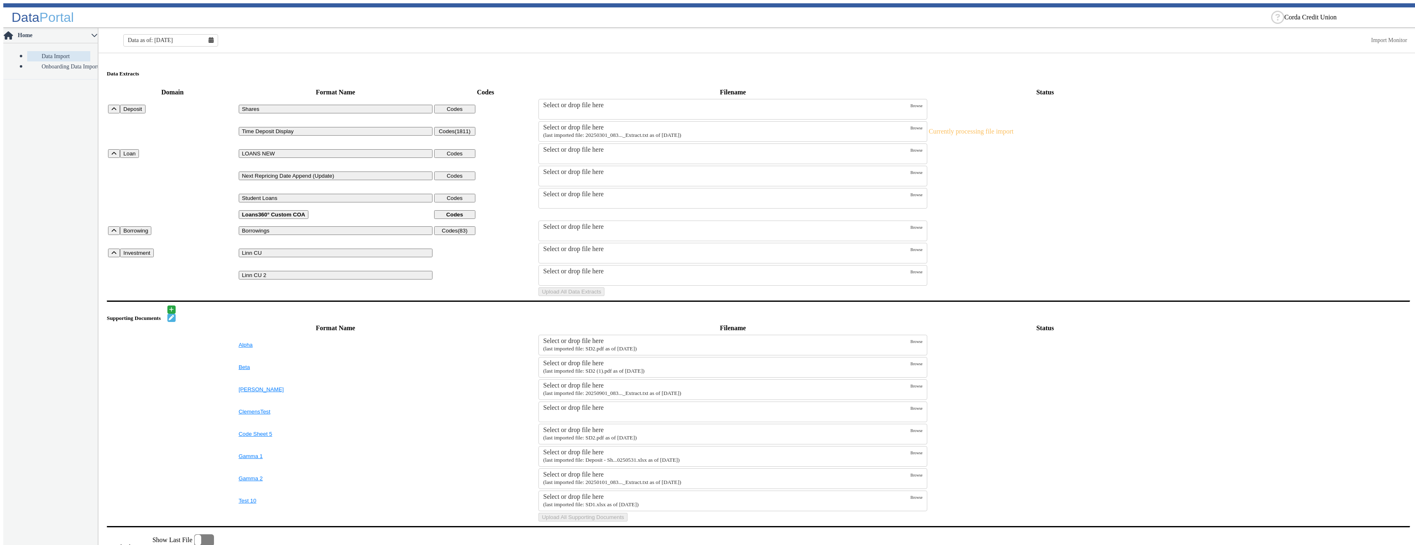
click at [880, 124] on div "Select or drop file here" at bounding box center [726, 127] width 367 height 7
click at [0, 0] on input "Select or drop file here (last imported file: 20250301_083..._Extract.txt as of…" at bounding box center [0, 0] width 0 height 0
click at [780, 296] on td "Upload All Data Extracts" at bounding box center [732, 291] width 389 height 9
click at [604, 296] on button "Upload All Data Extracts" at bounding box center [571, 291] width 66 height 9
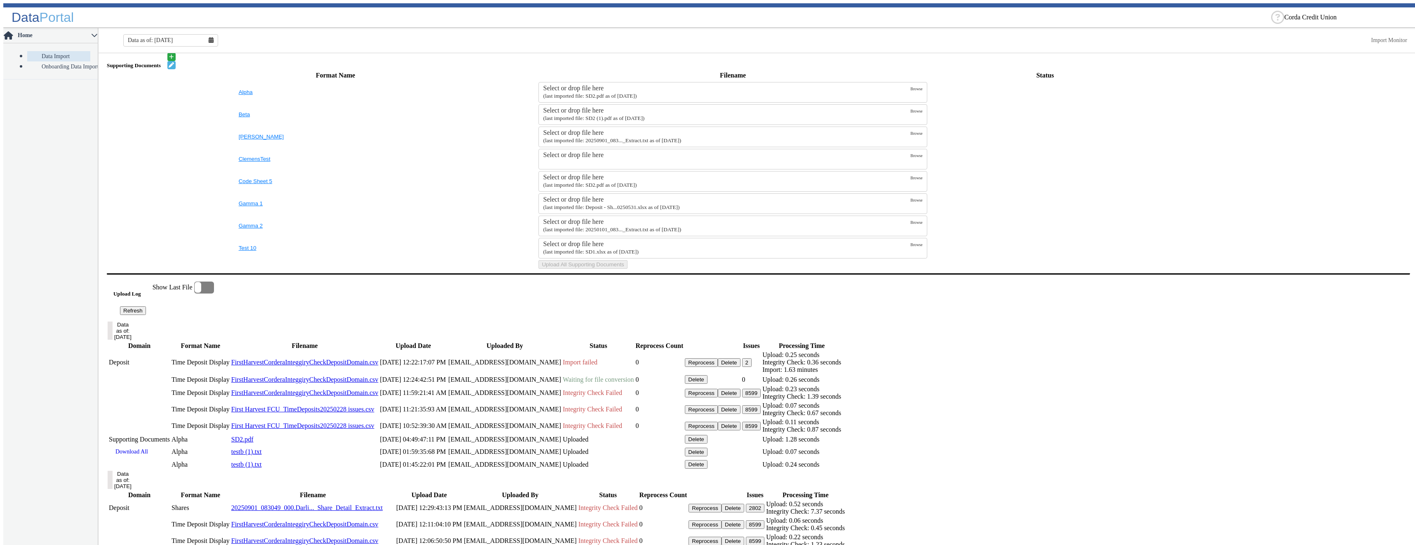
scroll to position [289, 0]
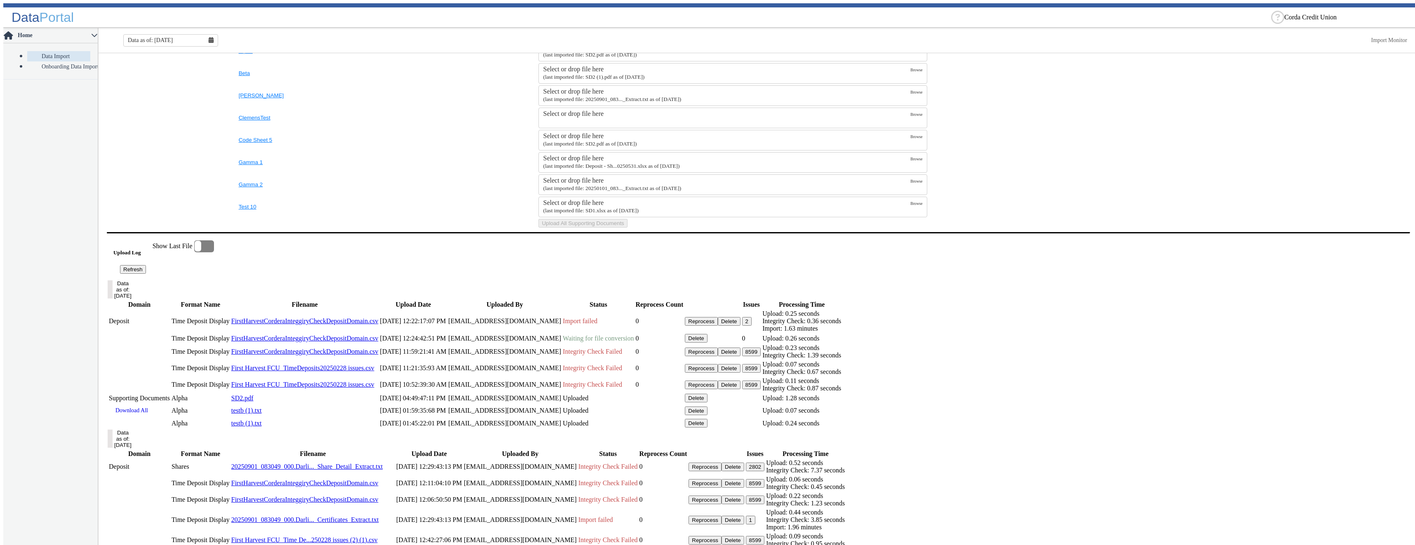
click at [146, 274] on button "Refresh" at bounding box center [133, 269] width 26 height 9
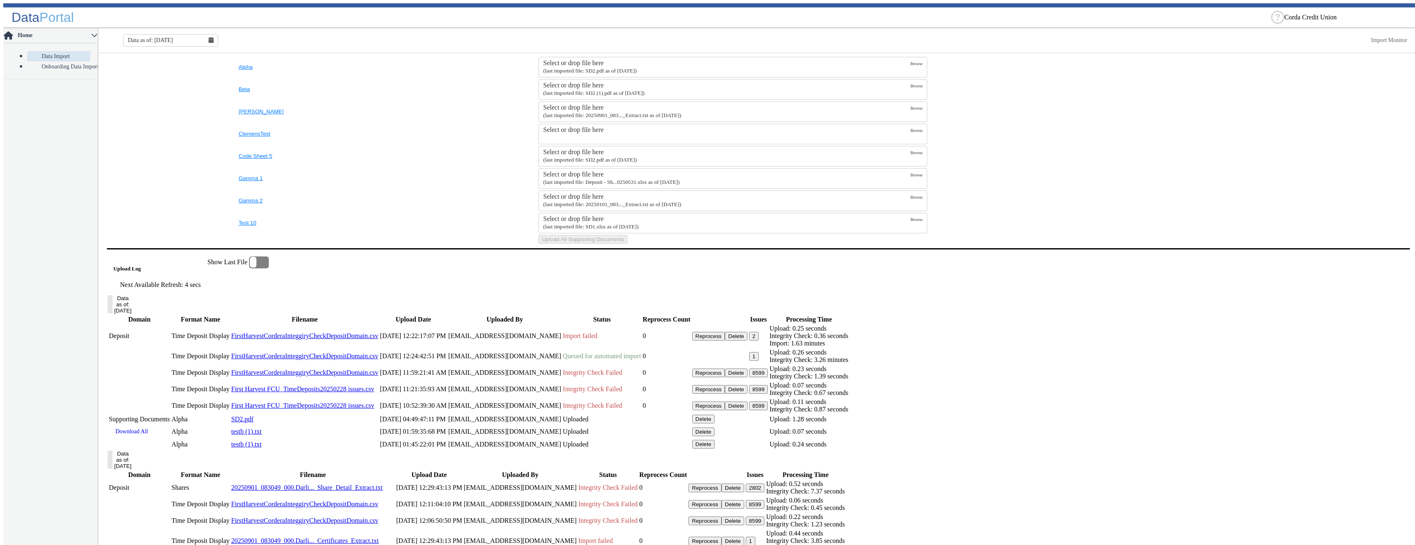
scroll to position [355, 0]
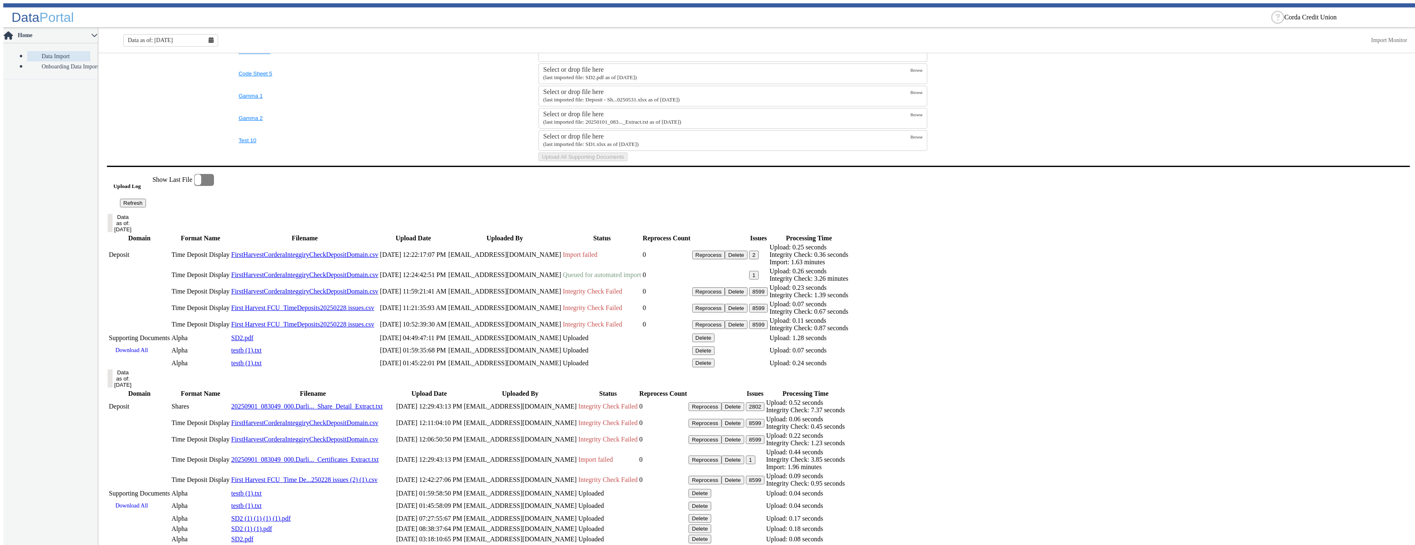
click at [152, 207] on div "Upload Log Refresh" at bounding box center [132, 190] width 39 height 33
click at [146, 207] on button "Refresh" at bounding box center [133, 203] width 26 height 9
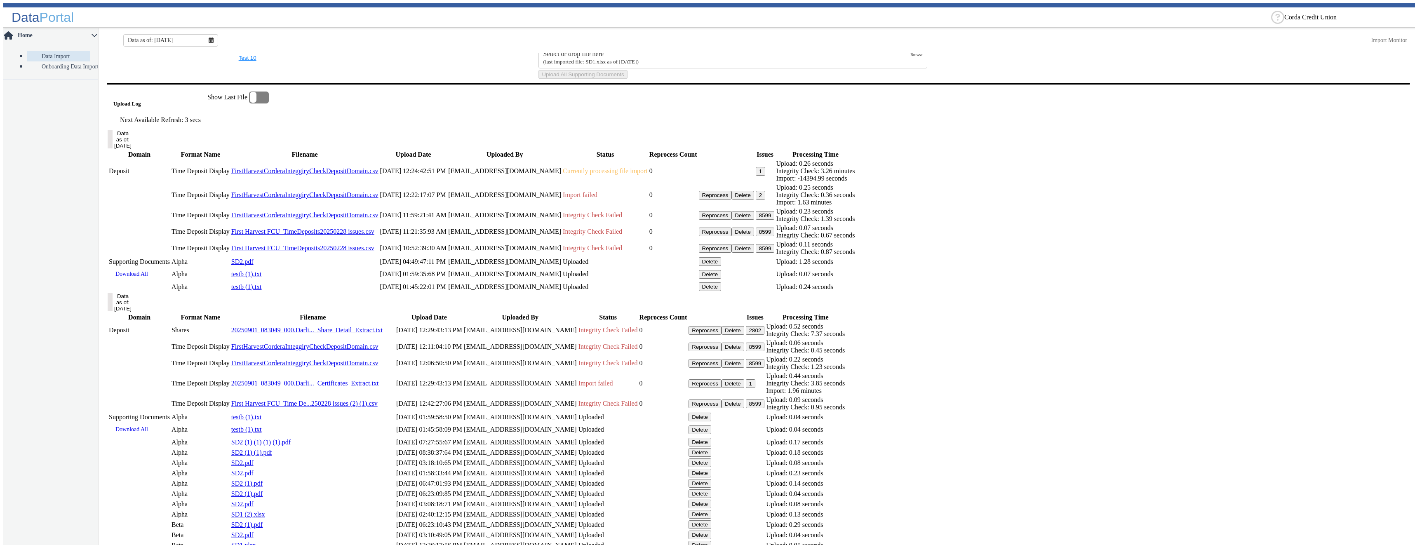
scroll to position [479, 0]
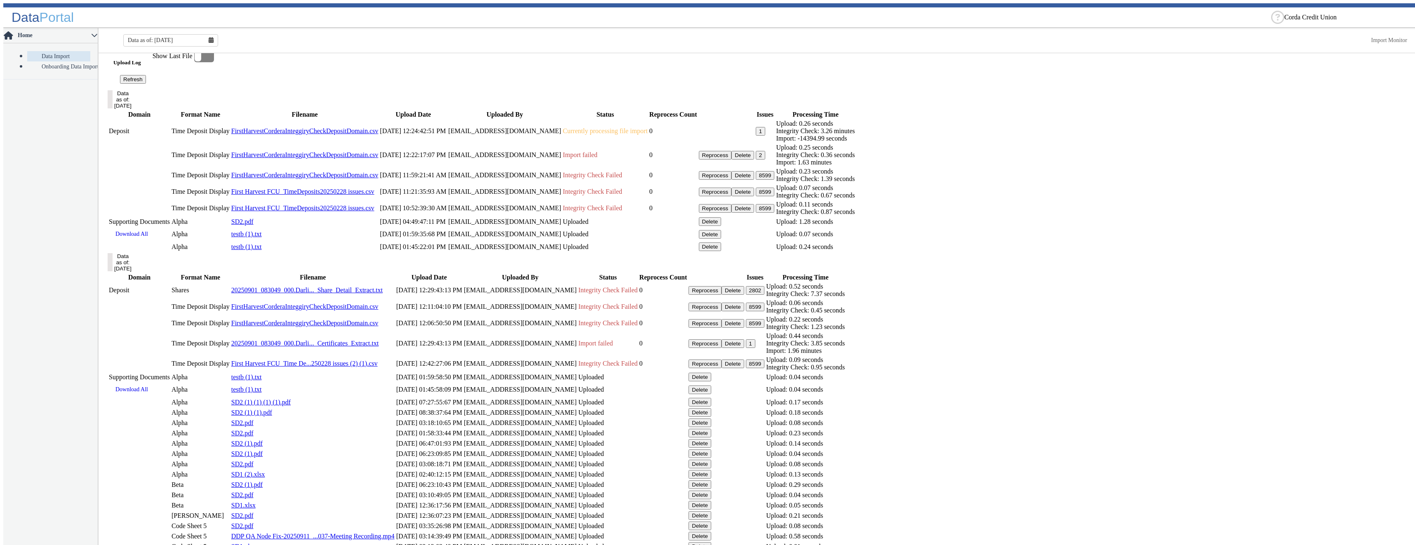
click at [648, 134] on span "Currently processing file import" at bounding box center [605, 130] width 85 height 7
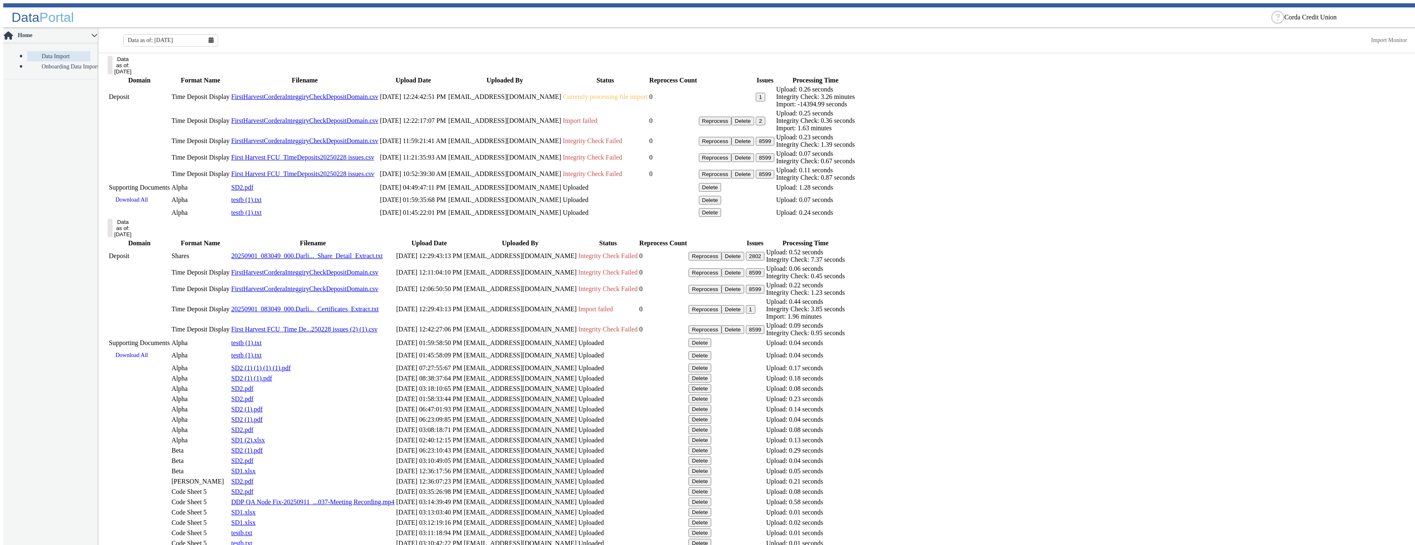
scroll to position [430, 0]
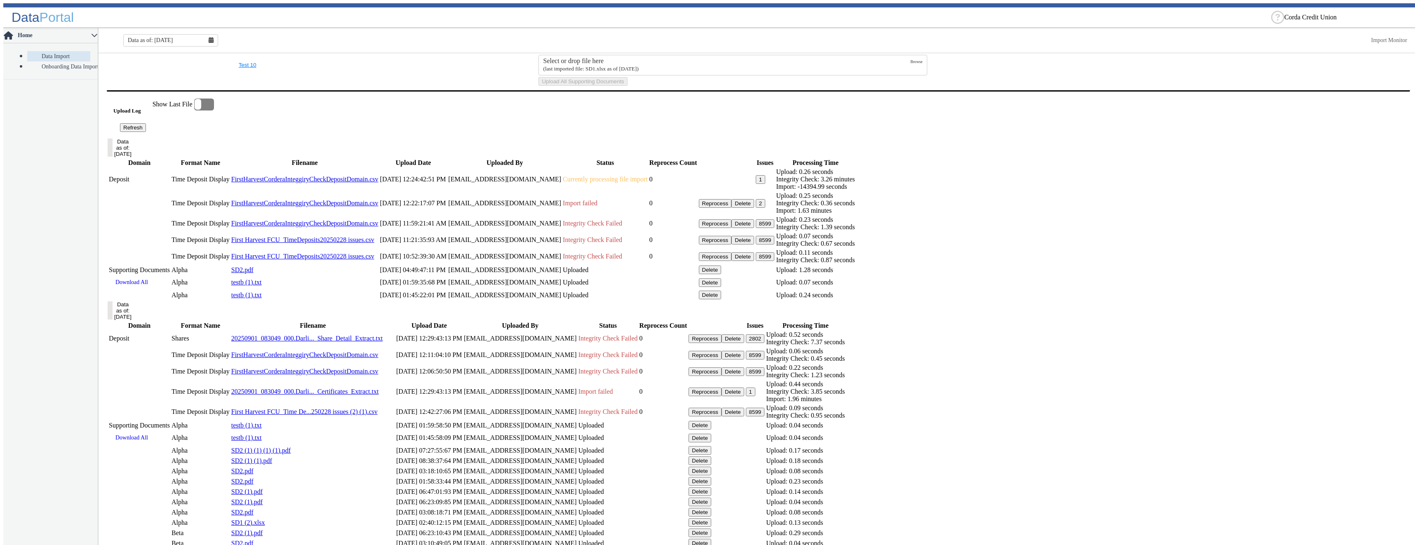
click at [765, 184] on button "1" at bounding box center [759, 179] width 9 height 9
drag, startPoint x: 788, startPoint y: 277, endPoint x: 788, endPoint y: 289, distance: 12.4
click at [774, 228] on button "8599" at bounding box center [764, 223] width 19 height 9
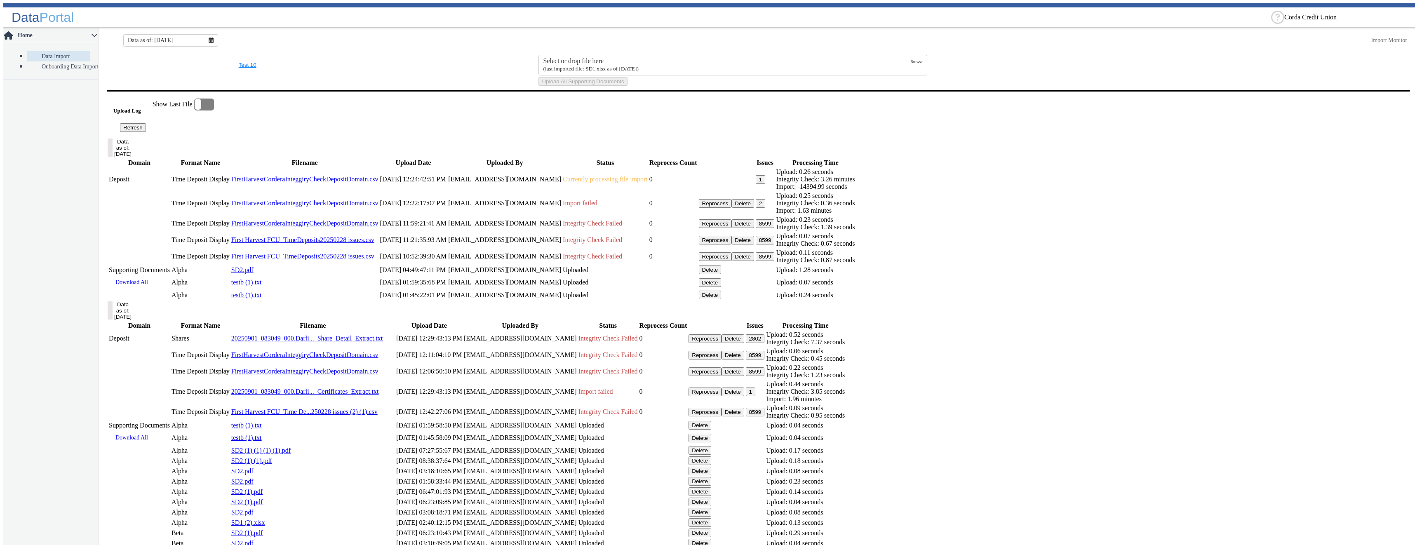
click at [754, 208] on button "Delete" at bounding box center [742, 203] width 23 height 9
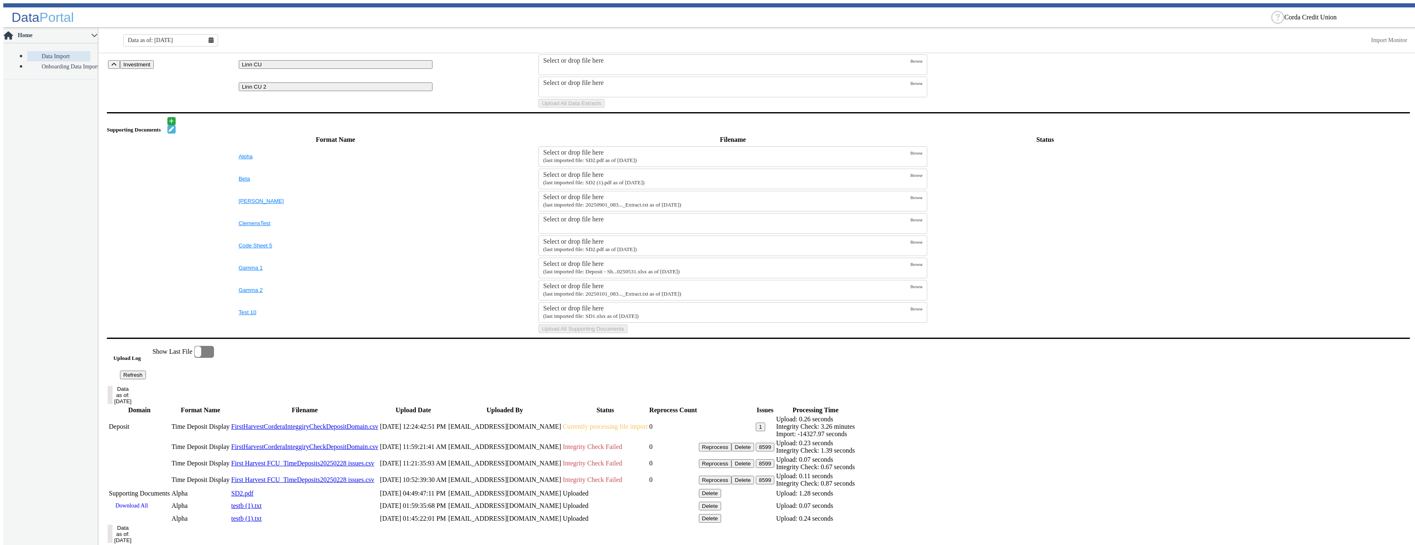
scroll to position [0, 0]
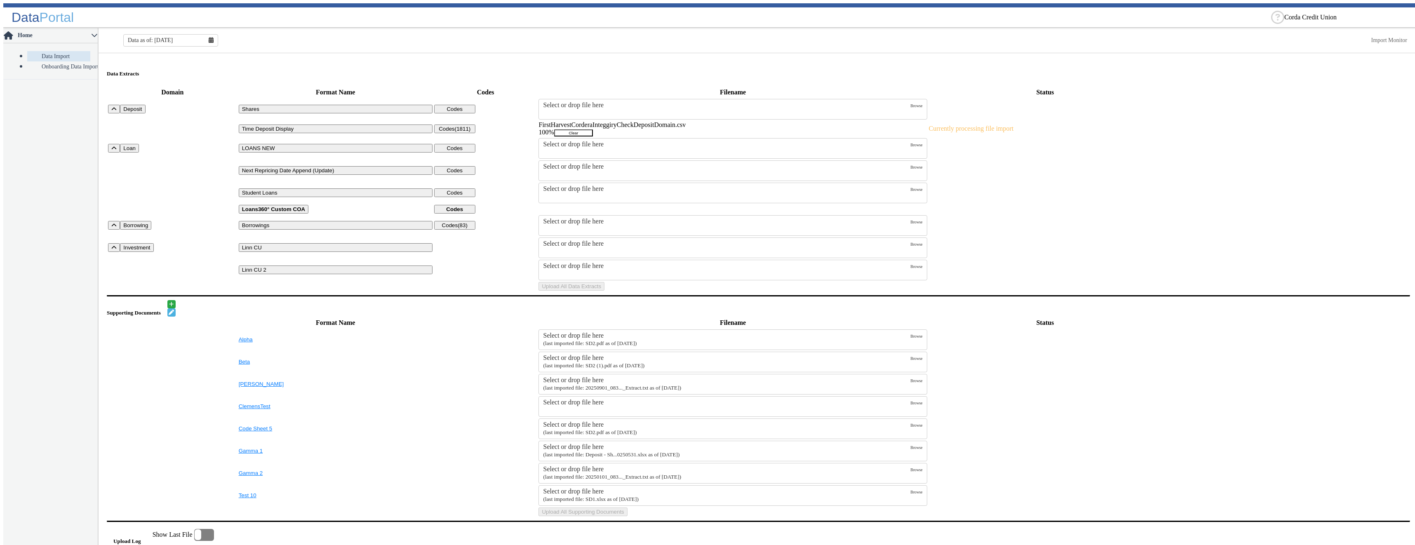
click at [593, 129] on button "Clear" at bounding box center [573, 132] width 39 height 7
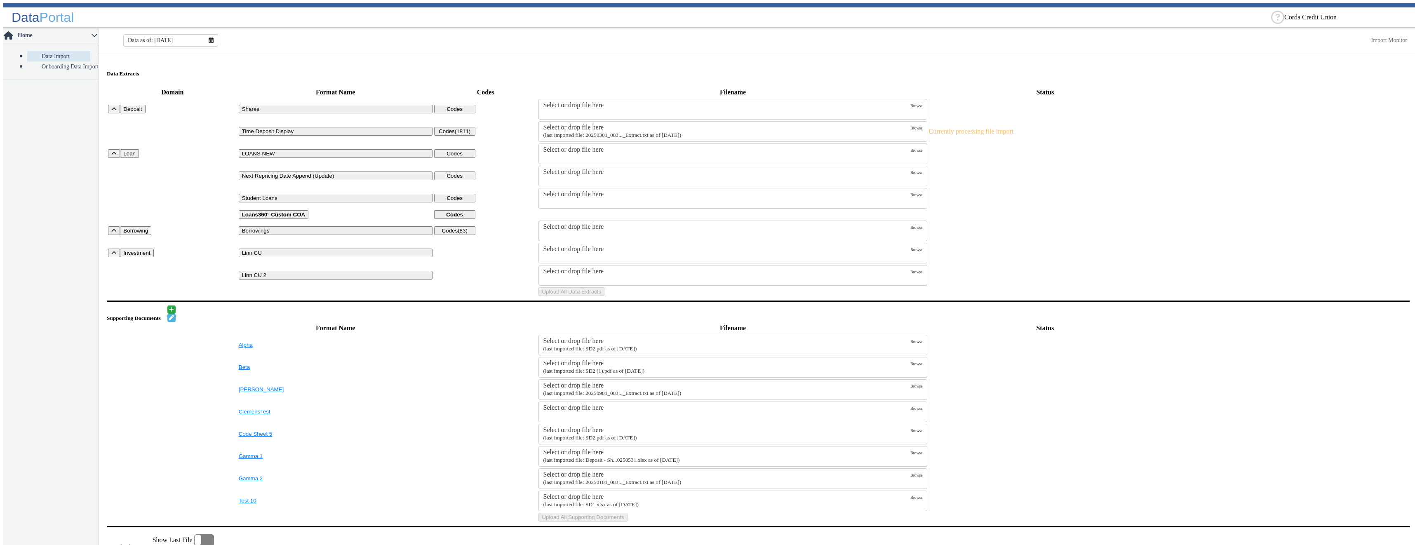
click at [639, 124] on div "Select or drop file here" at bounding box center [726, 127] width 367 height 7
click at [0, 0] on input "Select or drop file here (last imported file: 20250301_083..._Extract.txt as of…" at bounding box center [0, 0] width 0 height 0
click at [604, 296] on button "Upload All Data Extracts" at bounding box center [571, 291] width 66 height 9
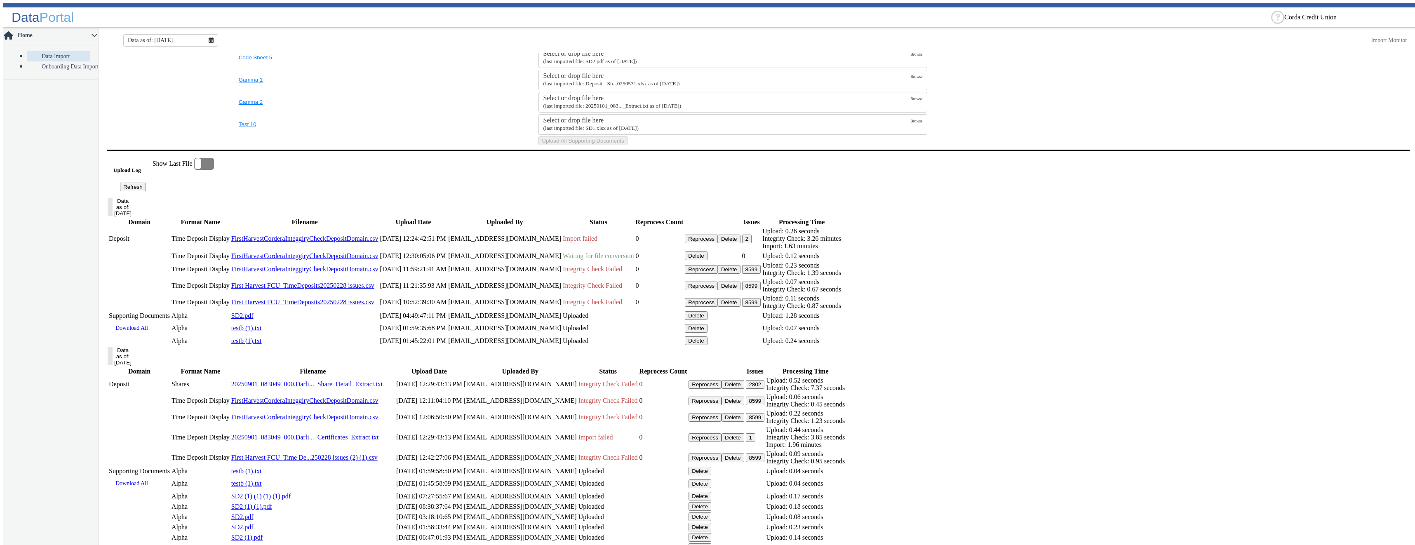
drag, startPoint x: 162, startPoint y: 294, endPoint x: 297, endPoint y: 335, distance: 141.6
click at [146, 191] on button "Refresh" at bounding box center [133, 187] width 26 height 9
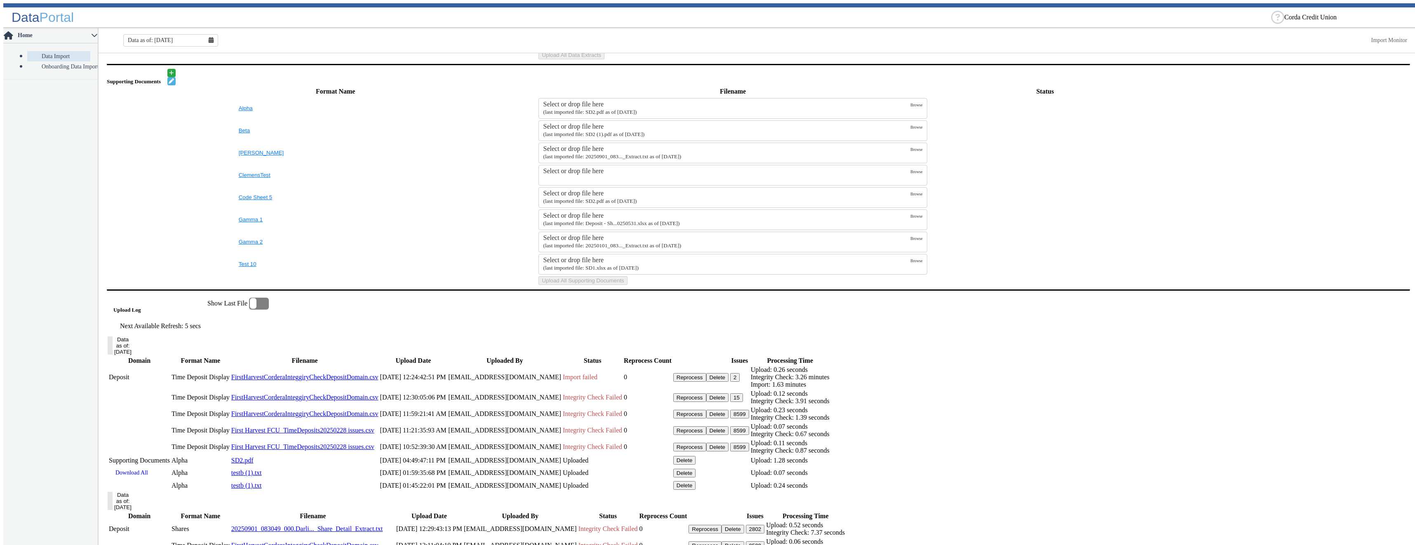
scroll to position [437, 0]
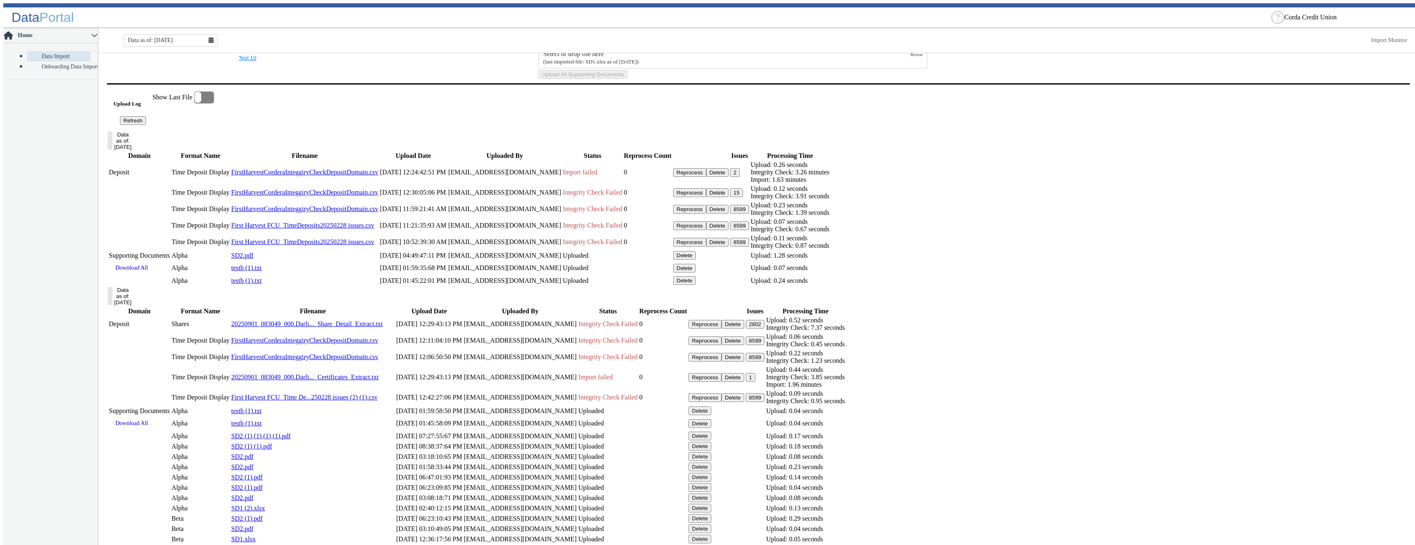
click at [743, 197] on button "15" at bounding box center [736, 192] width 13 height 9
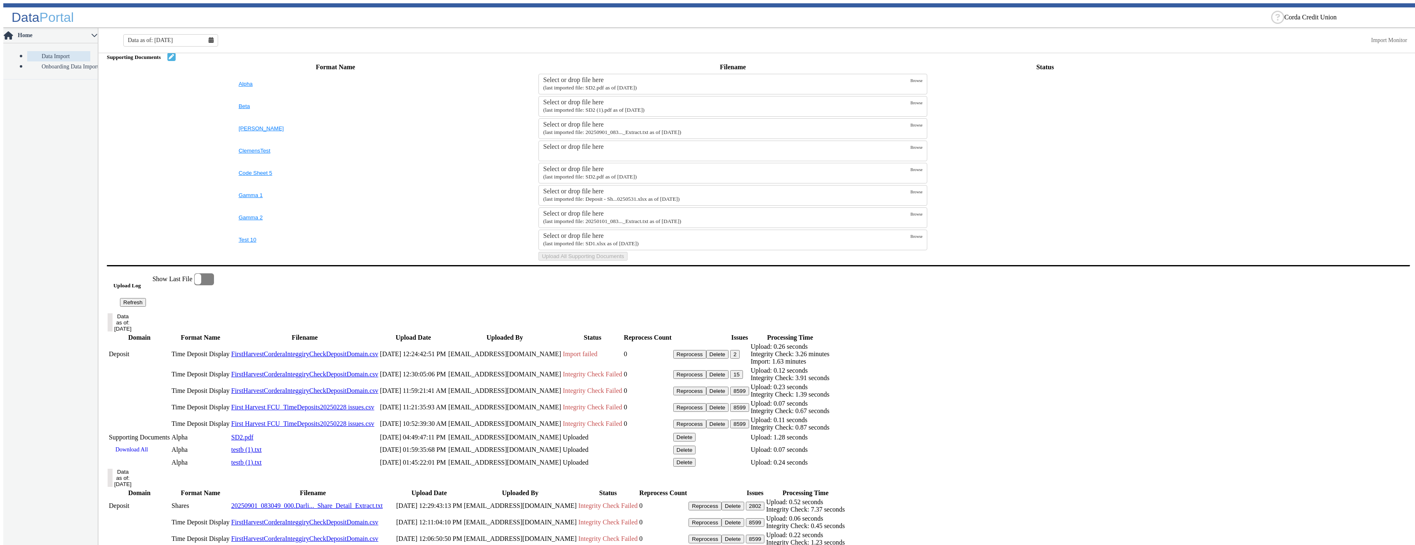
scroll to position [0, 0]
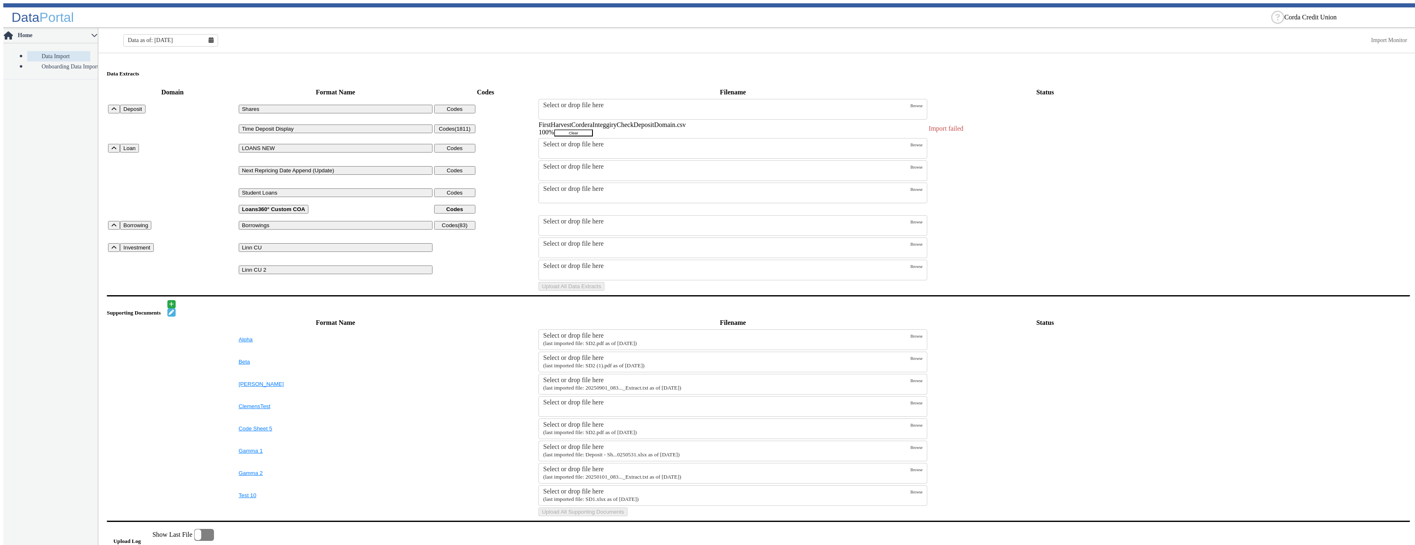
click at [593, 130] on button "Clear" at bounding box center [573, 132] width 39 height 7
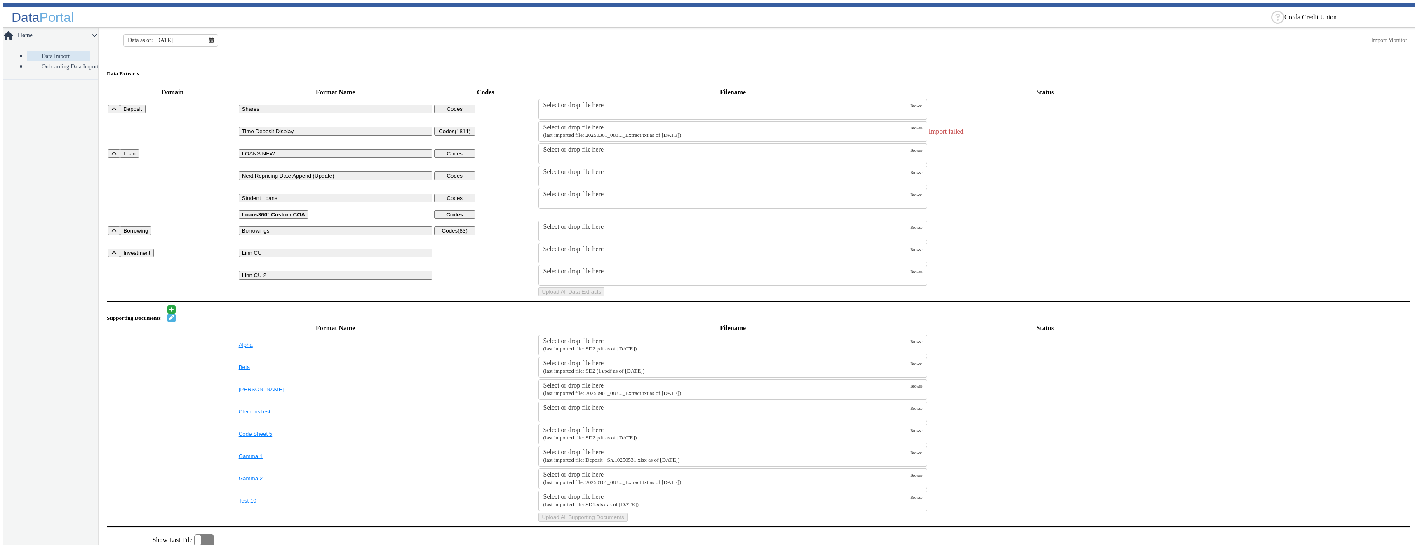
click at [616, 125] on div "Select or drop file here" at bounding box center [726, 127] width 367 height 7
click at [0, 0] on input "Select or drop file here (last imported file: 20250301_083..._Extract.txt as of…" at bounding box center [0, 0] width 0 height 0
click at [604, 296] on button "Upload All Data Extracts" at bounding box center [571, 291] width 66 height 9
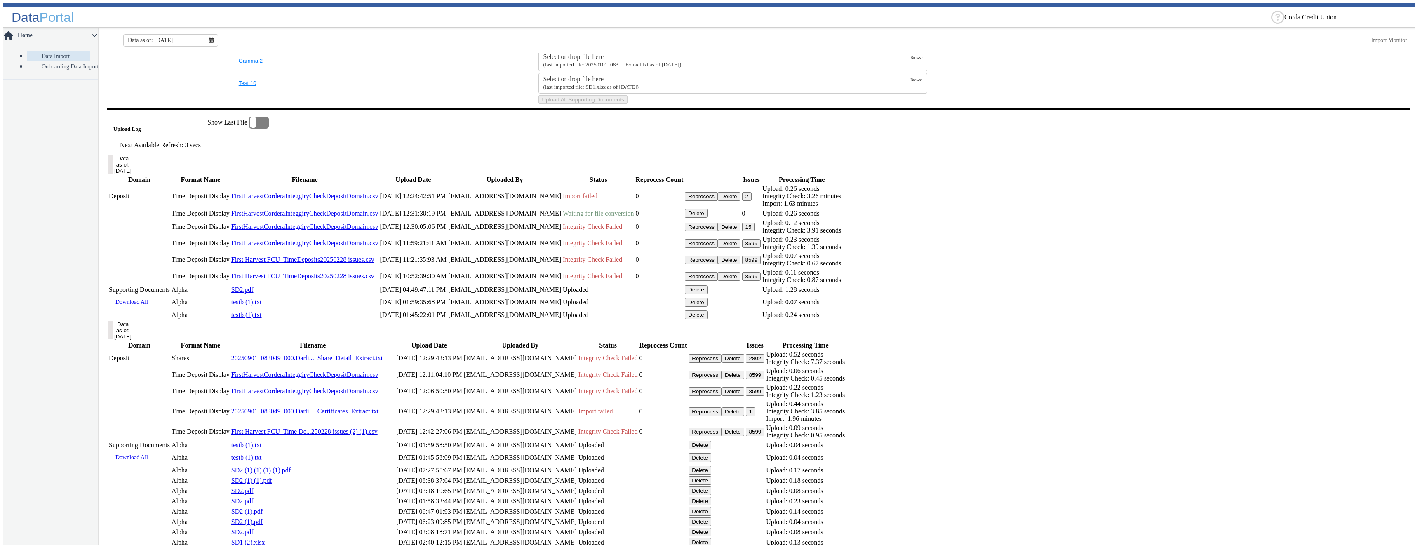
scroll to position [453, 0]
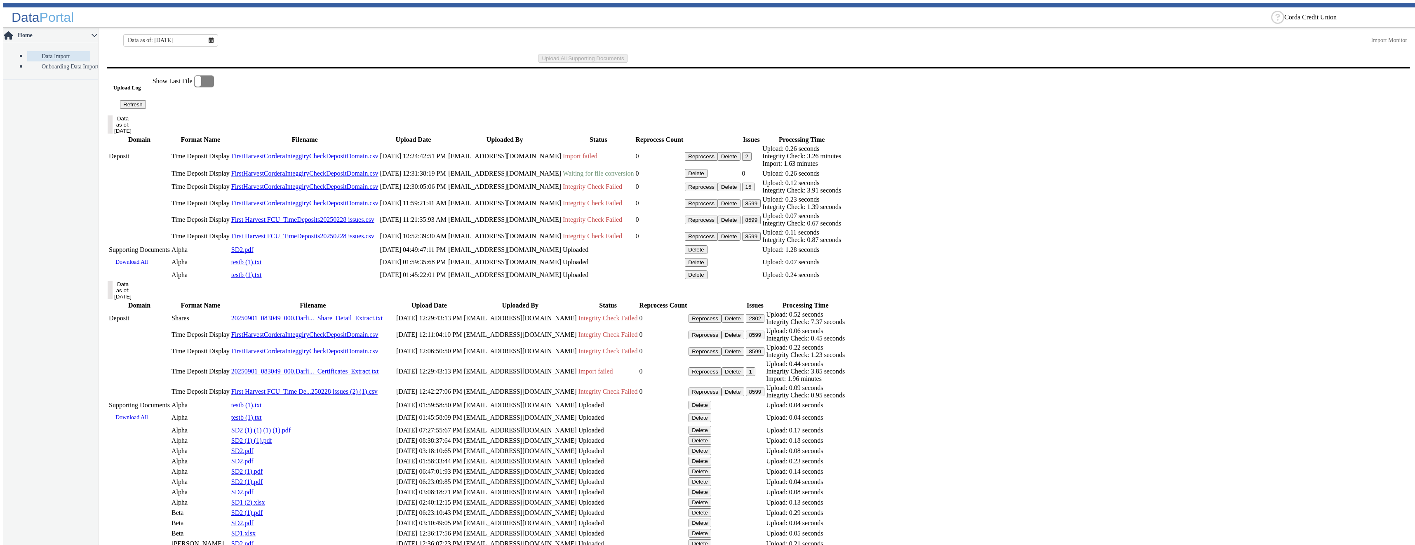
click at [146, 109] on button "Refresh" at bounding box center [133, 104] width 26 height 9
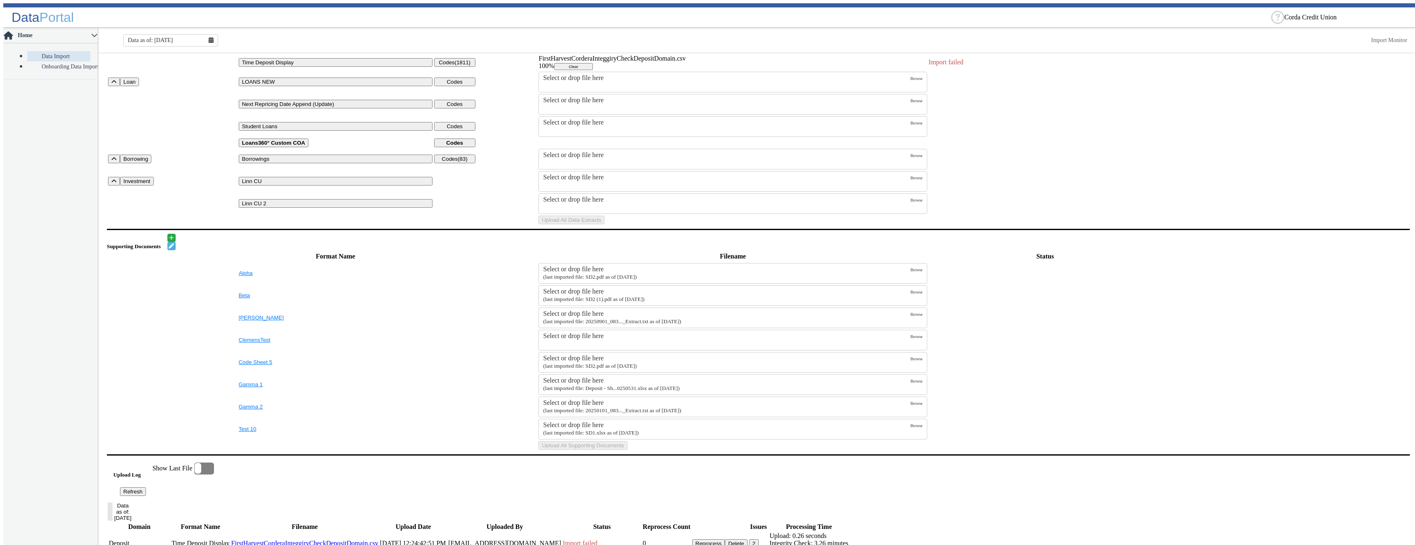
scroll to position [0, 0]
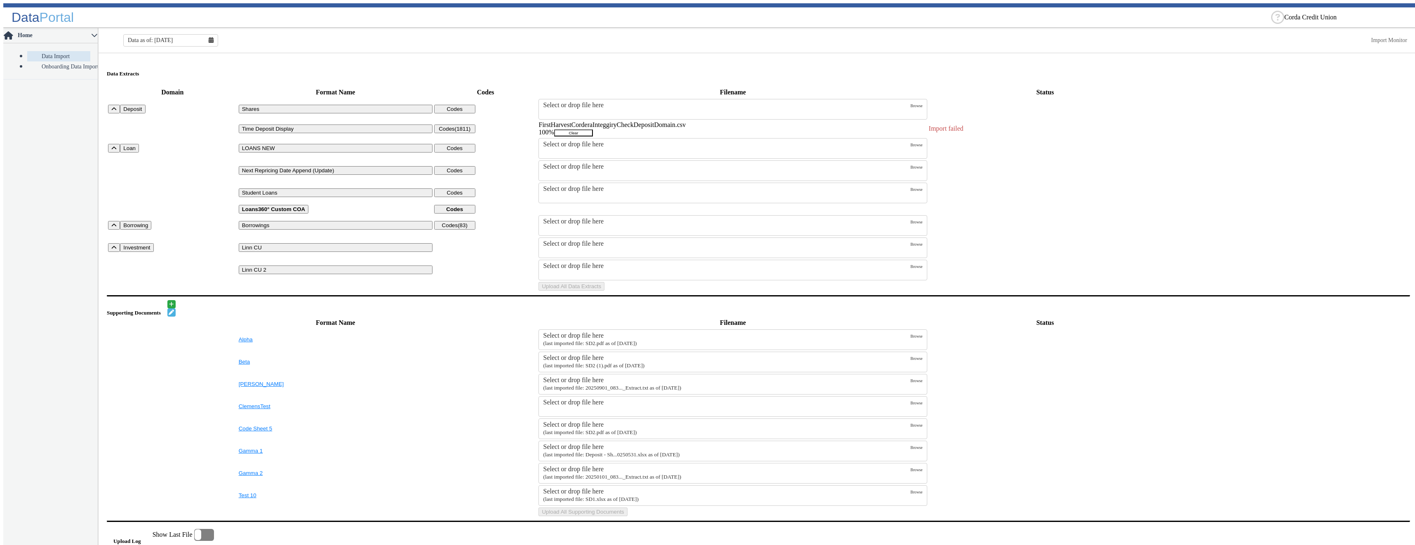
click at [593, 129] on button "Clear" at bounding box center [573, 132] width 39 height 7
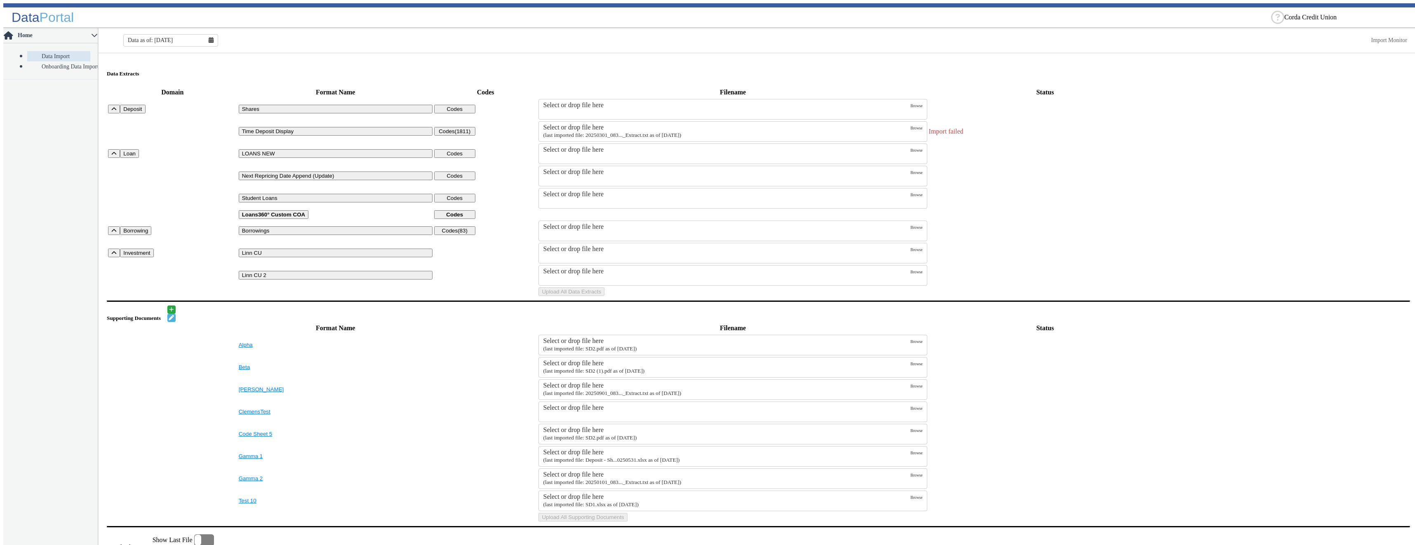
click at [681, 132] on small "(last imported file: 20250301_083..._Extract.txt as of [DATE])" at bounding box center [612, 135] width 138 height 6
click at [0, 0] on input "Select or drop file here (last imported file: 20250301_083..._Extract.txt as of…" at bounding box center [0, 0] width 0 height 0
click at [604, 296] on button "Upload All Data Extracts" at bounding box center [571, 291] width 66 height 9
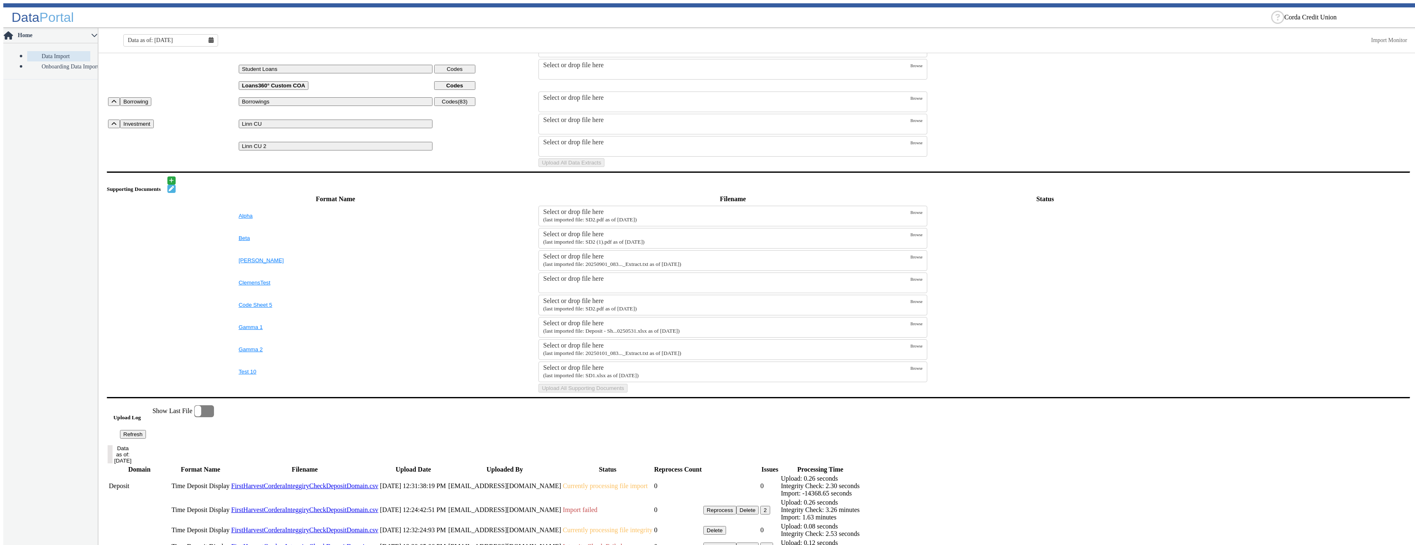
scroll to position [289, 0]
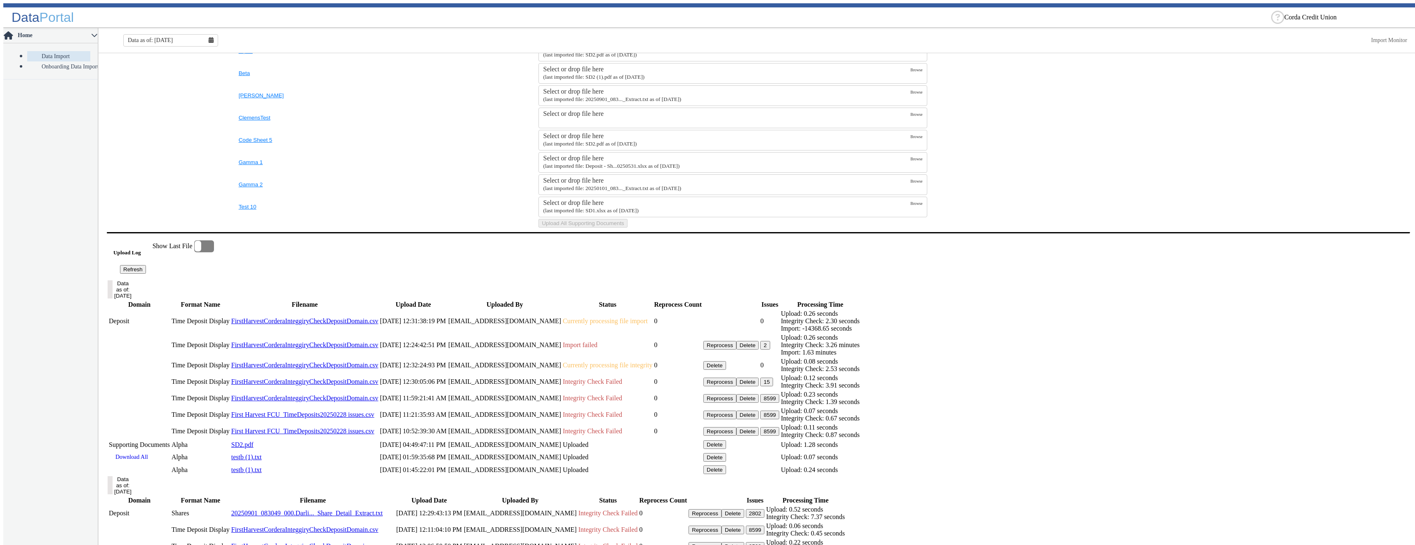
click at [146, 274] on button "Refresh" at bounding box center [133, 269] width 26 height 9
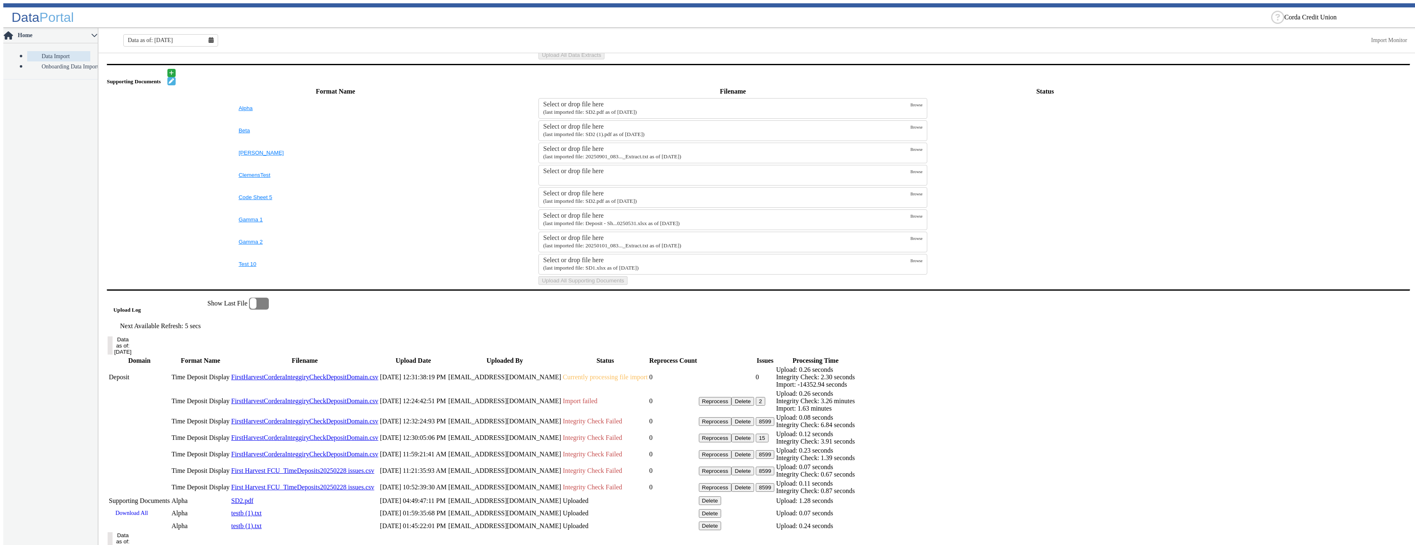
scroll to position [437, 0]
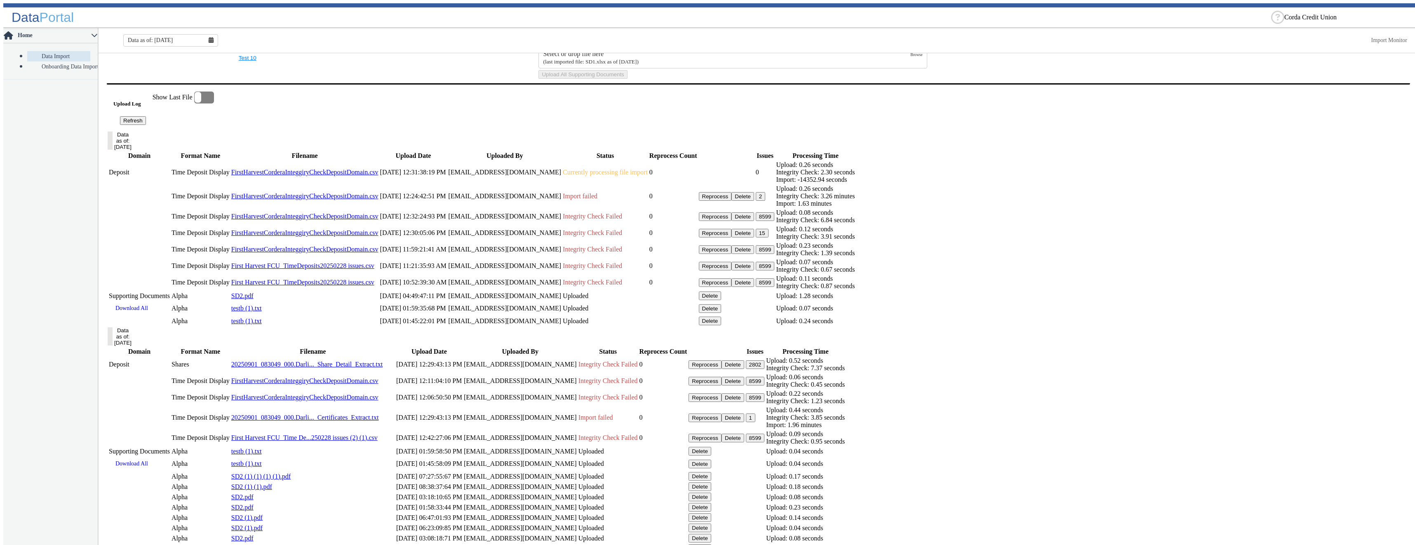
click at [754, 201] on button "Delete" at bounding box center [742, 196] width 23 height 9
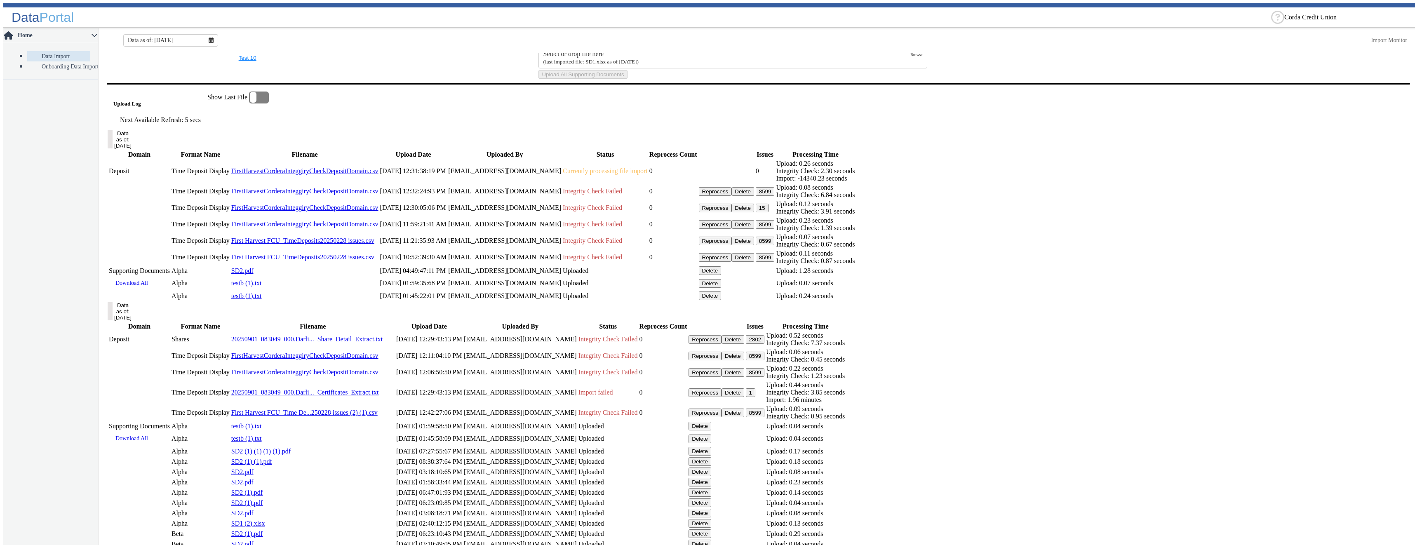
scroll to position [520, 0]
